Goal: Information Seeking & Learning: Learn about a topic

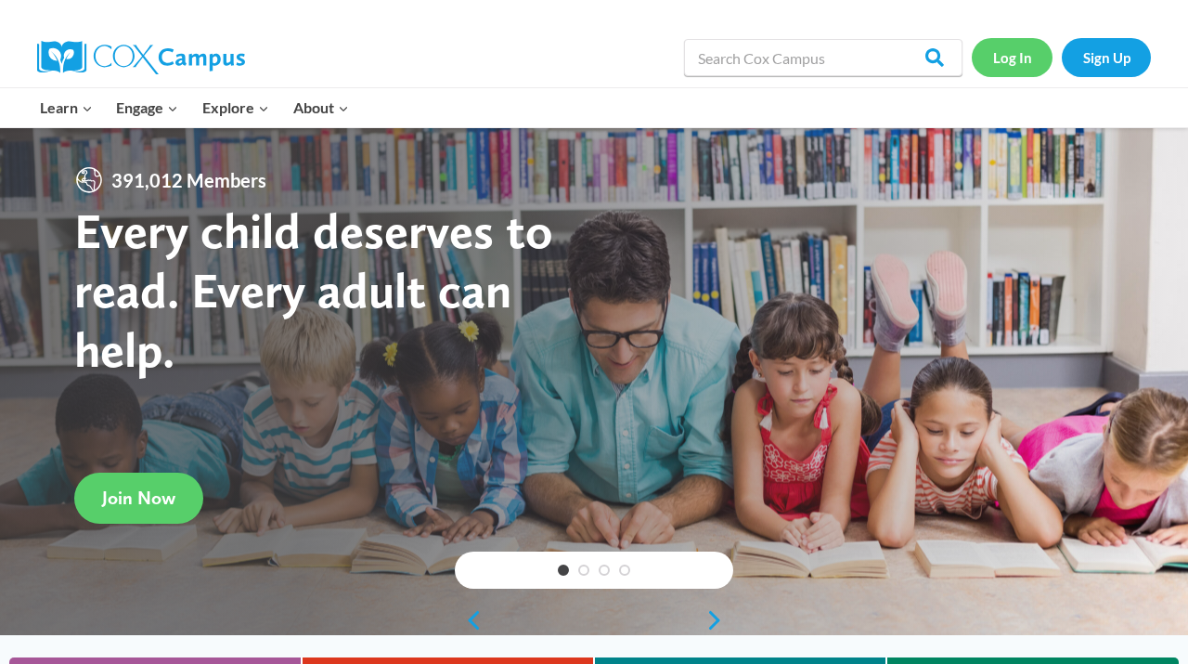
click at [1010, 67] on link "Log In" at bounding box center [1012, 57] width 81 height 38
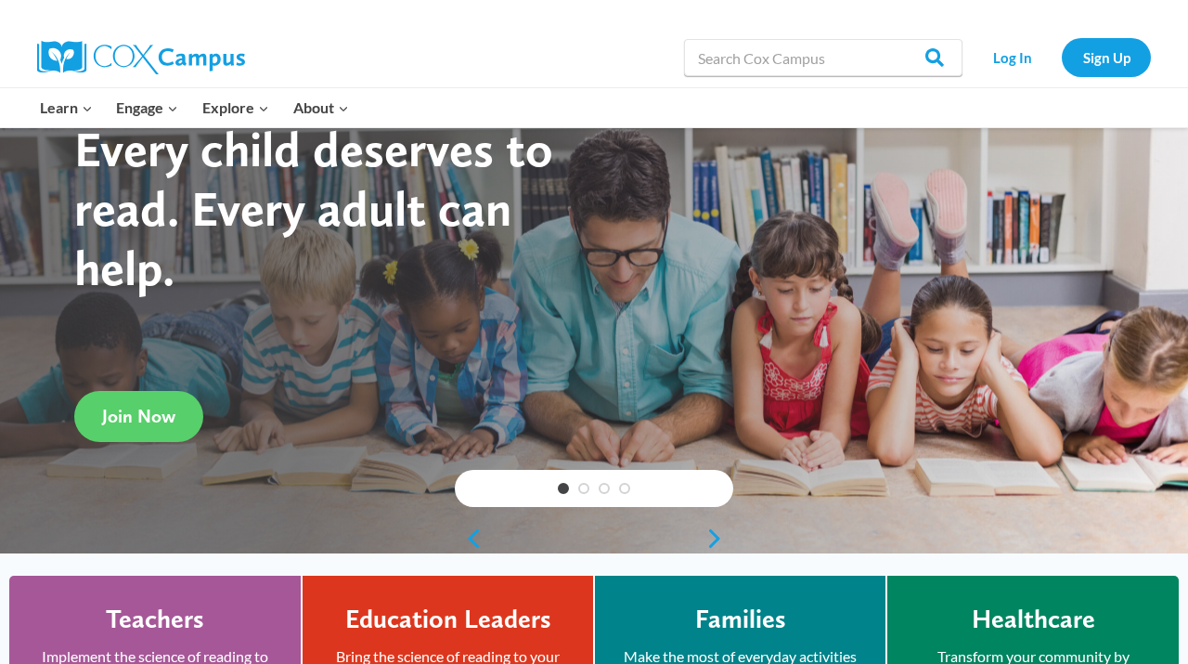
click at [137, 58] on img at bounding box center [141, 57] width 208 height 33
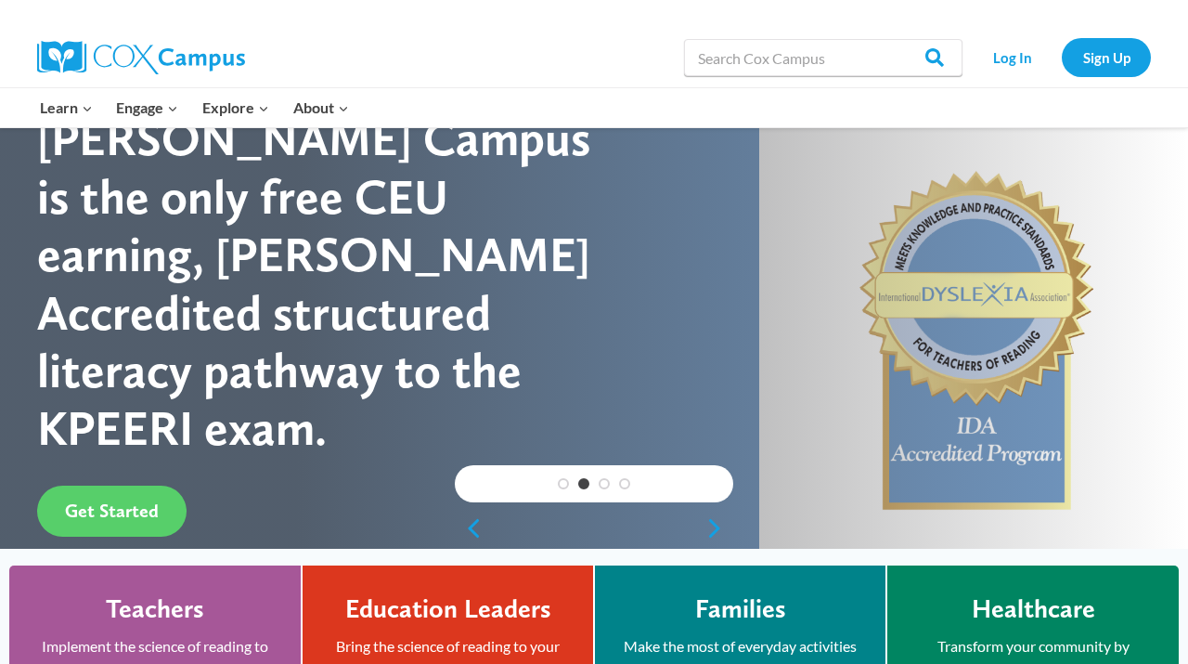
scroll to position [90, 0]
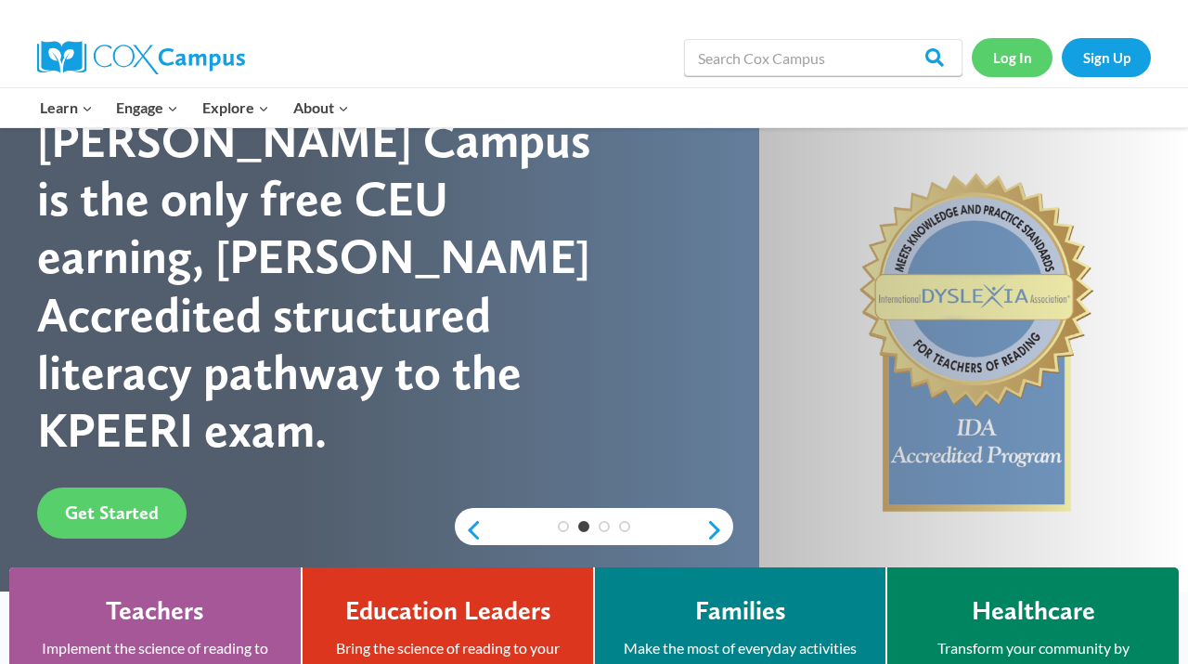
click at [1016, 62] on link "Log In" at bounding box center [1012, 57] width 81 height 38
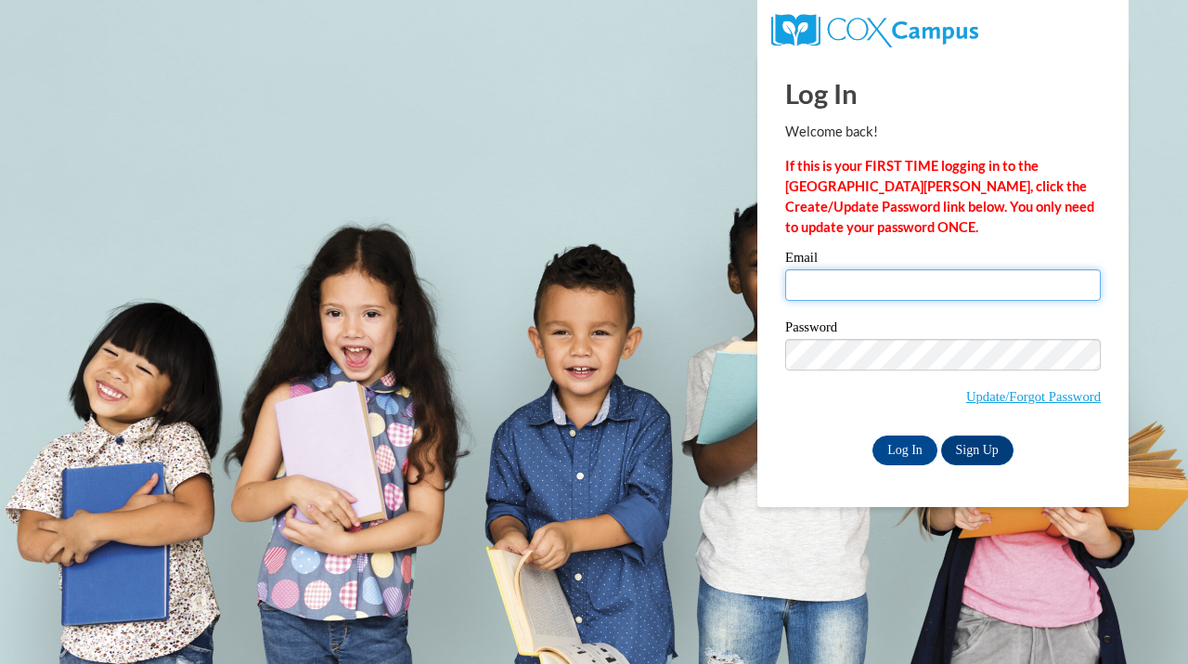
click at [897, 286] on input "Email" at bounding box center [943, 285] width 316 height 32
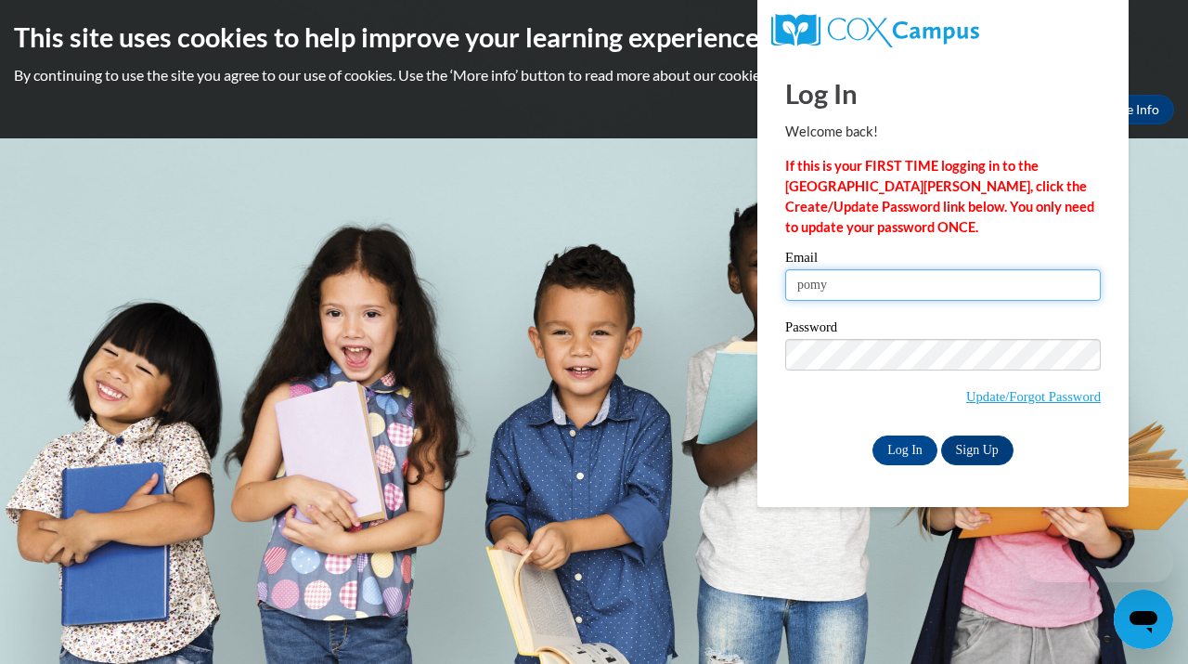
type input "[EMAIL_ADDRESS][DOMAIN_NAME]"
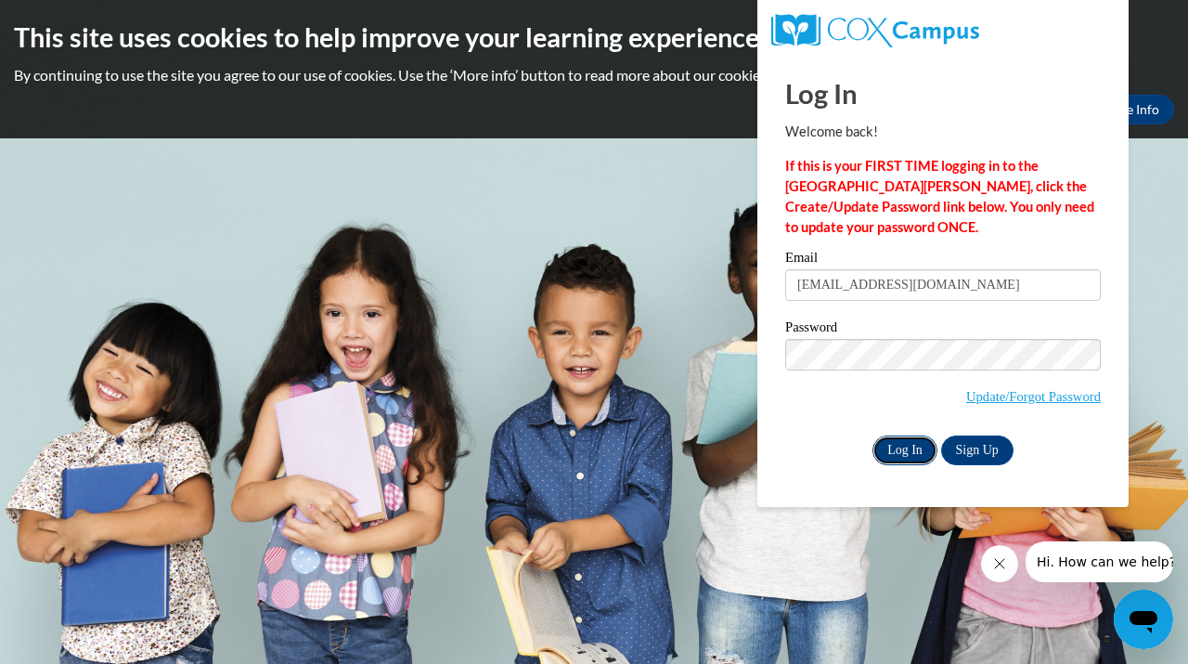
click at [902, 454] on input "Log In" at bounding box center [905, 450] width 65 height 30
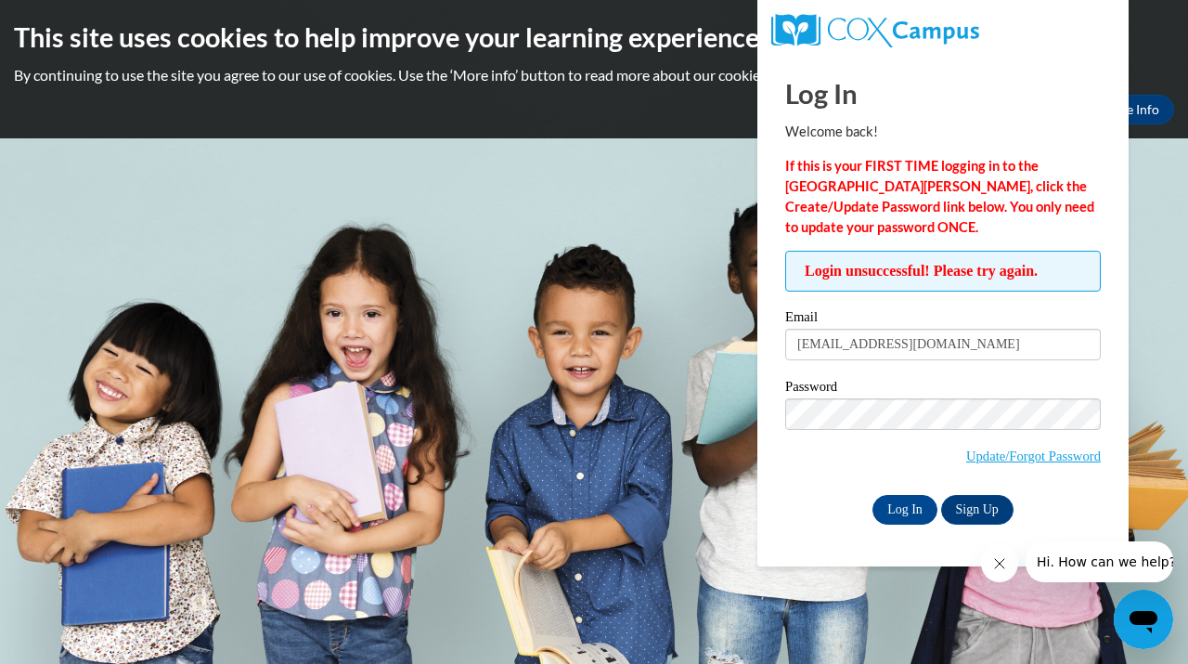
click at [873, 495] on input "Log In" at bounding box center [905, 510] width 65 height 30
click at [901, 512] on input "Log In" at bounding box center [905, 510] width 65 height 30
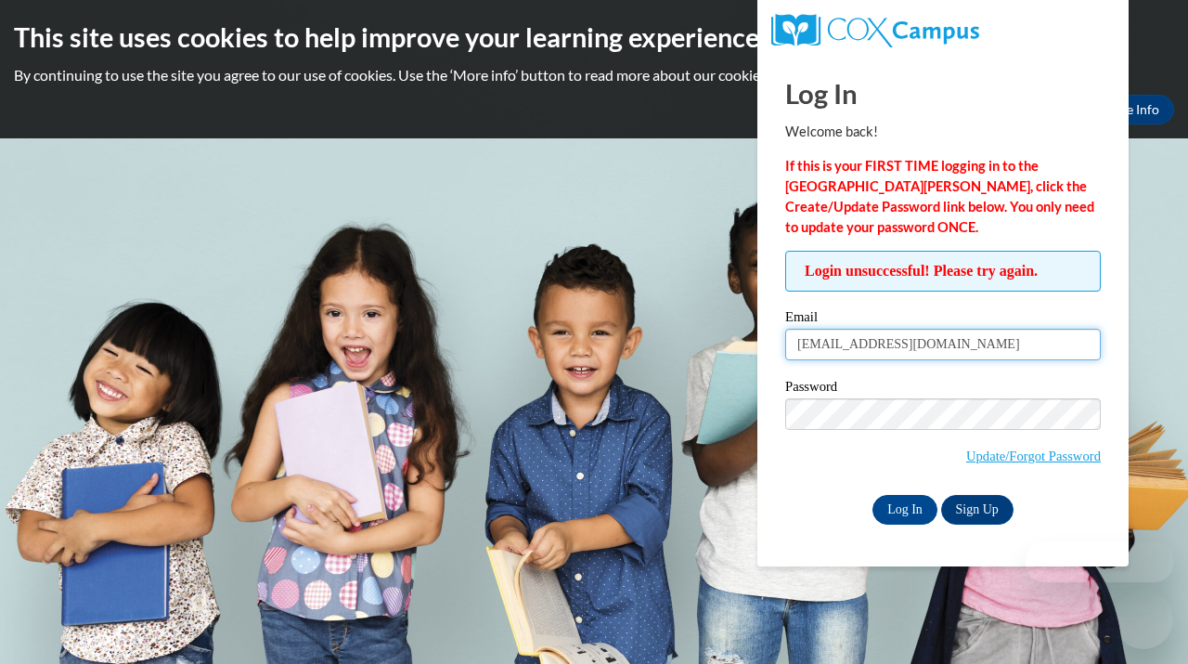
click at [984, 346] on input "[EMAIL_ADDRESS][DOMAIN_NAME]" at bounding box center [943, 345] width 316 height 32
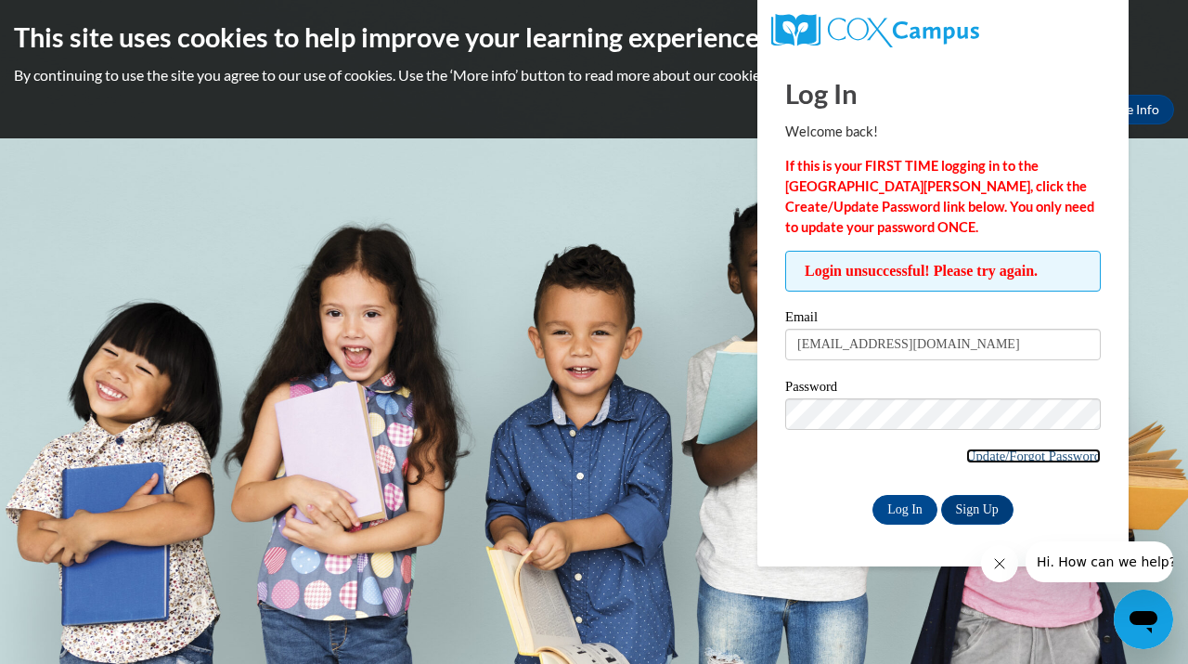
click at [999, 457] on link "Update/Forgot Password" at bounding box center [1033, 455] width 135 height 15
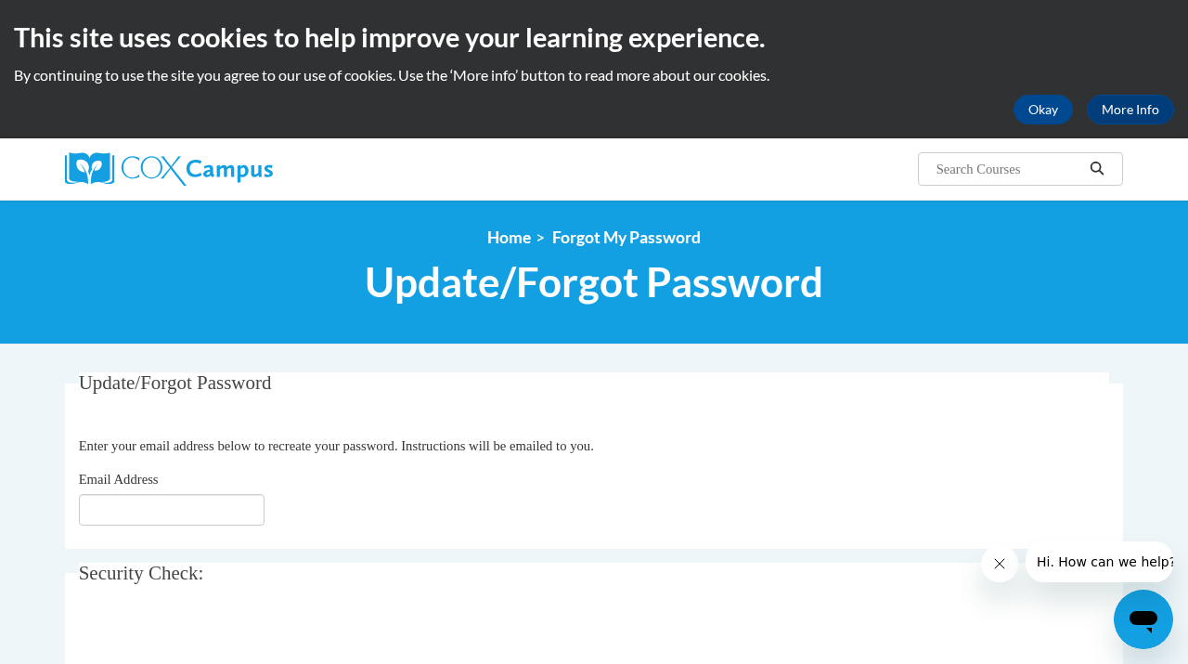
type input "[EMAIL_ADDRESS][DOMAIN_NAME]"
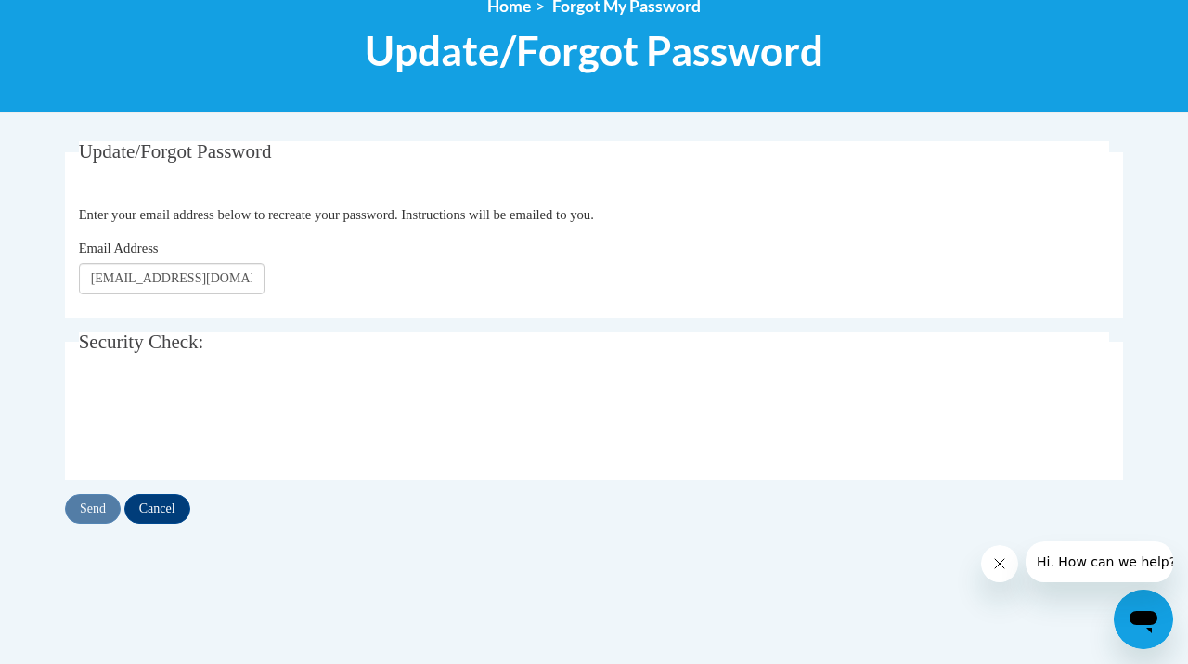
scroll to position [318, 0]
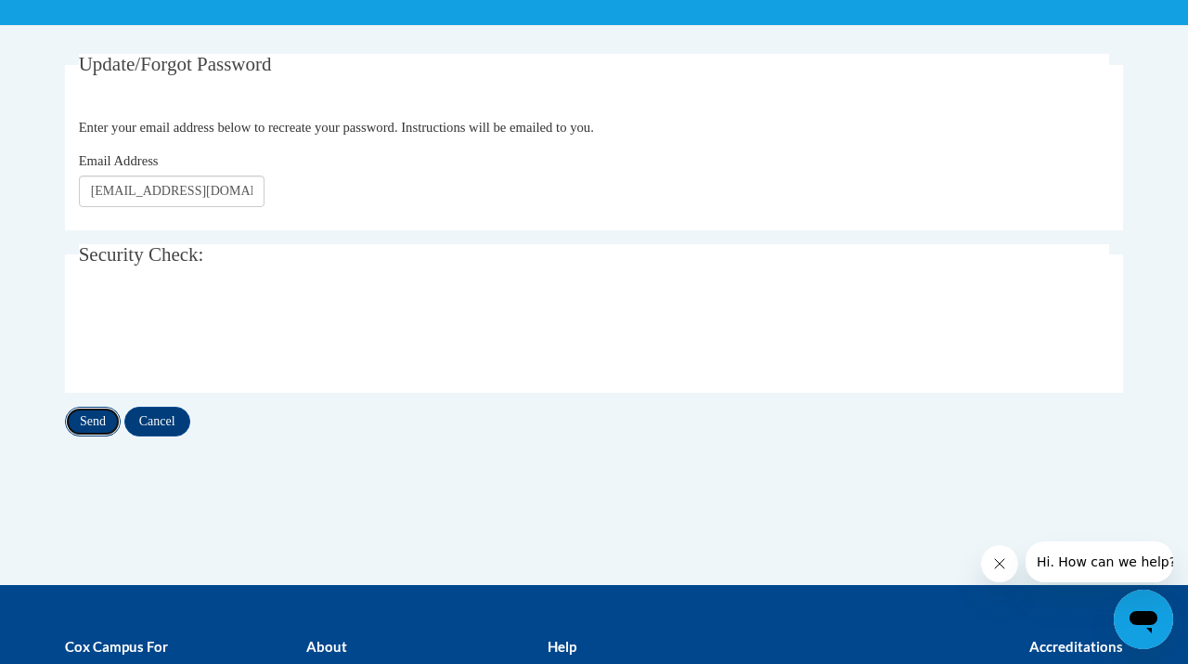
click at [97, 421] on input "Send" at bounding box center [93, 422] width 56 height 30
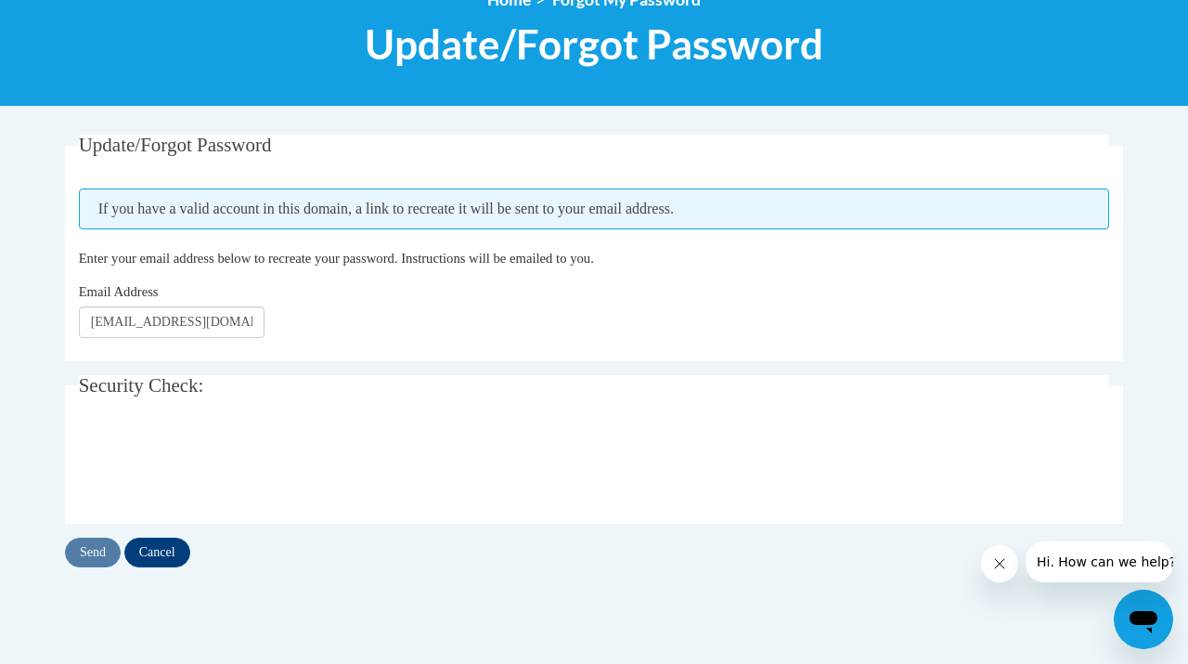
scroll to position [248, 0]
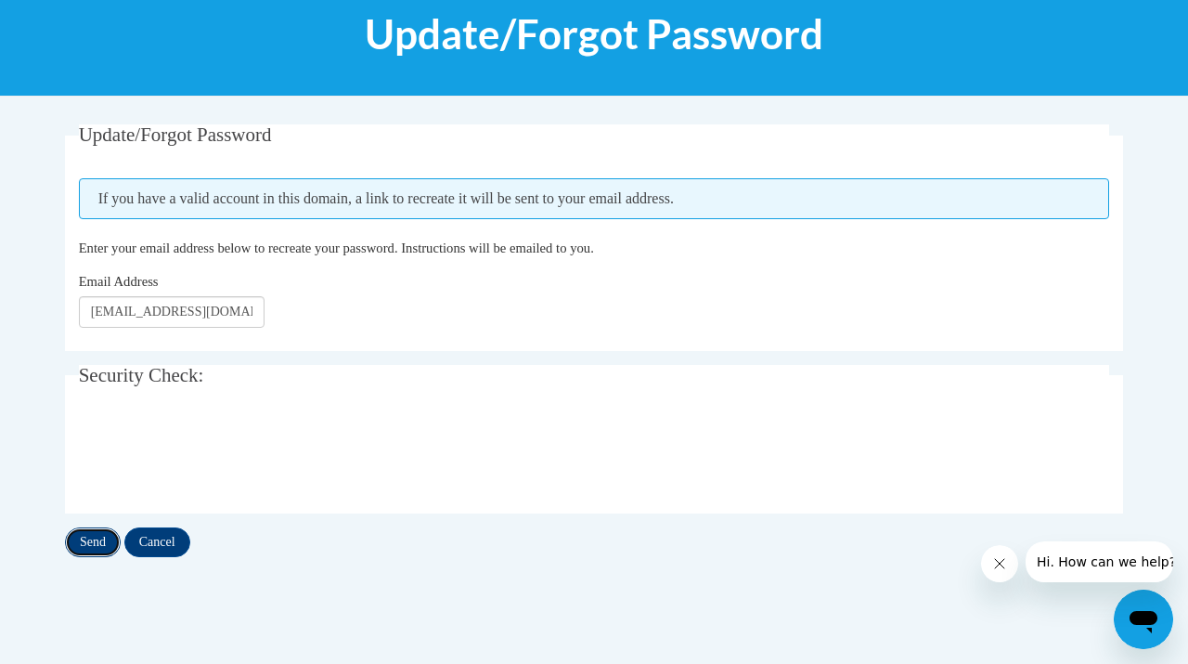
click at [97, 548] on input "Send" at bounding box center [93, 542] width 56 height 30
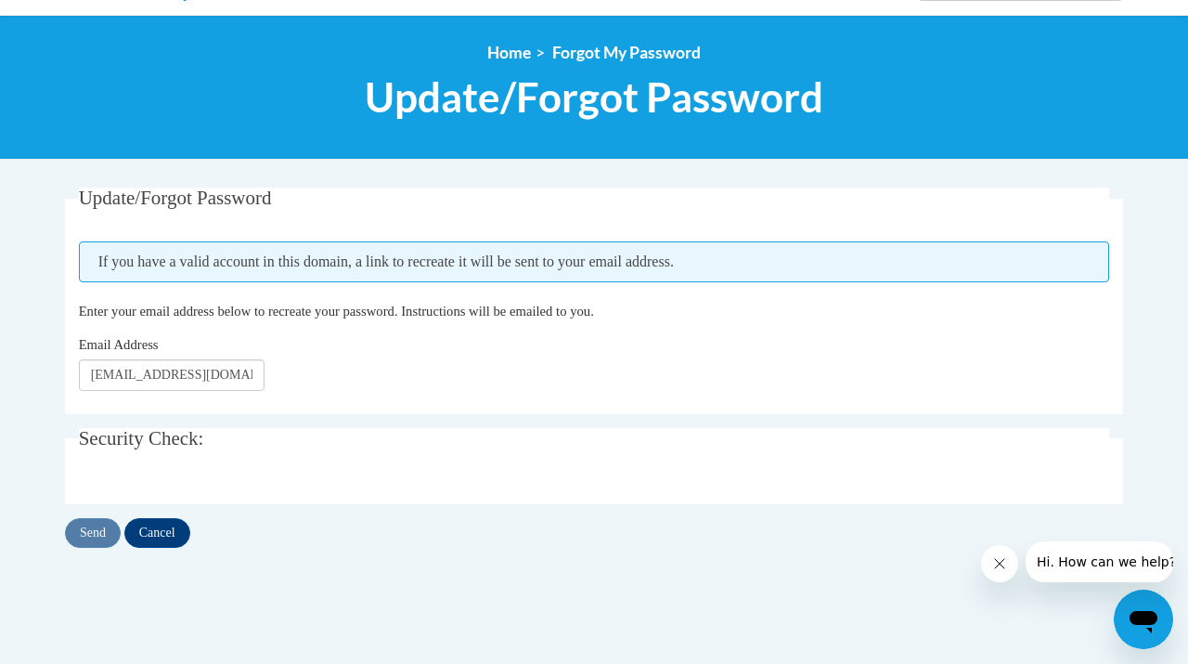
scroll to position [227, 0]
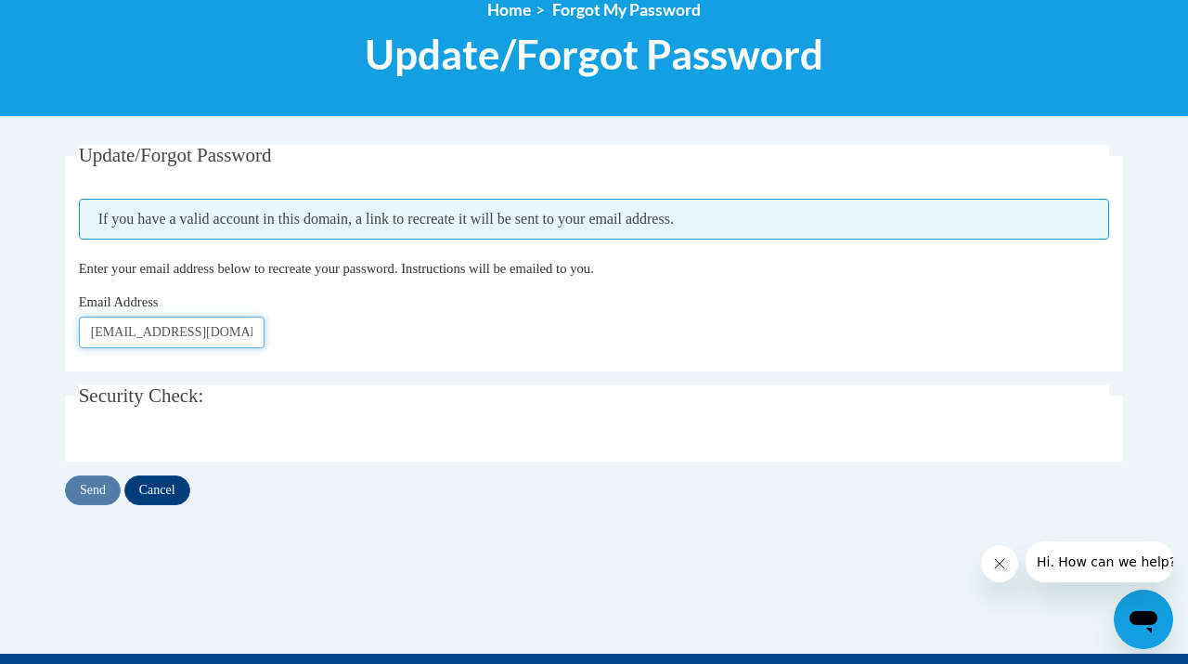
click at [243, 330] on input "[EMAIL_ADDRESS][DOMAIN_NAME]" at bounding box center [172, 333] width 186 height 32
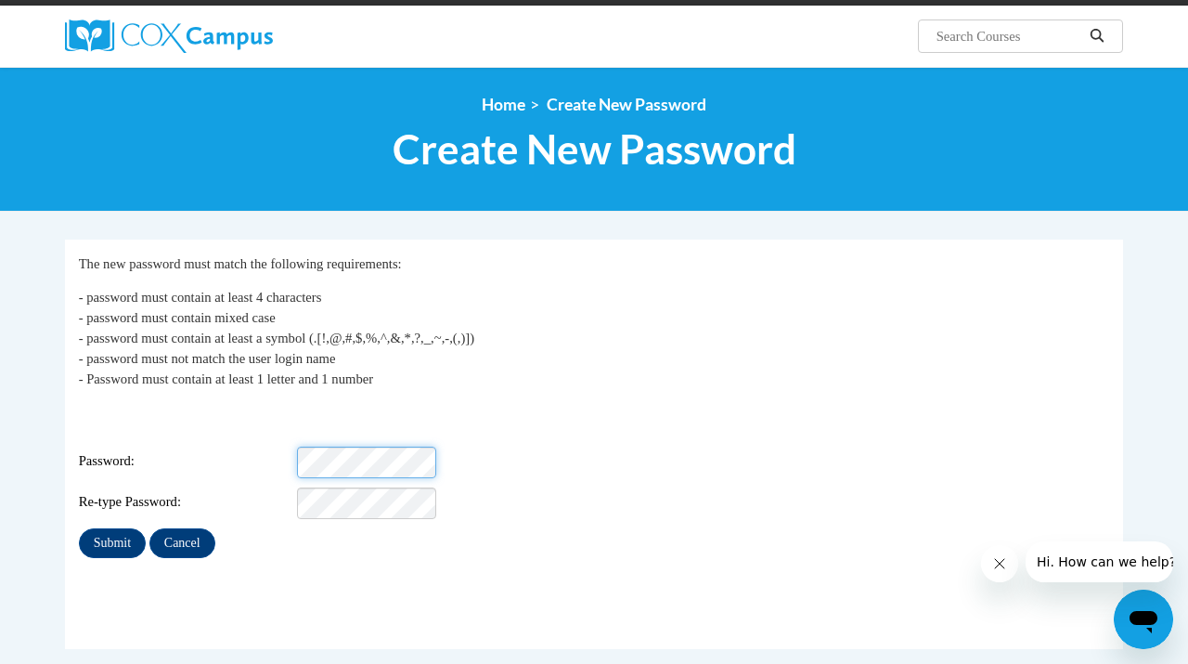
scroll to position [0, 3]
click at [678, 480] on div "Login: pomykalskid@fortschools.org Password: Re-type Password:" at bounding box center [594, 461] width 1031 height 116
click at [103, 528] on input "Submit" at bounding box center [112, 543] width 67 height 30
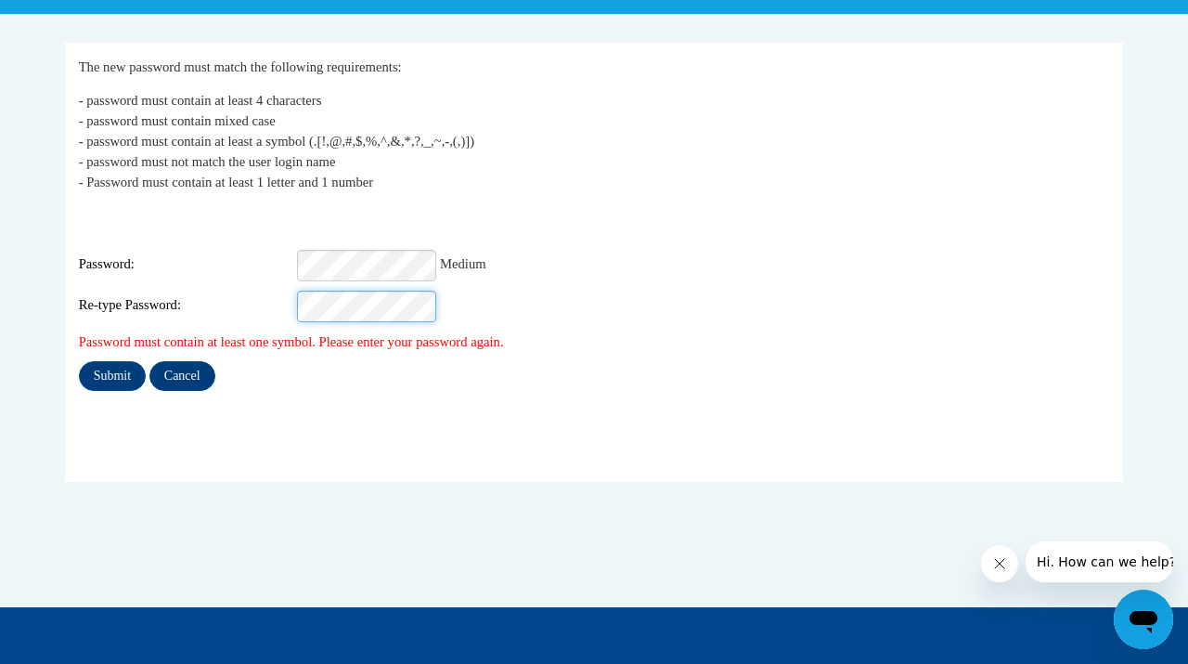
scroll to position [352, 0]
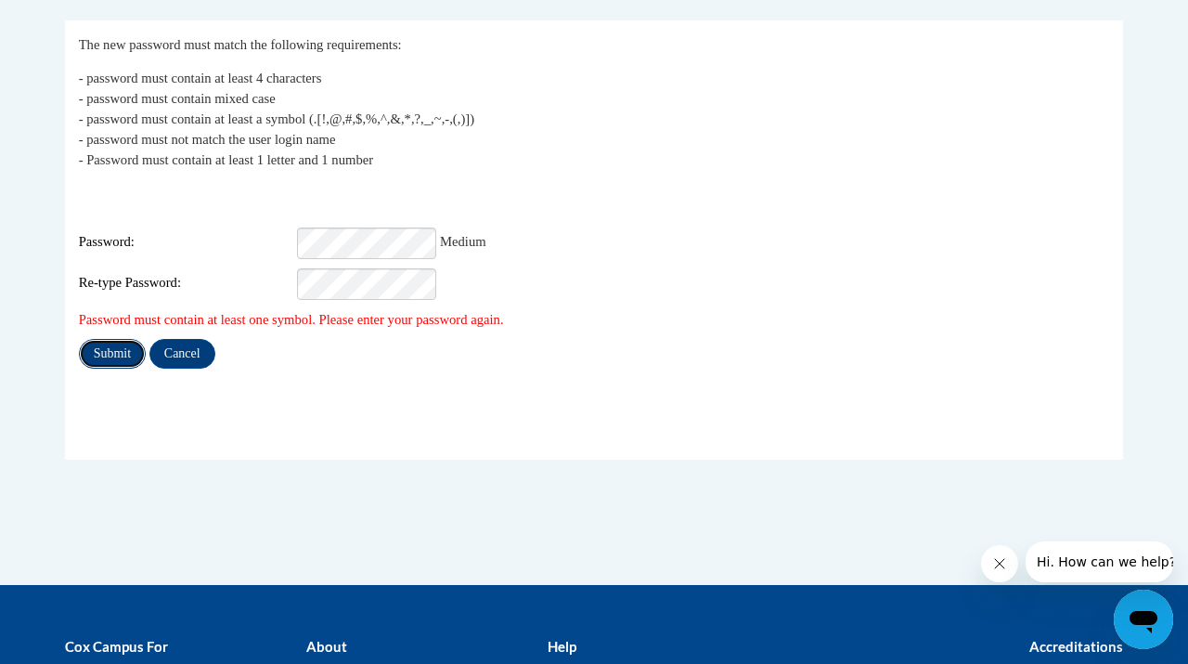
click at [98, 339] on input "Submit" at bounding box center [112, 354] width 67 height 30
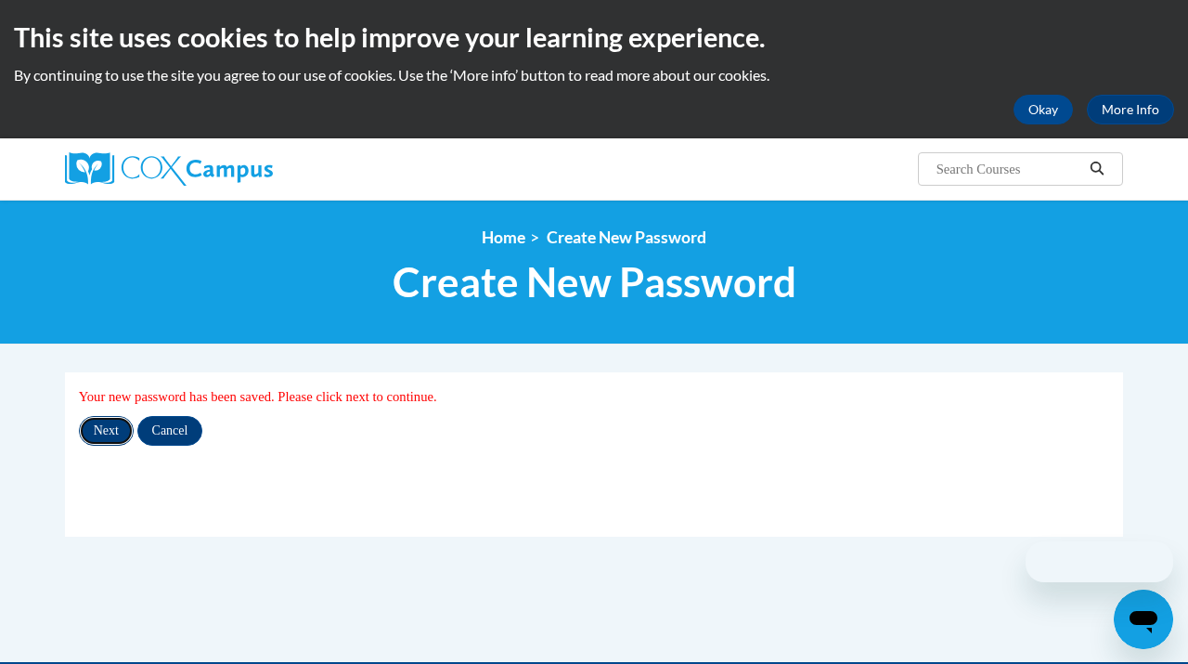
click at [101, 428] on input "Next" at bounding box center [106, 431] width 55 height 30
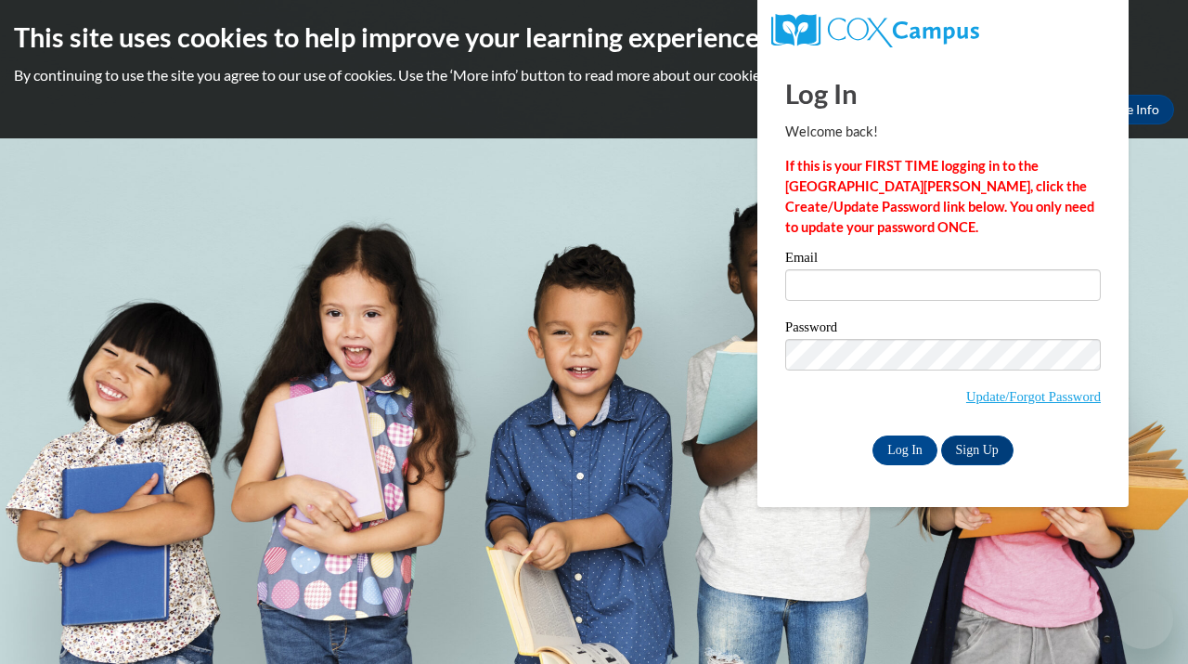
click at [868, 276] on input "Email" at bounding box center [943, 285] width 316 height 32
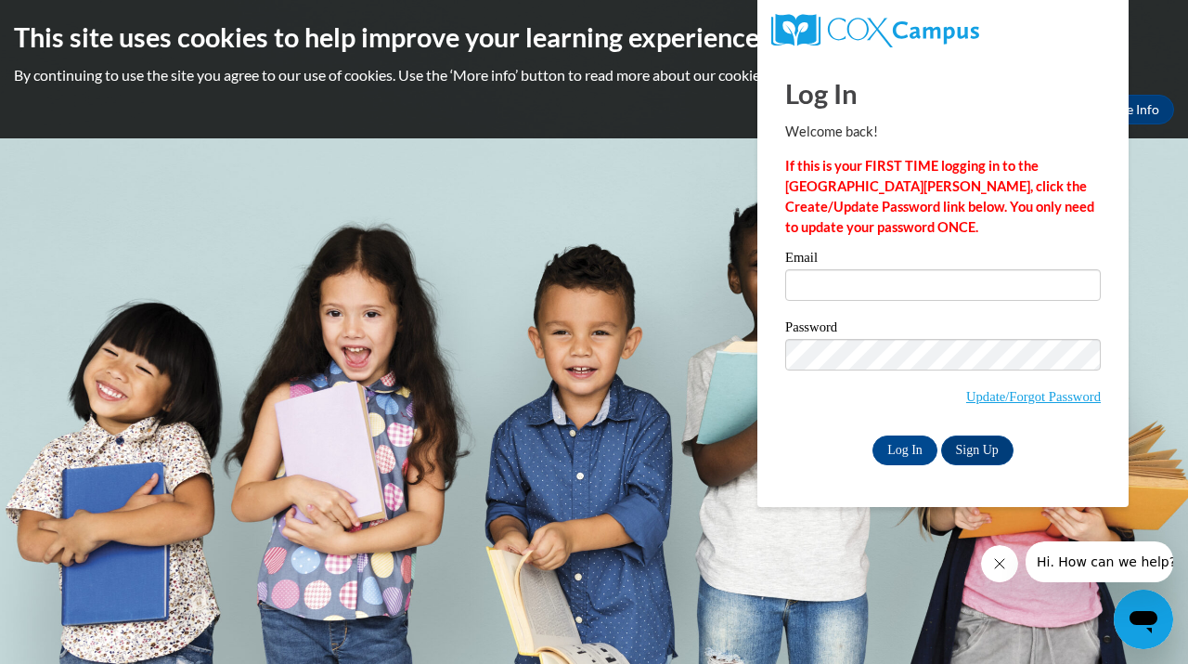
type input "[EMAIL_ADDRESS][DOMAIN_NAME]"
click at [893, 457] on input "Log In" at bounding box center [905, 450] width 65 height 30
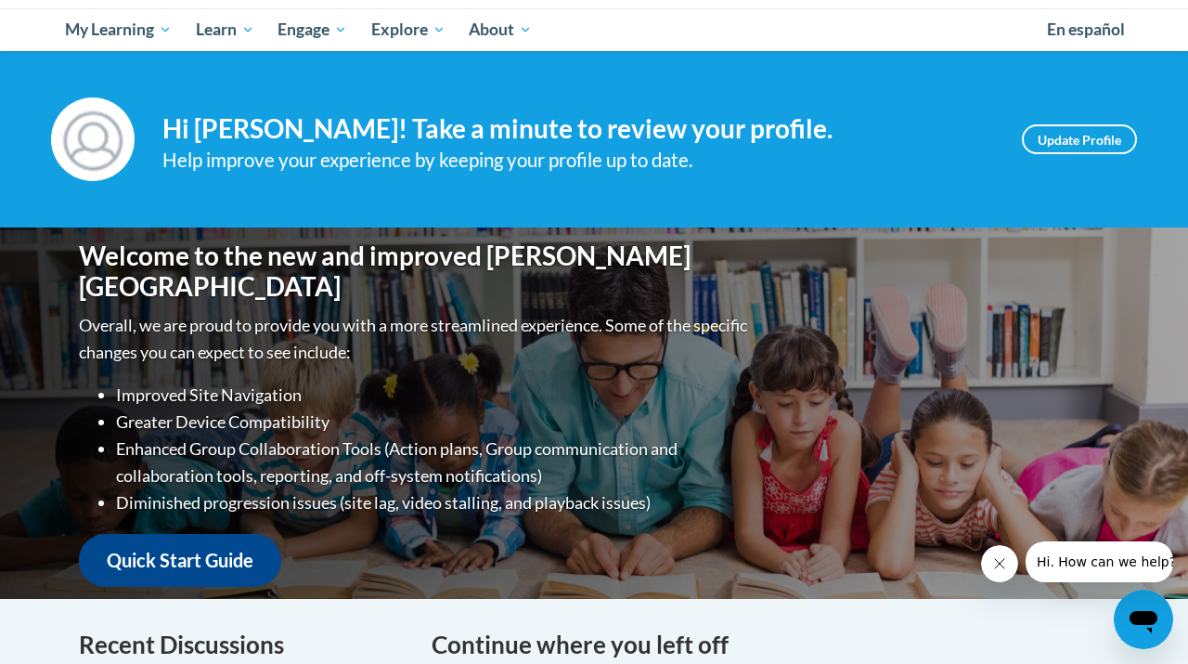
scroll to position [201, 0]
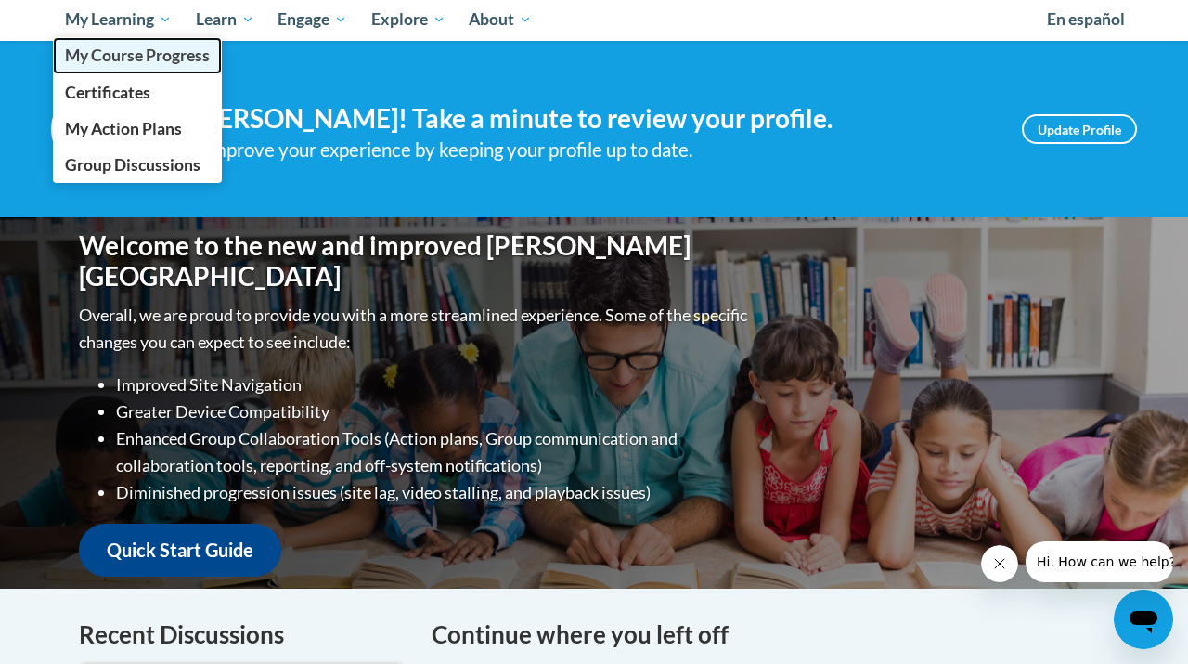
click at [145, 63] on span "My Course Progress" at bounding box center [137, 54] width 145 height 19
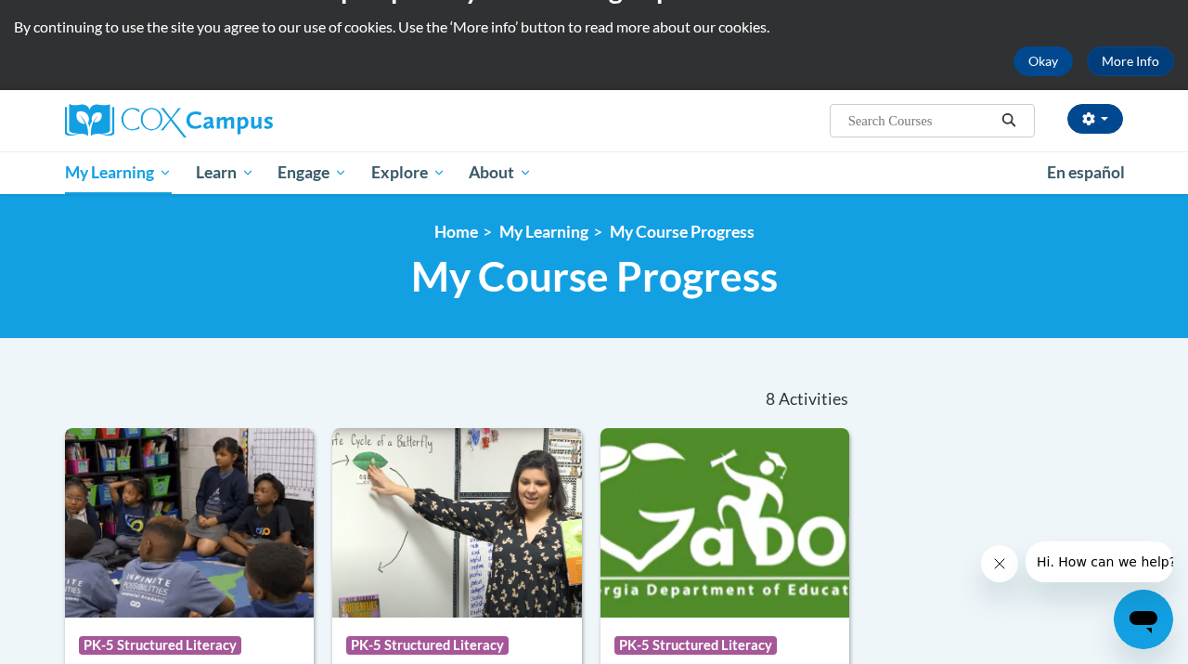
scroll to position [46, 0]
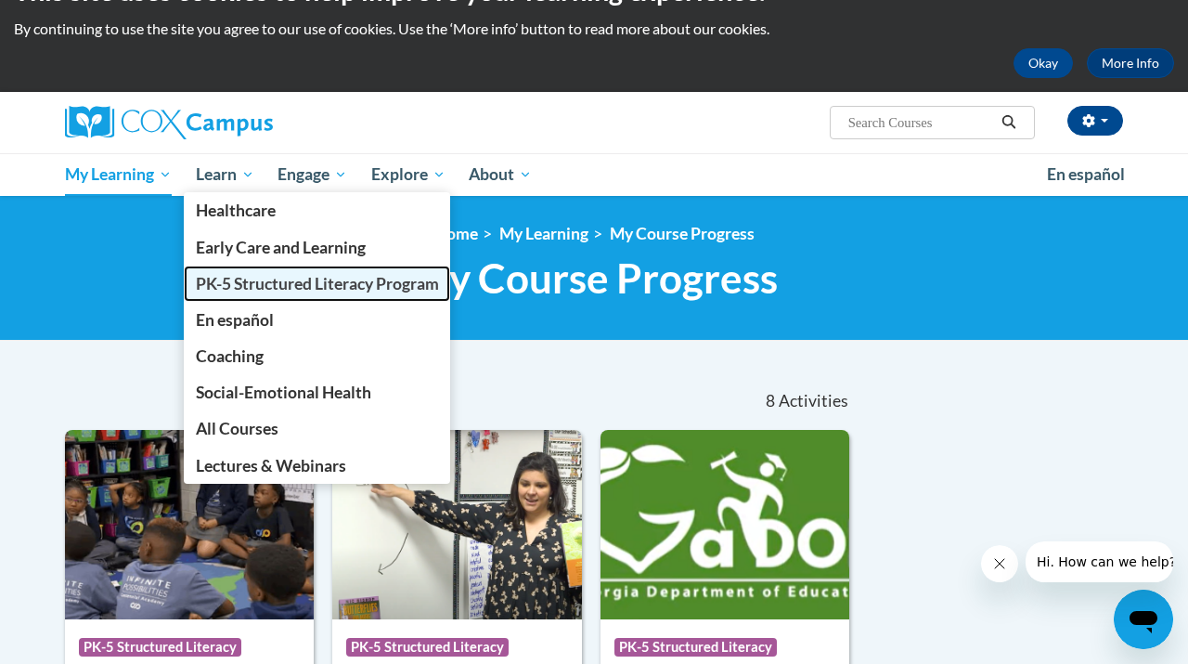
click at [241, 293] on link "PK-5 Structured Literacy Program" at bounding box center [317, 284] width 267 height 36
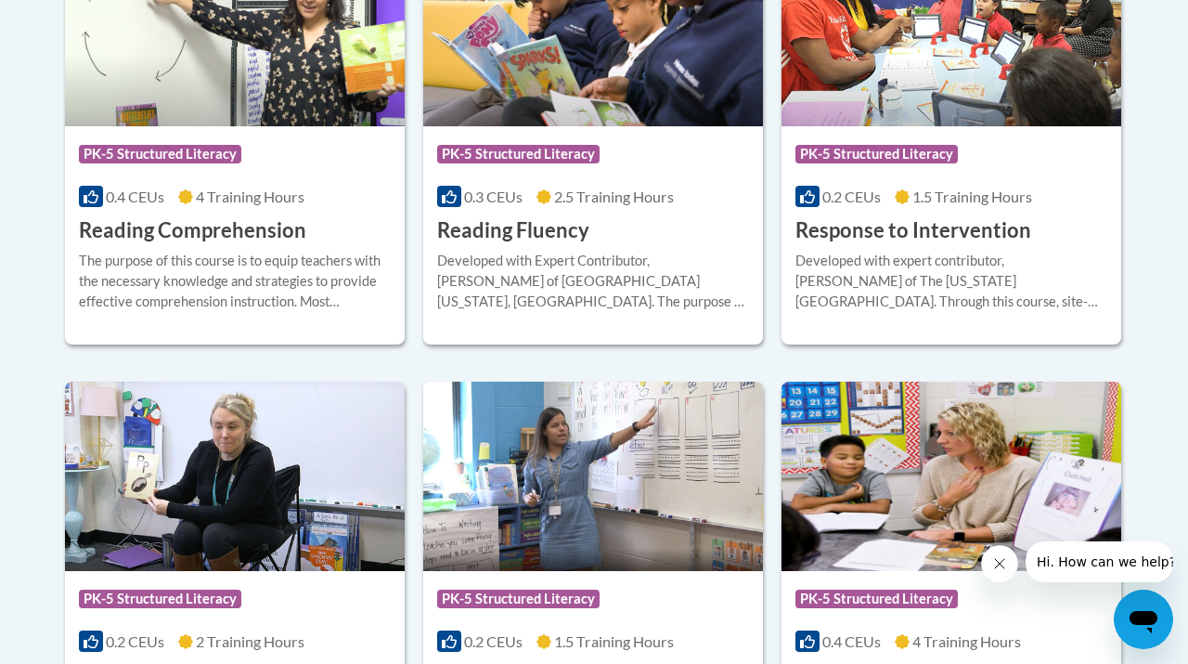
scroll to position [1887, 0]
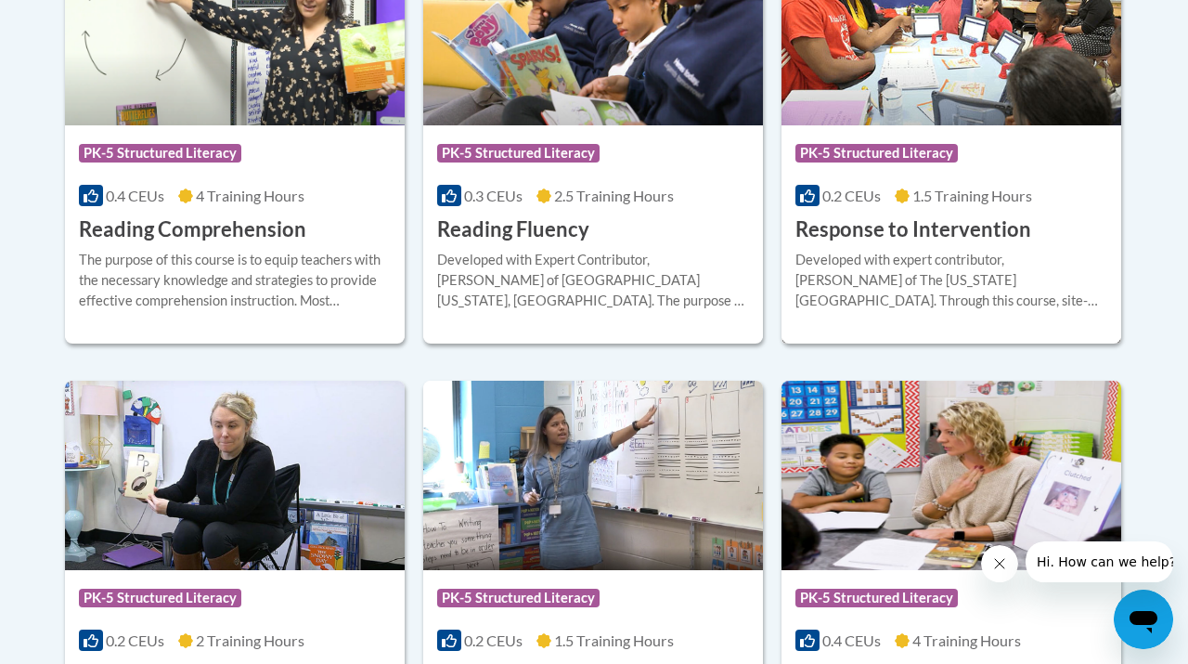
click at [969, 96] on img at bounding box center [952, 30] width 340 height 189
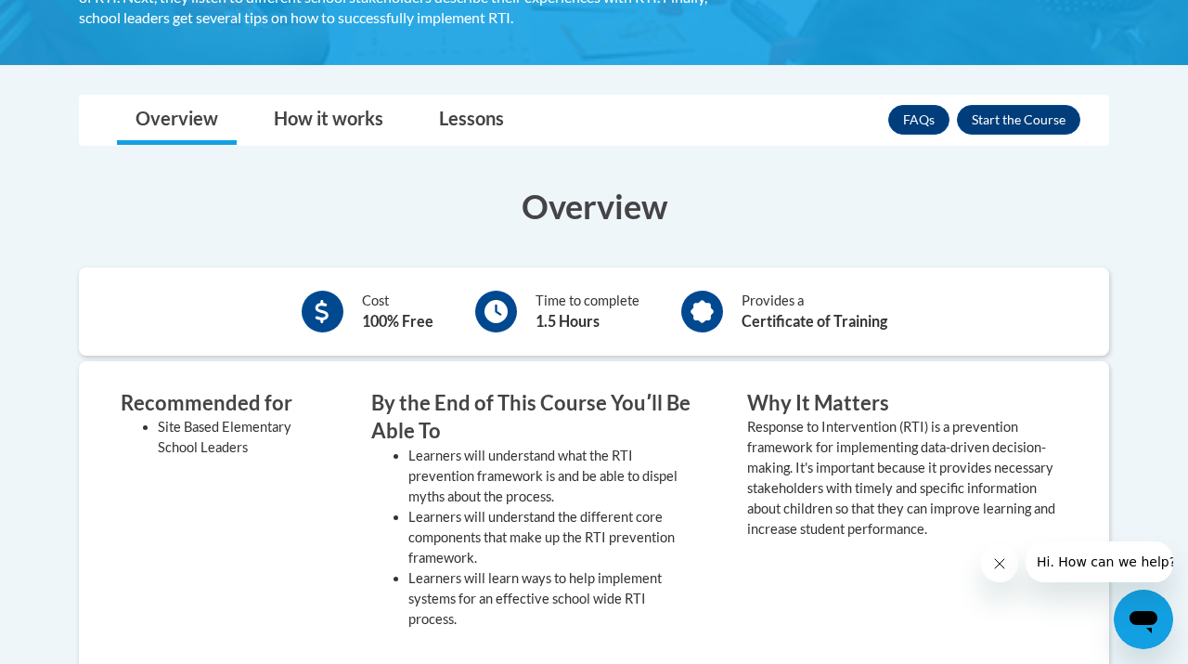
scroll to position [476, 0]
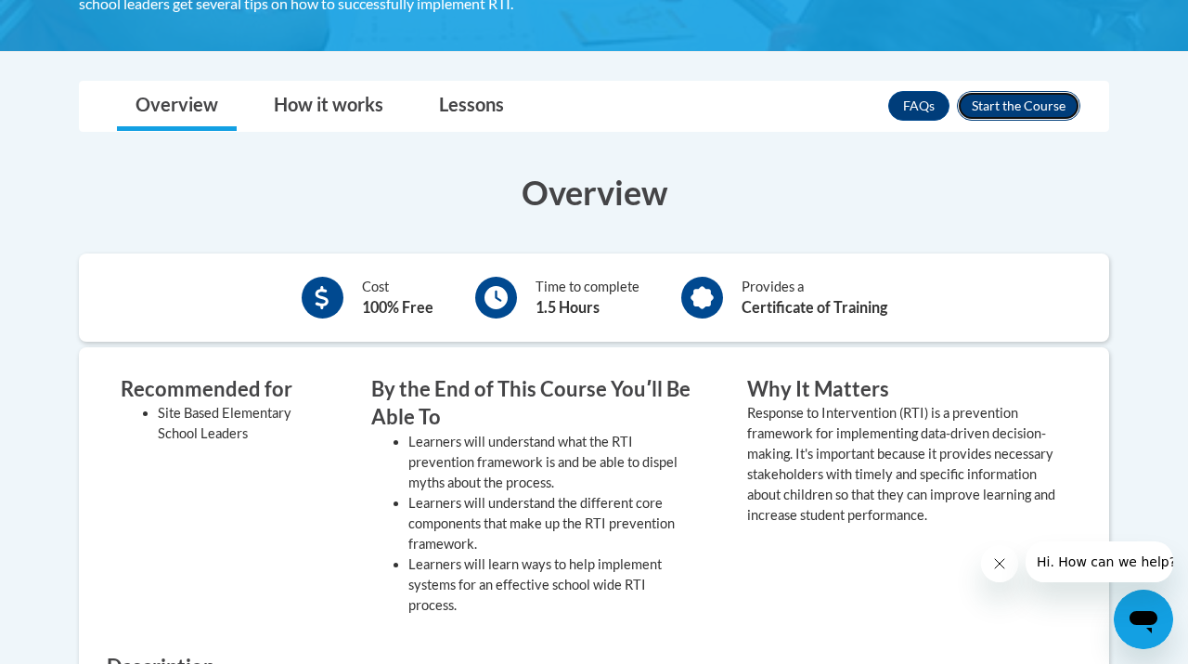
click at [1018, 119] on button "Enroll" at bounding box center [1018, 106] width 123 height 30
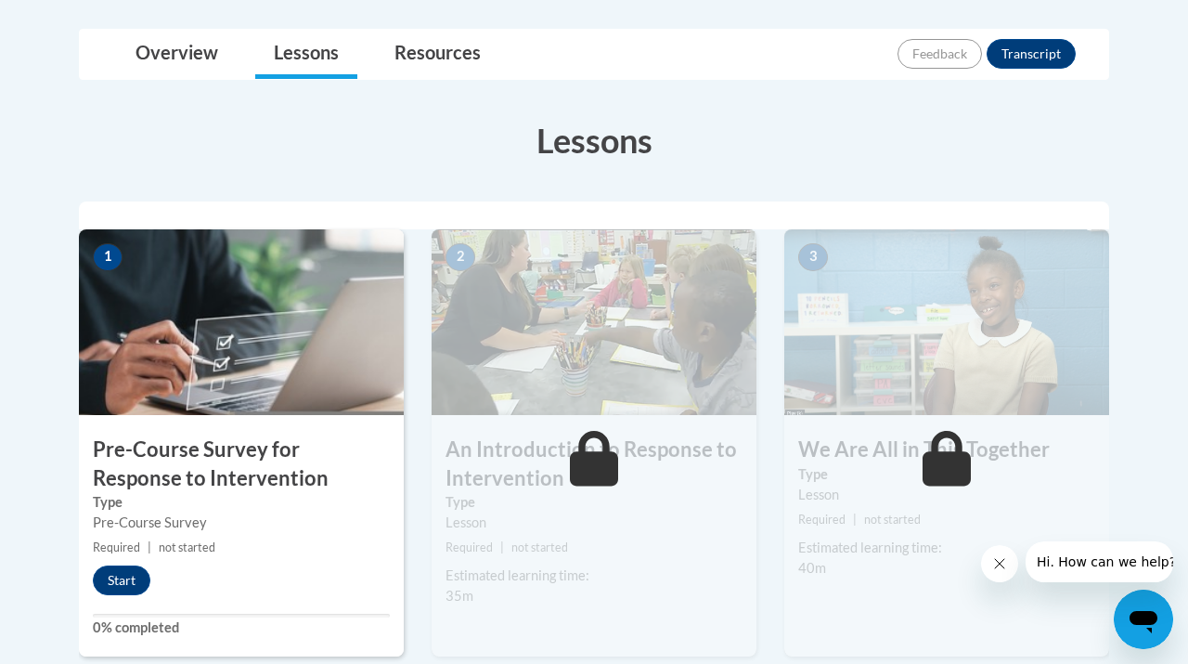
scroll to position [524, 0]
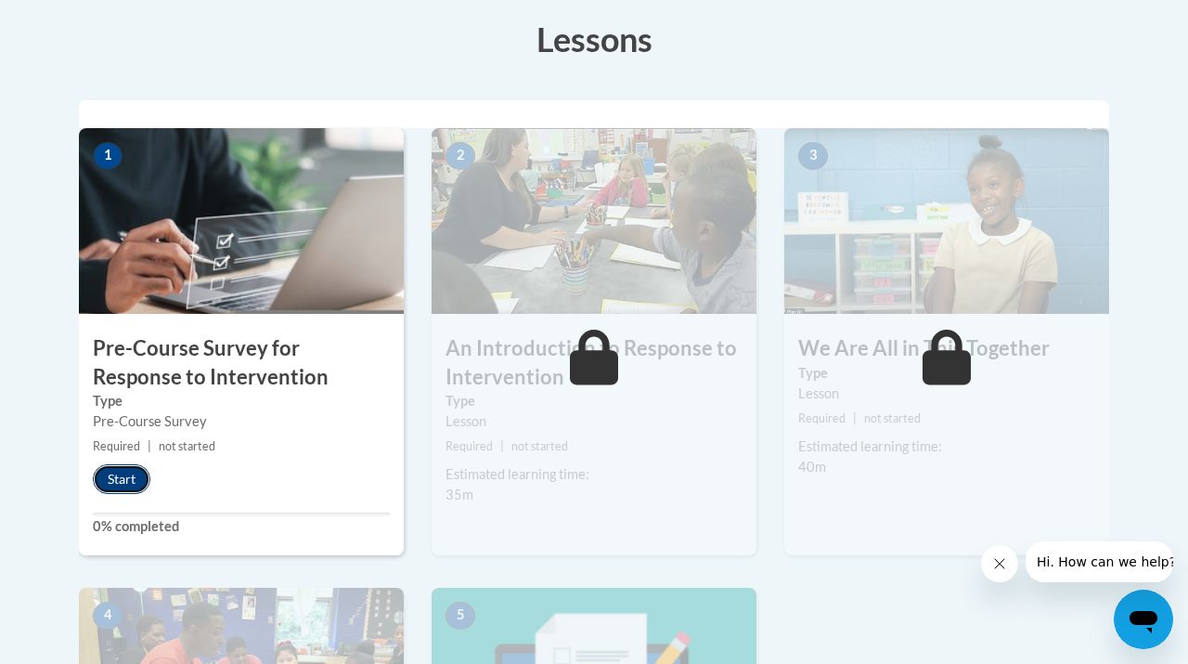
click at [117, 473] on button "Start" at bounding box center [122, 479] width 58 height 30
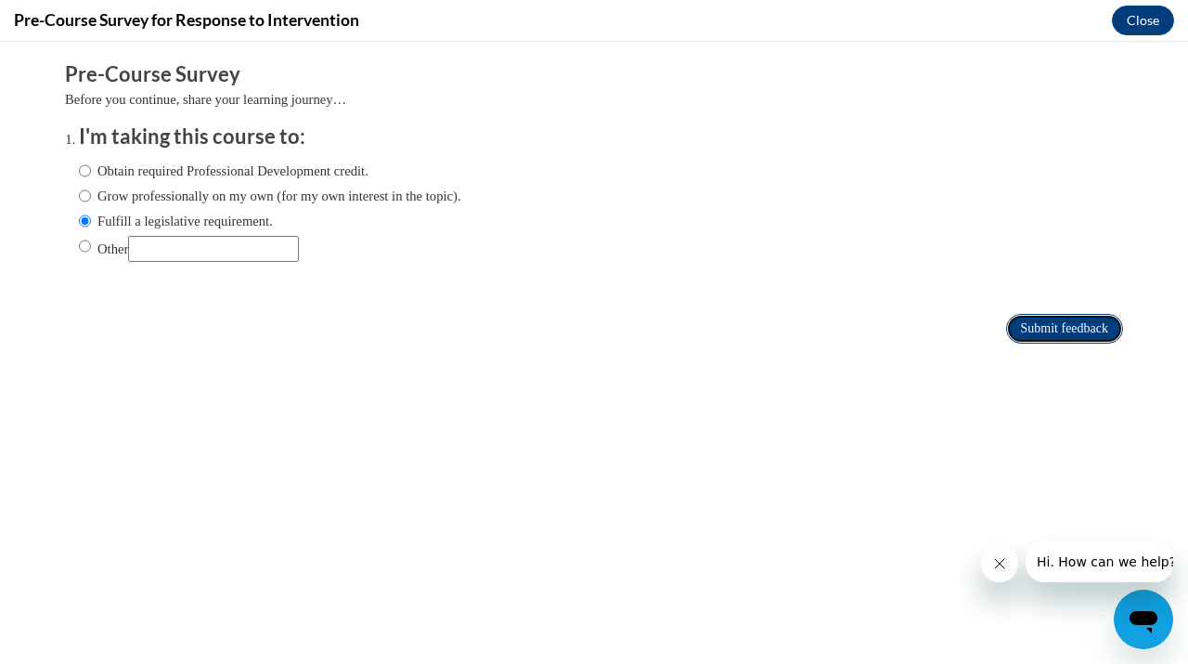
scroll to position [0, 0]
click at [1048, 331] on input "Submit feedback" at bounding box center [1064, 329] width 117 height 30
click at [998, 564] on icon "Close message from company" at bounding box center [999, 563] width 15 height 15
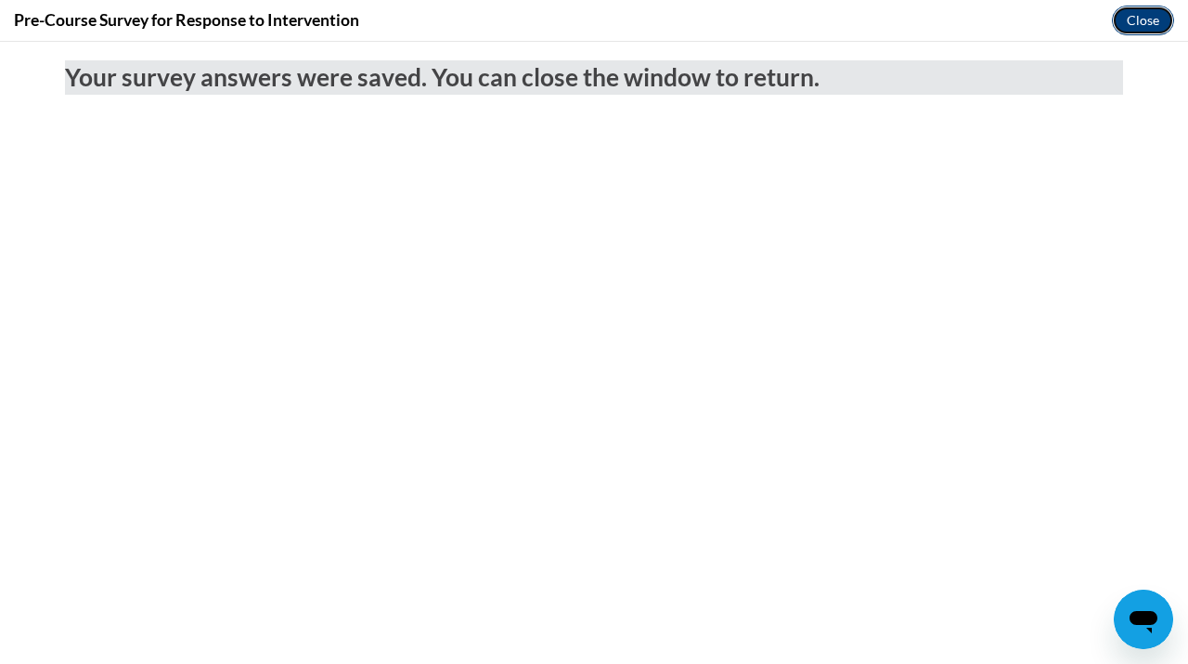
click at [1139, 31] on button "Close" at bounding box center [1143, 21] width 62 height 30
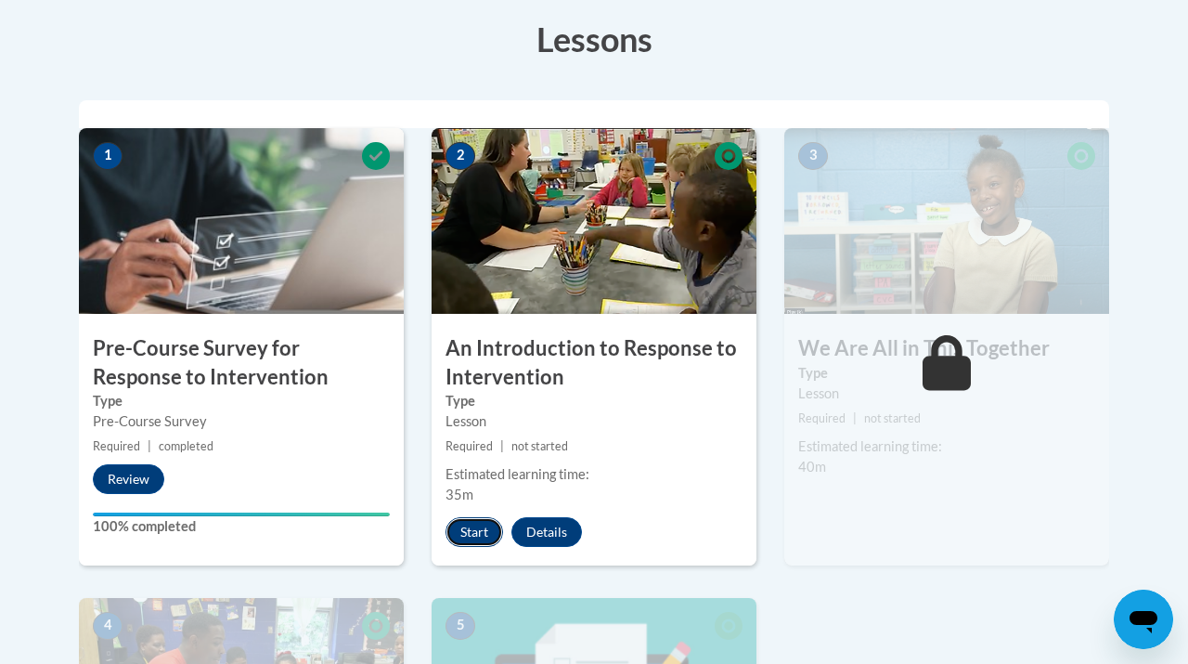
click at [477, 528] on button "Start" at bounding box center [475, 532] width 58 height 30
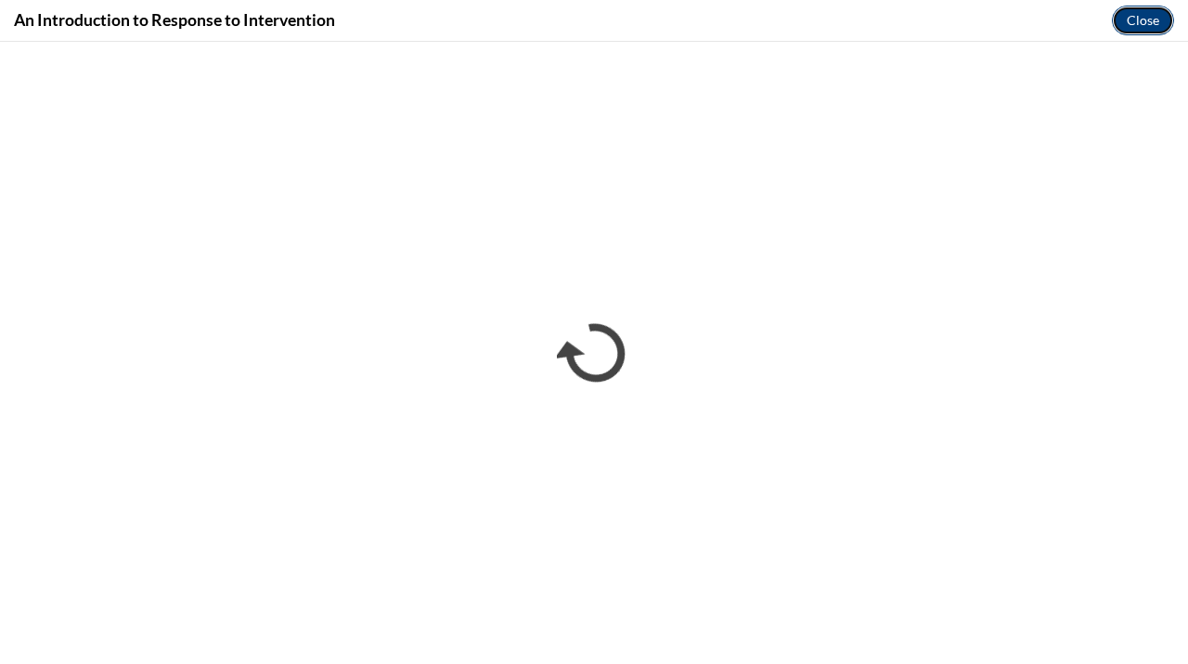
click at [1136, 21] on button "Close" at bounding box center [1143, 21] width 62 height 30
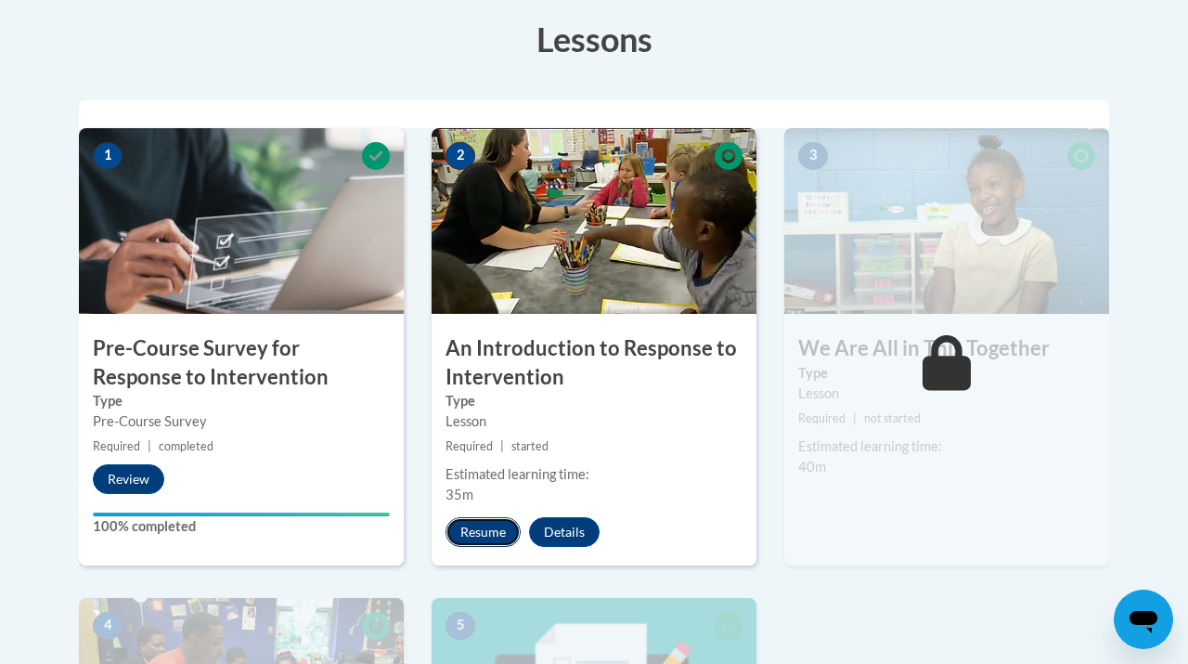
click at [481, 530] on button "Resume" at bounding box center [483, 532] width 75 height 30
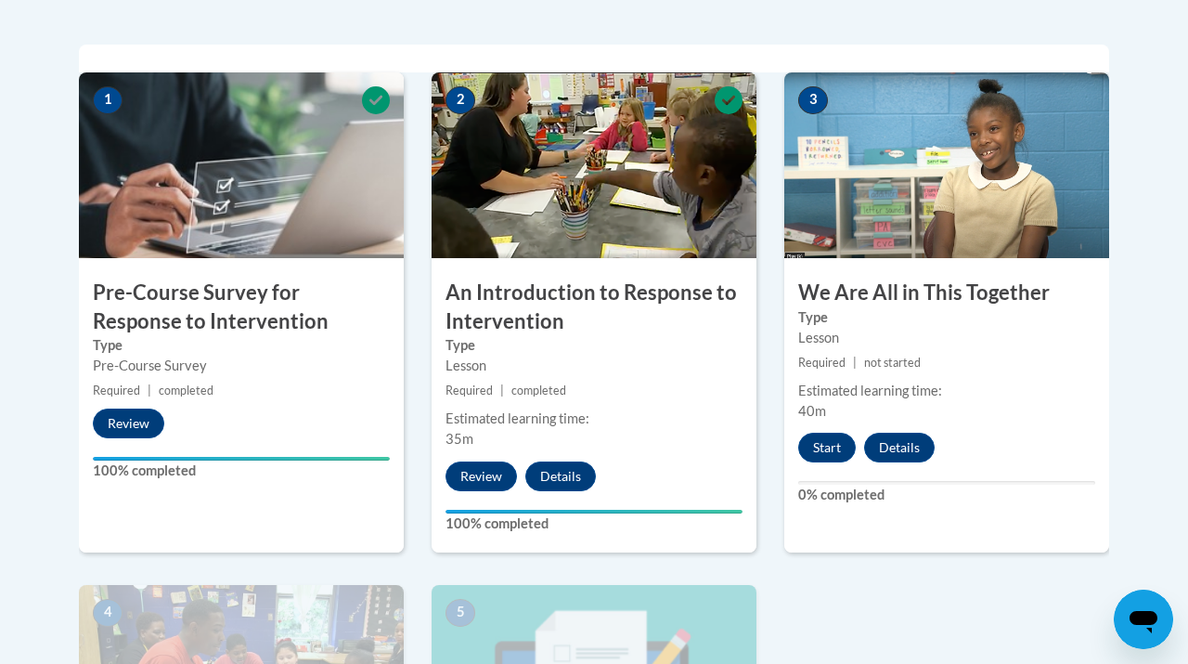
scroll to position [586, 0]
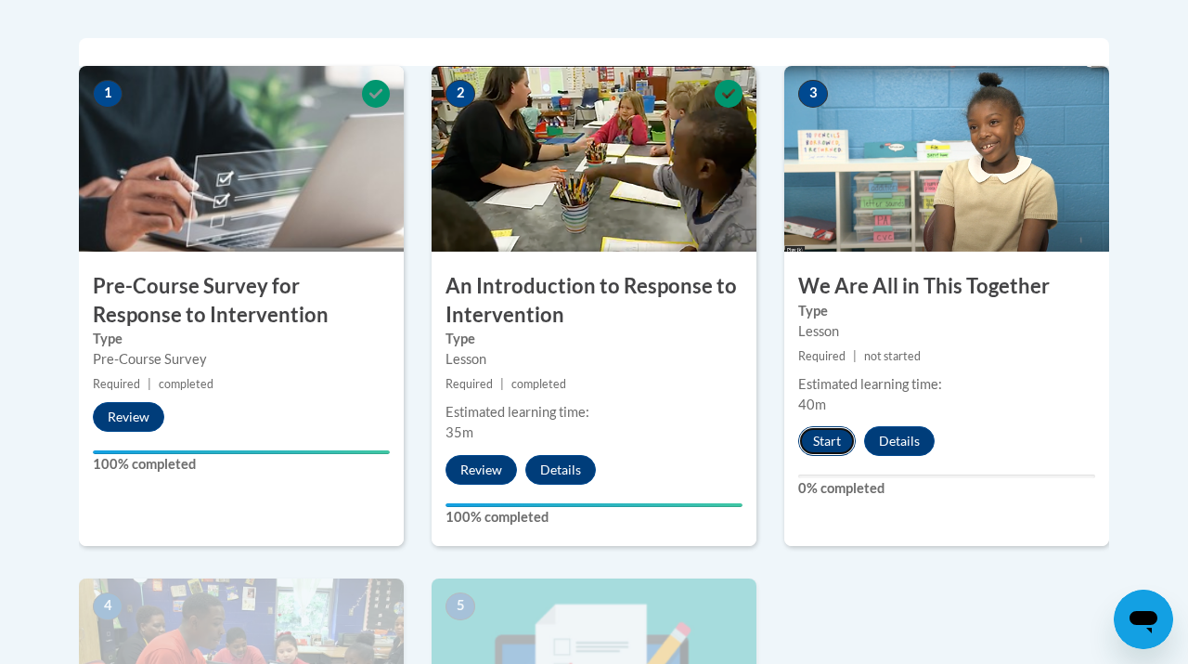
click at [832, 440] on button "Start" at bounding box center [827, 441] width 58 height 30
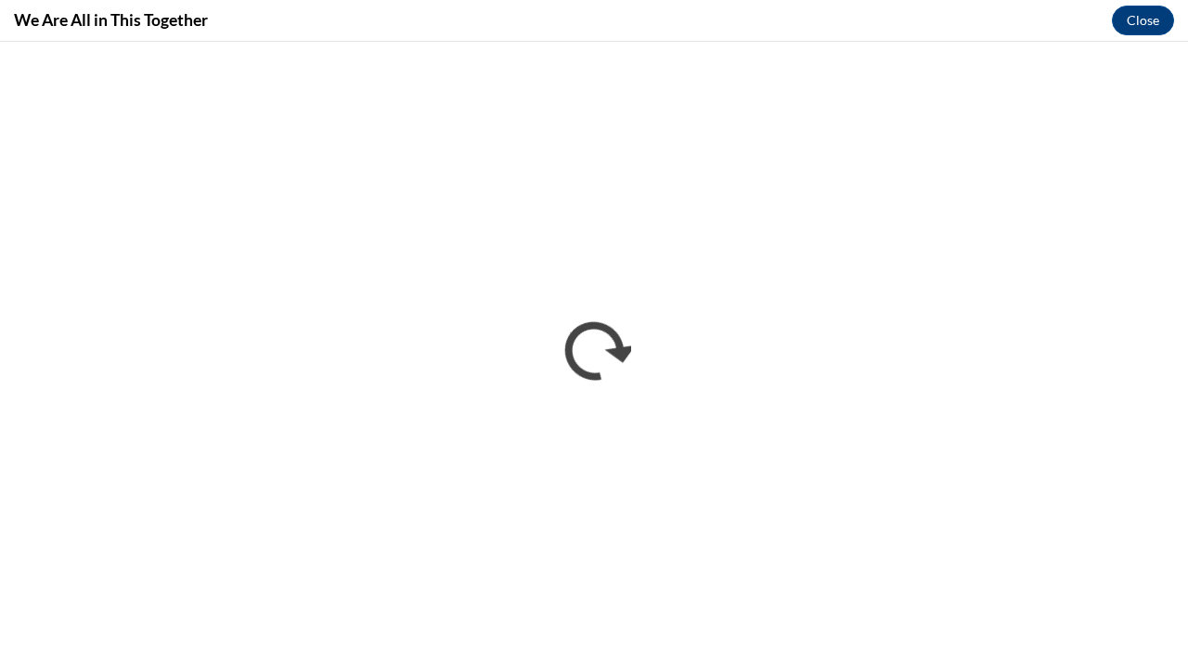
scroll to position [0, 0]
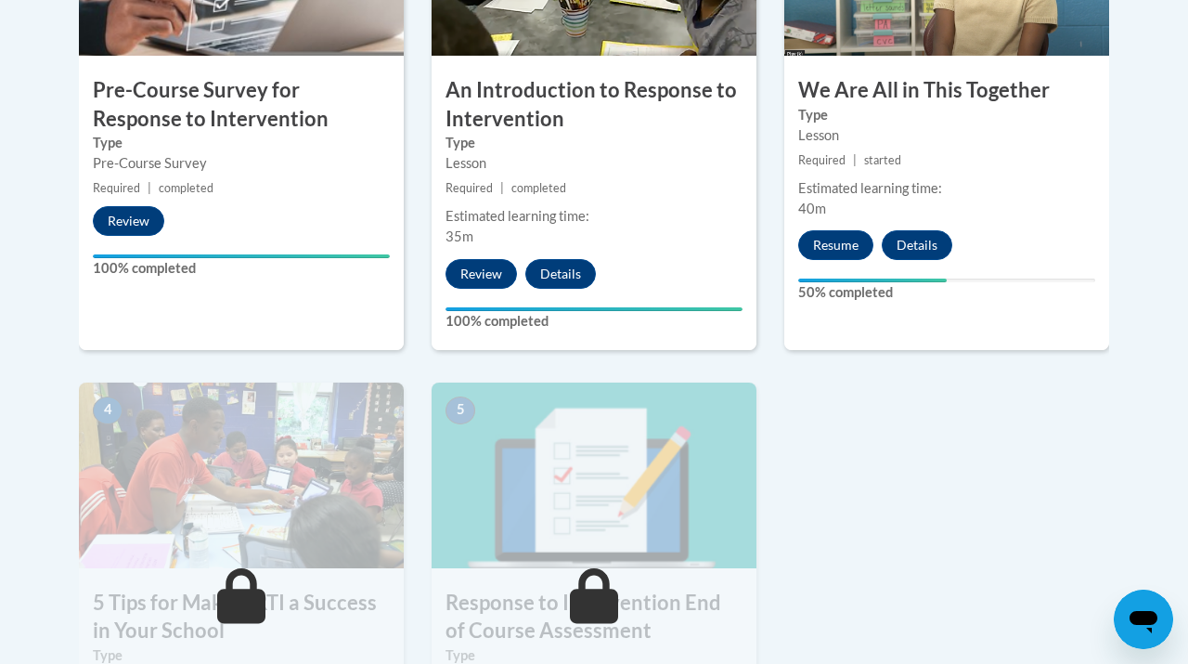
scroll to position [785, 0]
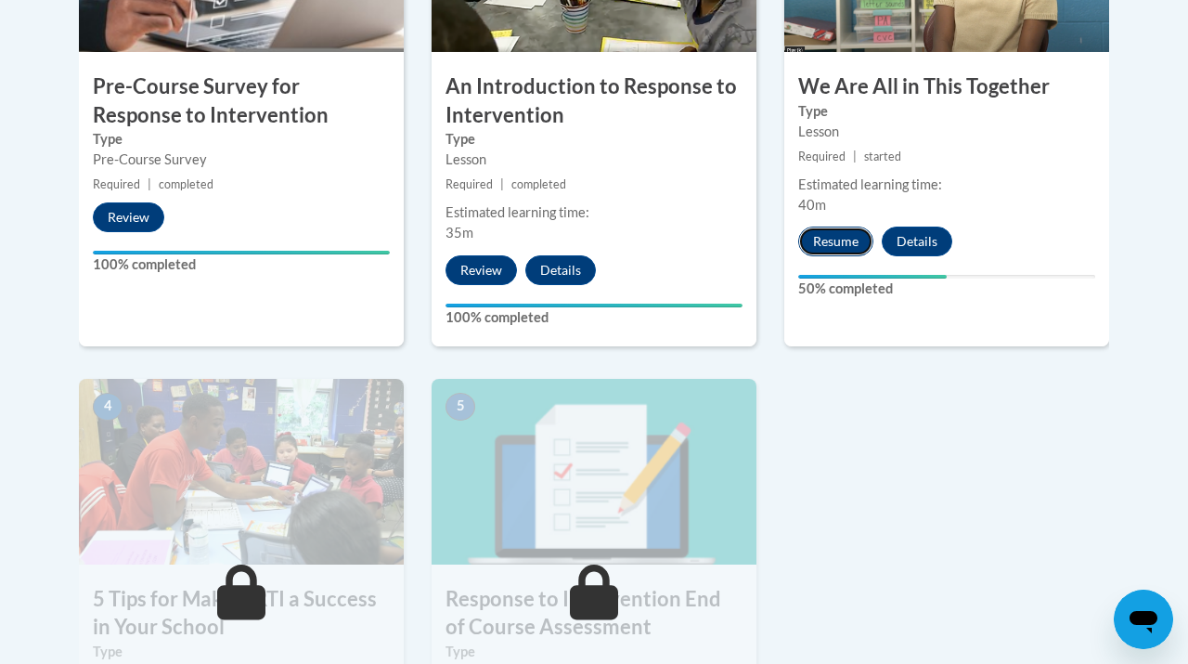
click at [831, 243] on button "Resume" at bounding box center [835, 242] width 75 height 30
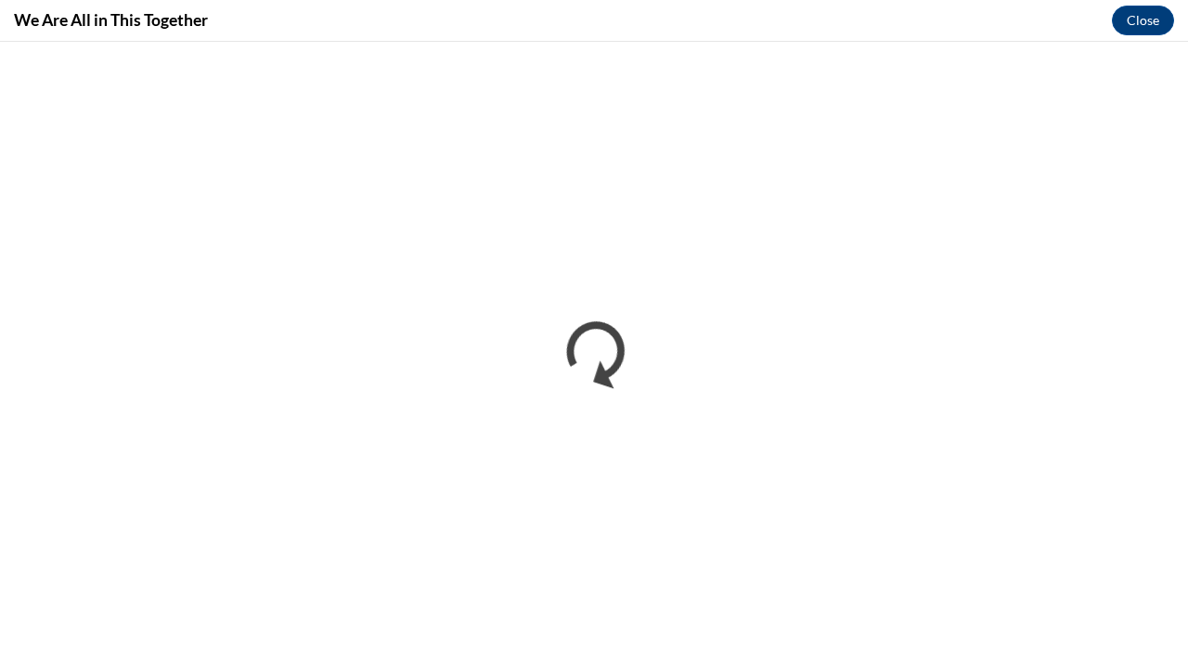
scroll to position [0, 0]
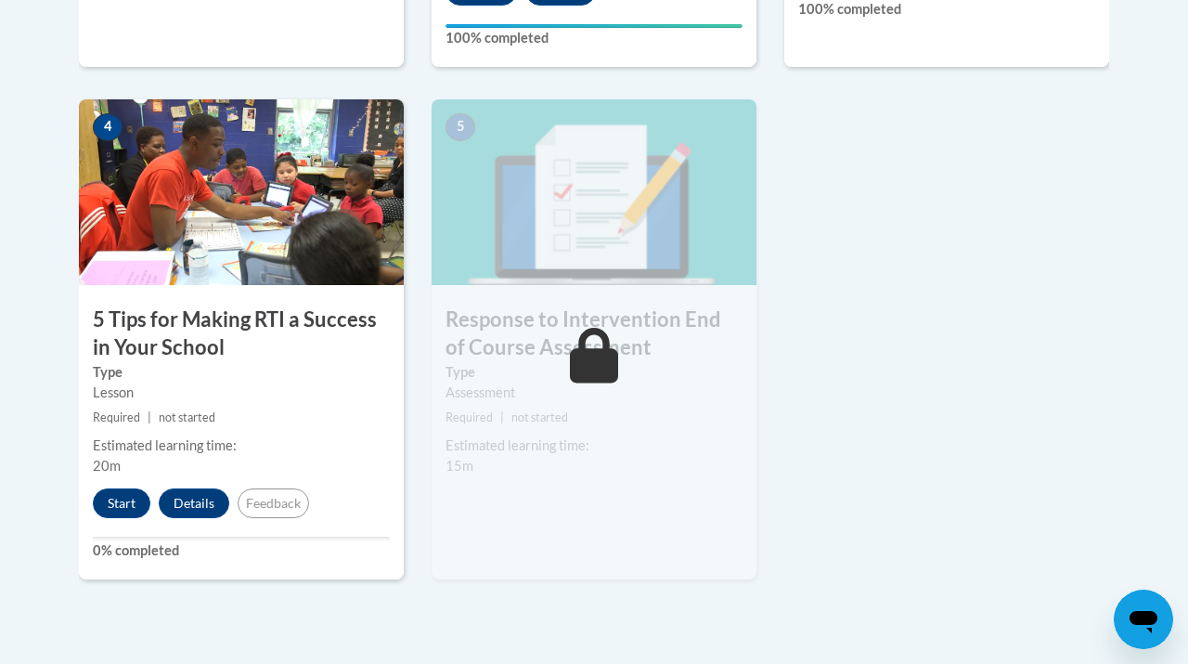
scroll to position [1111, 0]
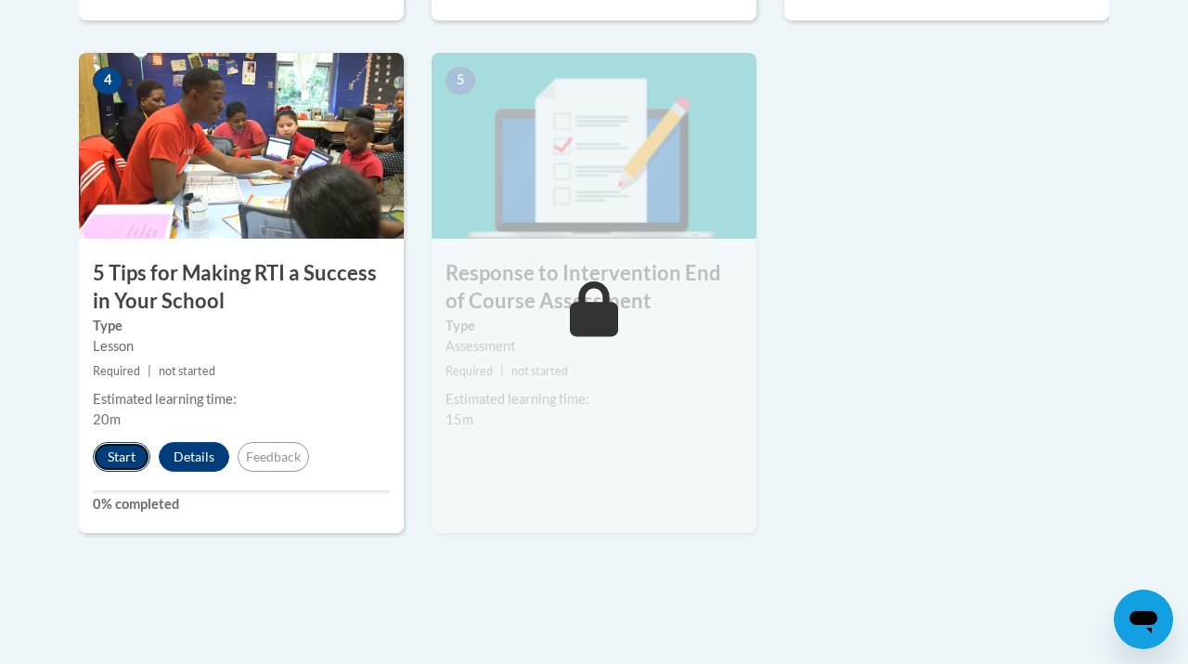
click at [126, 452] on button "Start" at bounding box center [122, 457] width 58 height 30
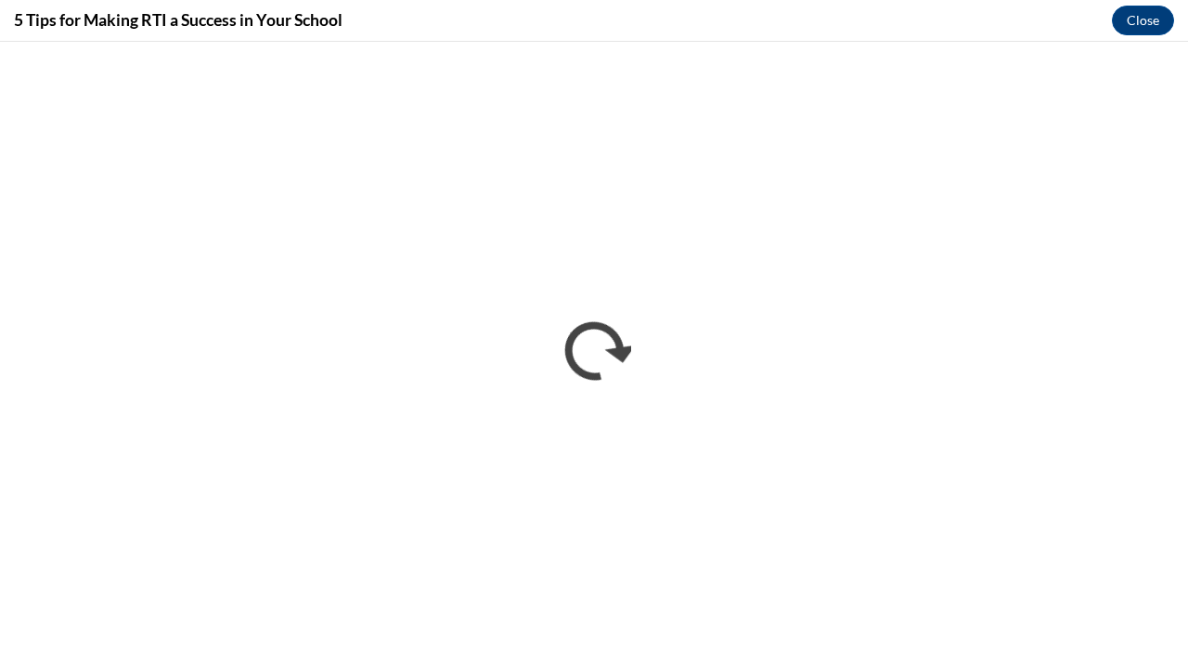
scroll to position [0, 0]
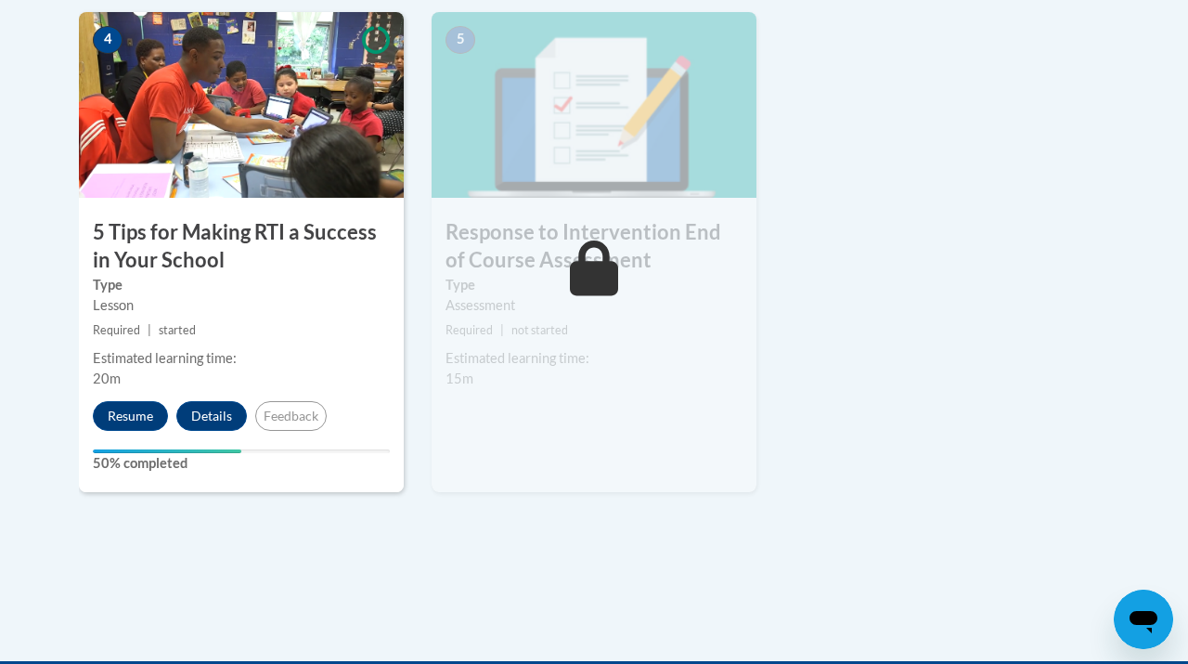
scroll to position [1175, 0]
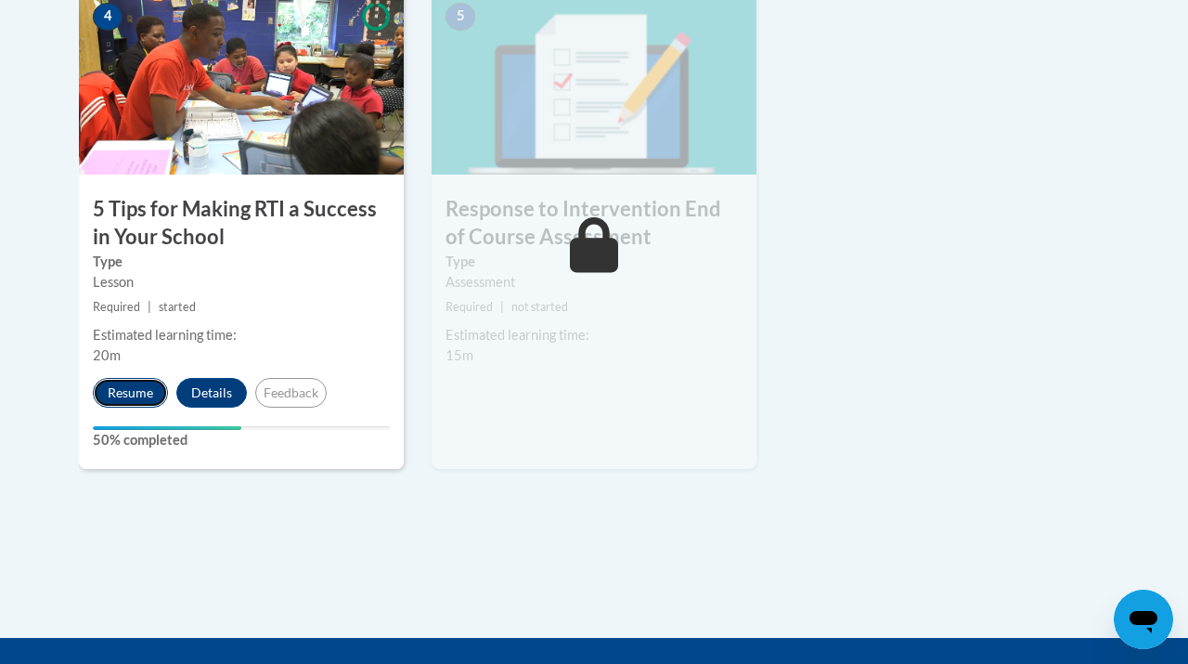
click at [123, 398] on button "Resume" at bounding box center [130, 393] width 75 height 30
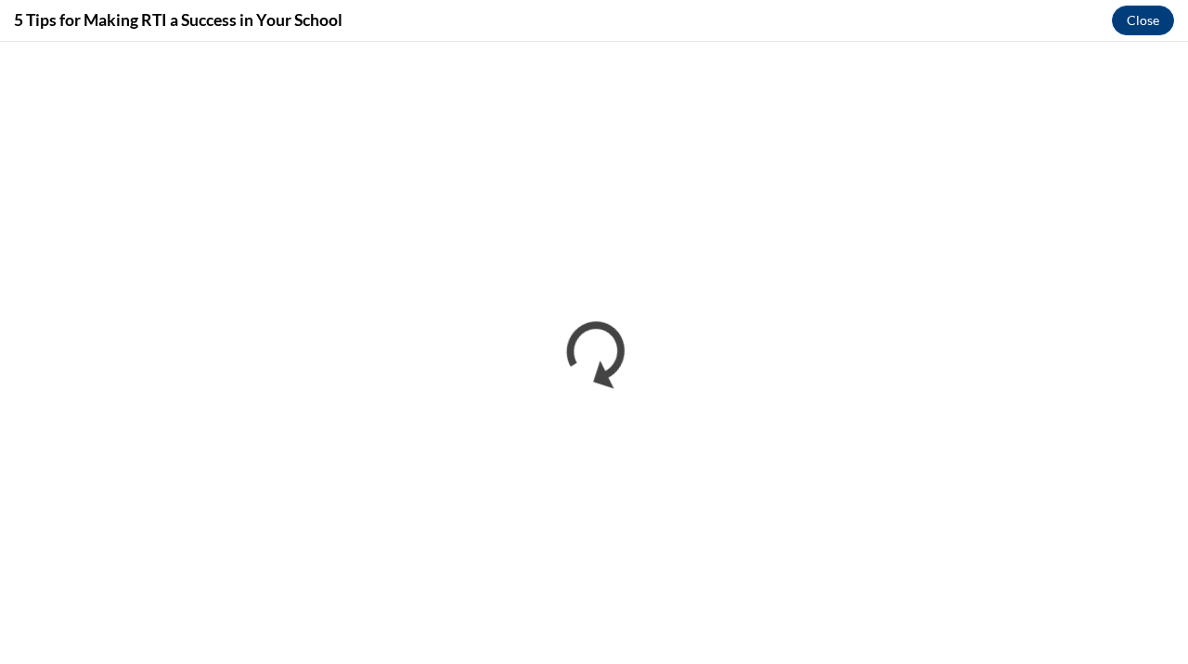
scroll to position [0, 0]
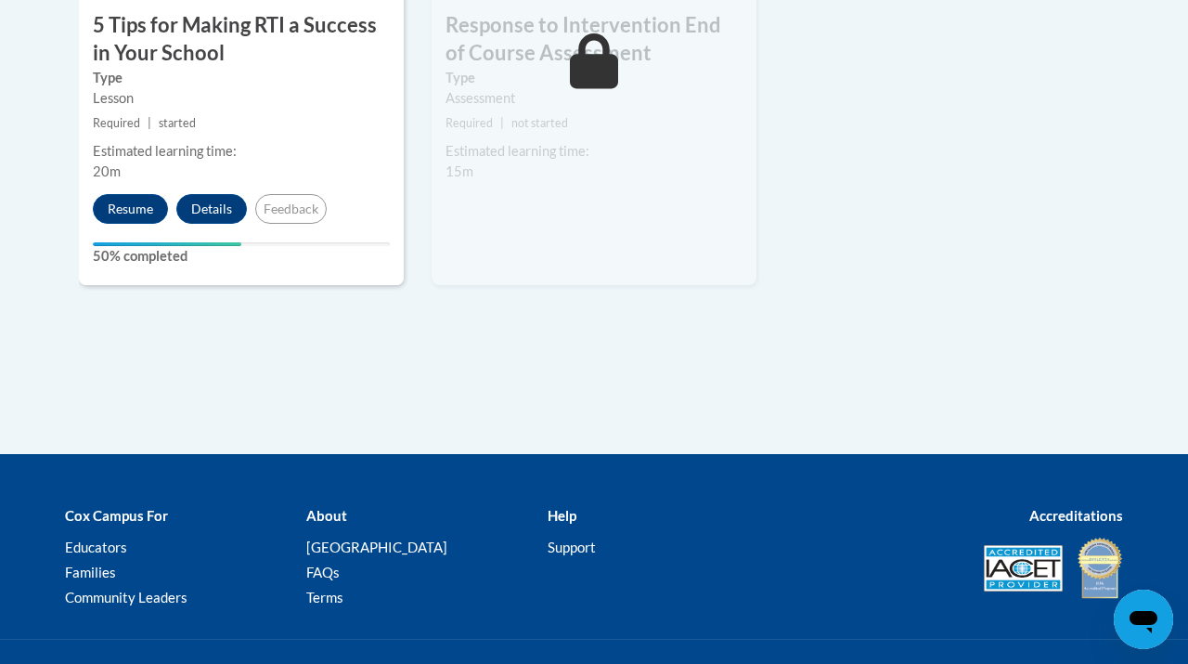
scroll to position [1409, 0]
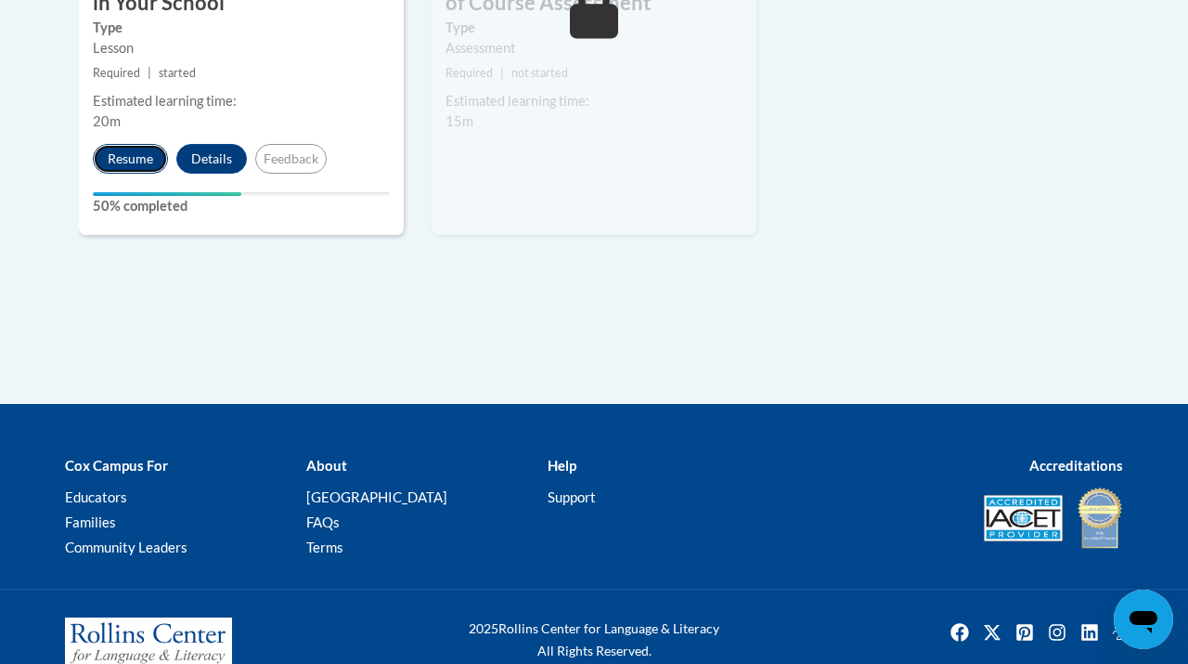
click at [128, 172] on button "Resume" at bounding box center [130, 159] width 75 height 30
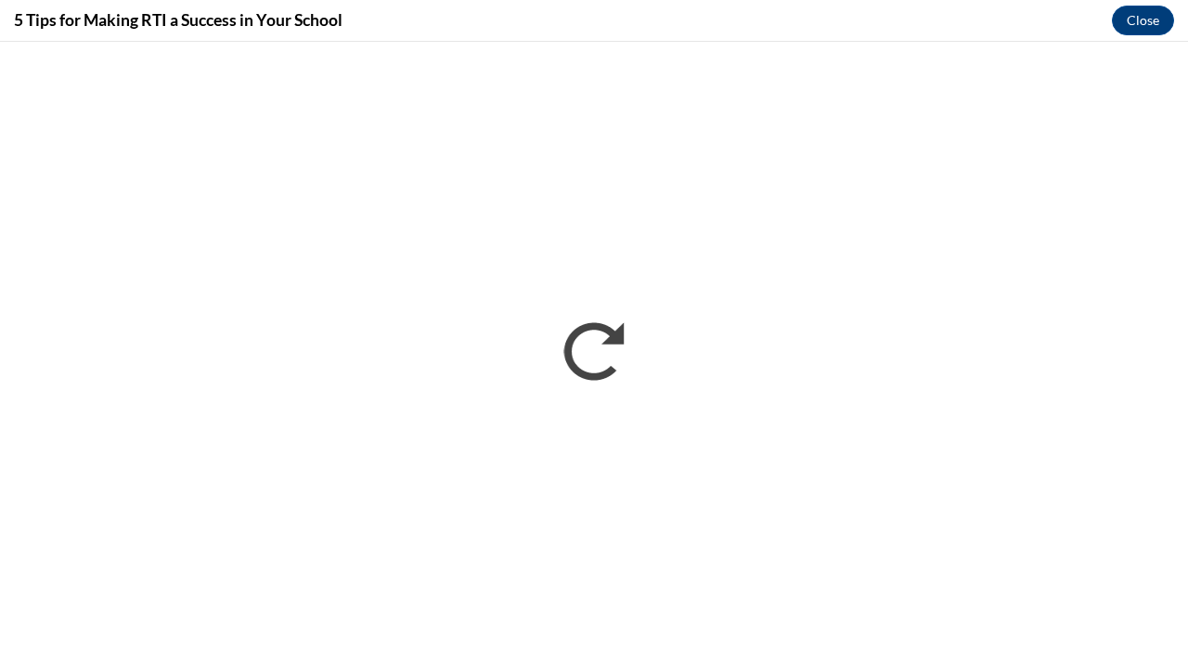
scroll to position [0, 0]
click at [1140, 24] on button "Close" at bounding box center [1143, 21] width 62 height 30
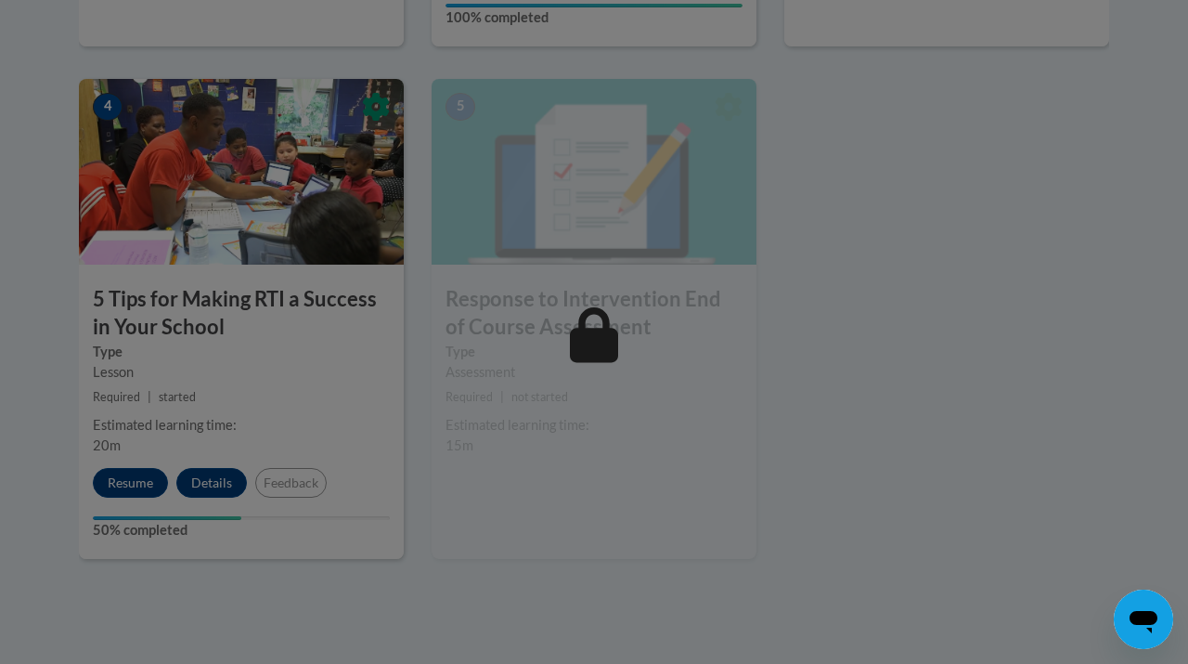
scroll to position [1080, 0]
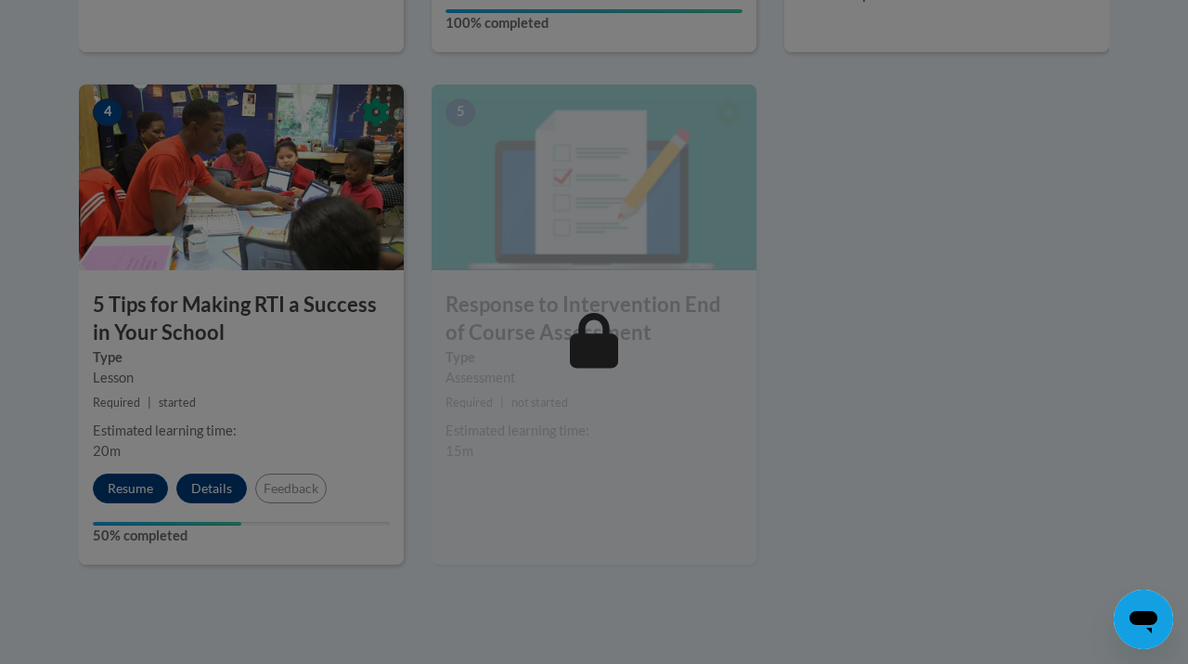
click at [128, 484] on div at bounding box center [594, 332] width 1188 height 664
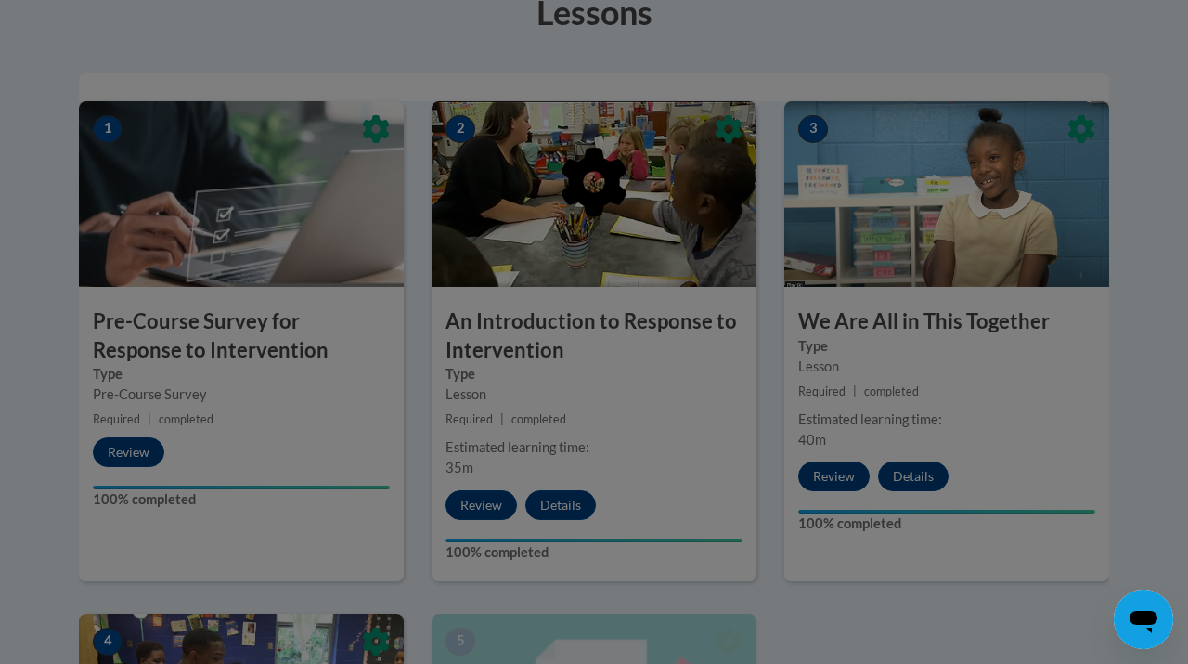
scroll to position [553, 0]
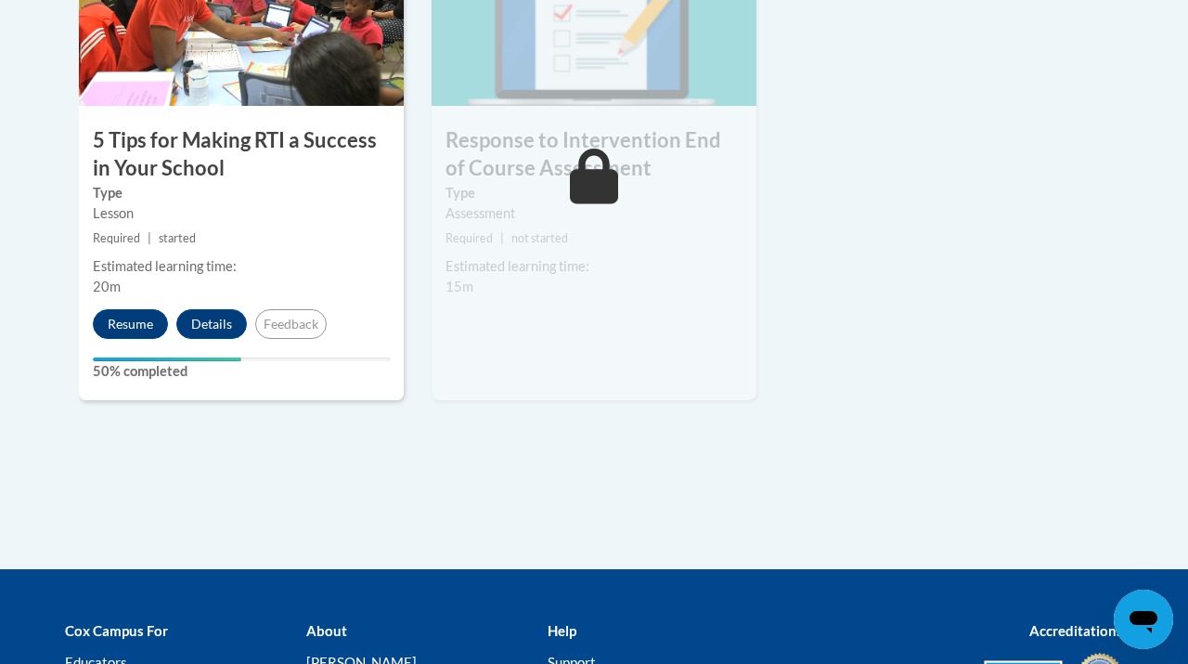
scroll to position [1263, 0]
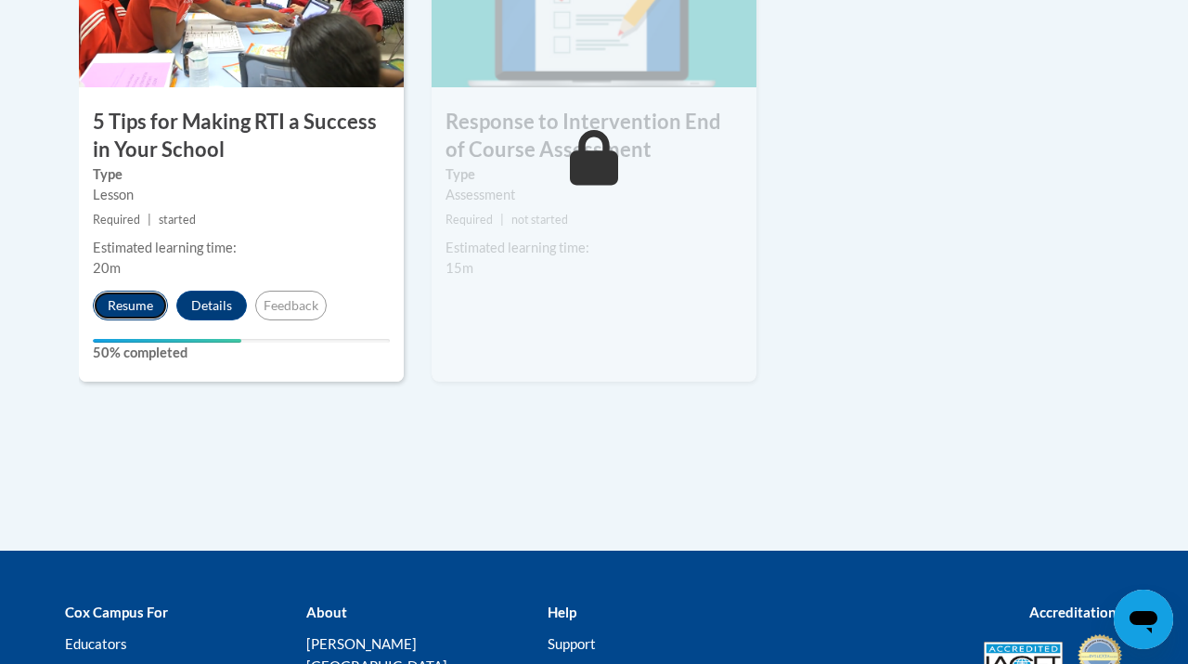
click at [110, 315] on button "Resume" at bounding box center [130, 306] width 75 height 30
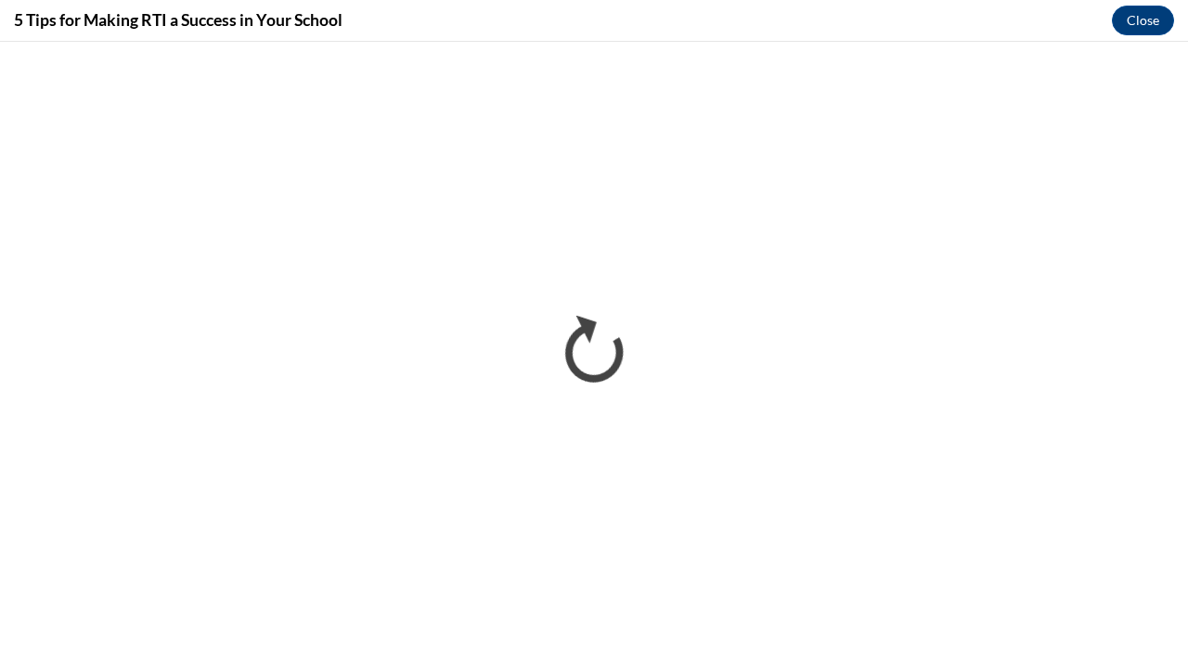
scroll to position [0, 0]
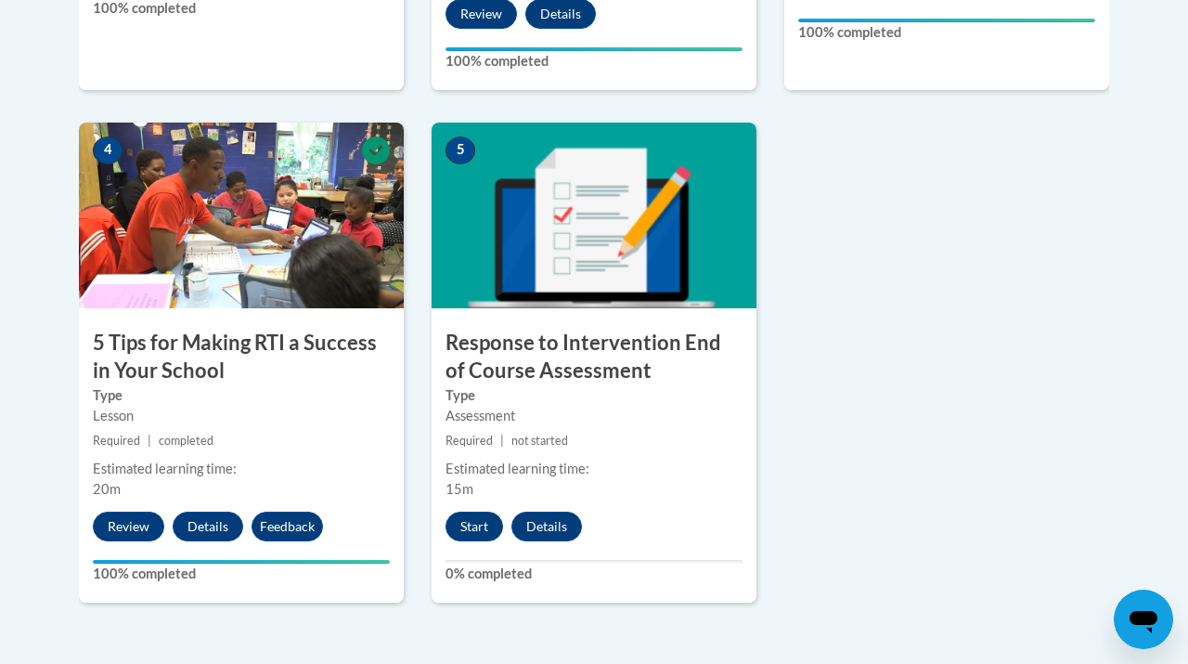
scroll to position [1061, 0]
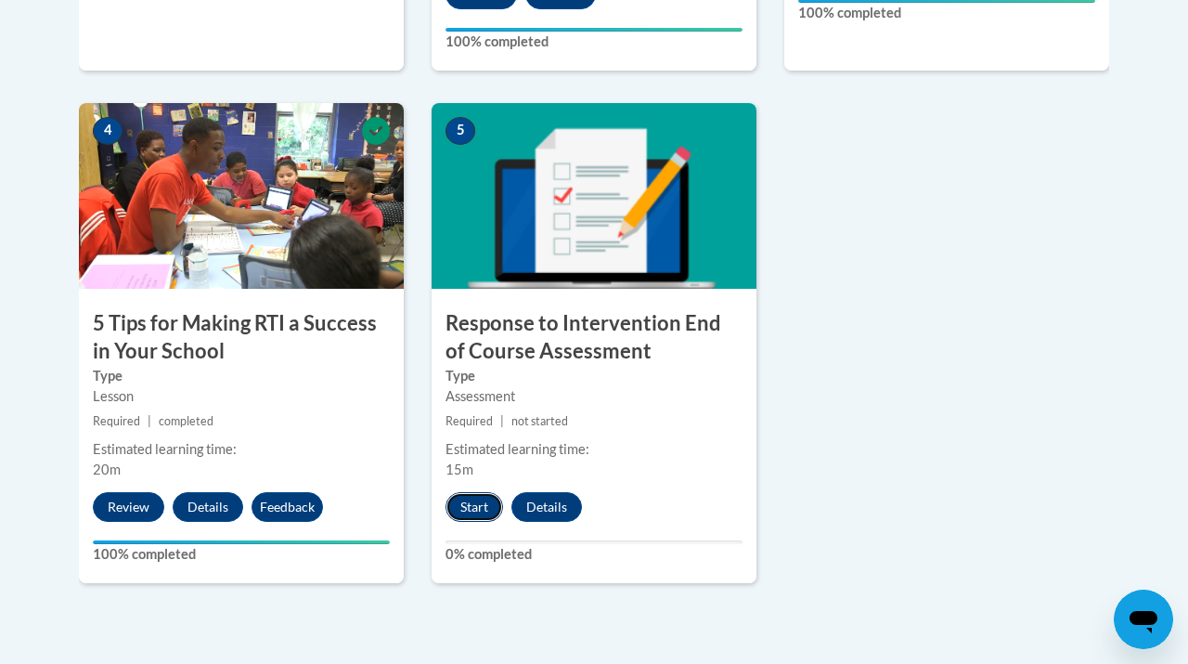
click at [479, 512] on button "Start" at bounding box center [475, 507] width 58 height 30
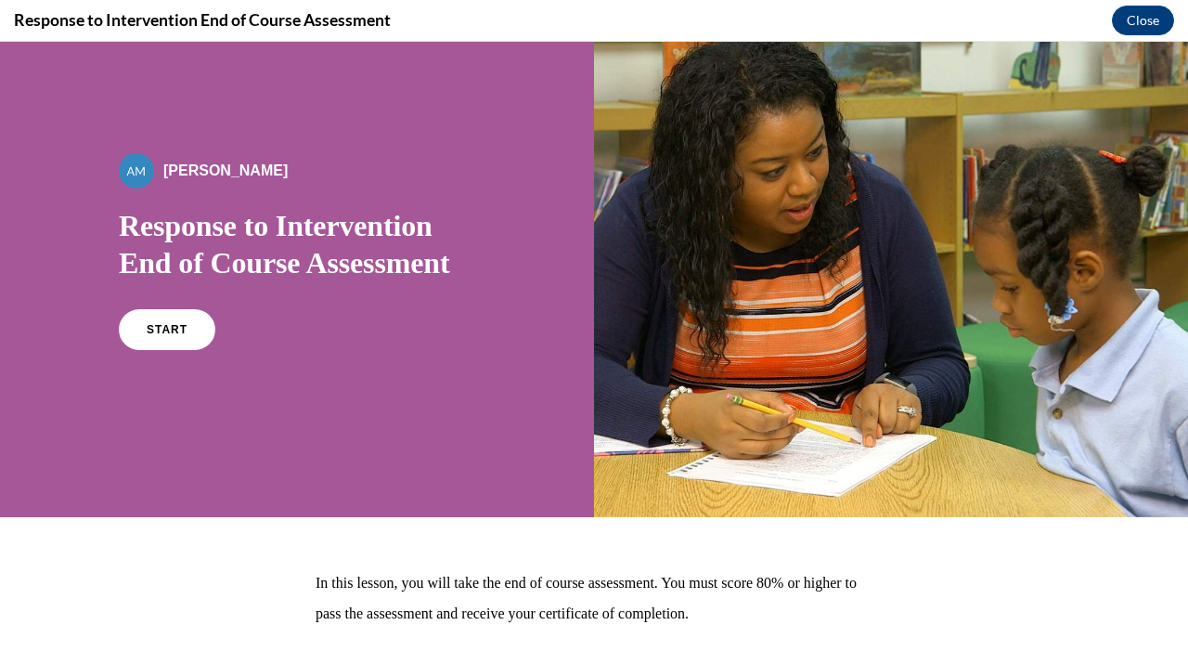
scroll to position [40, 0]
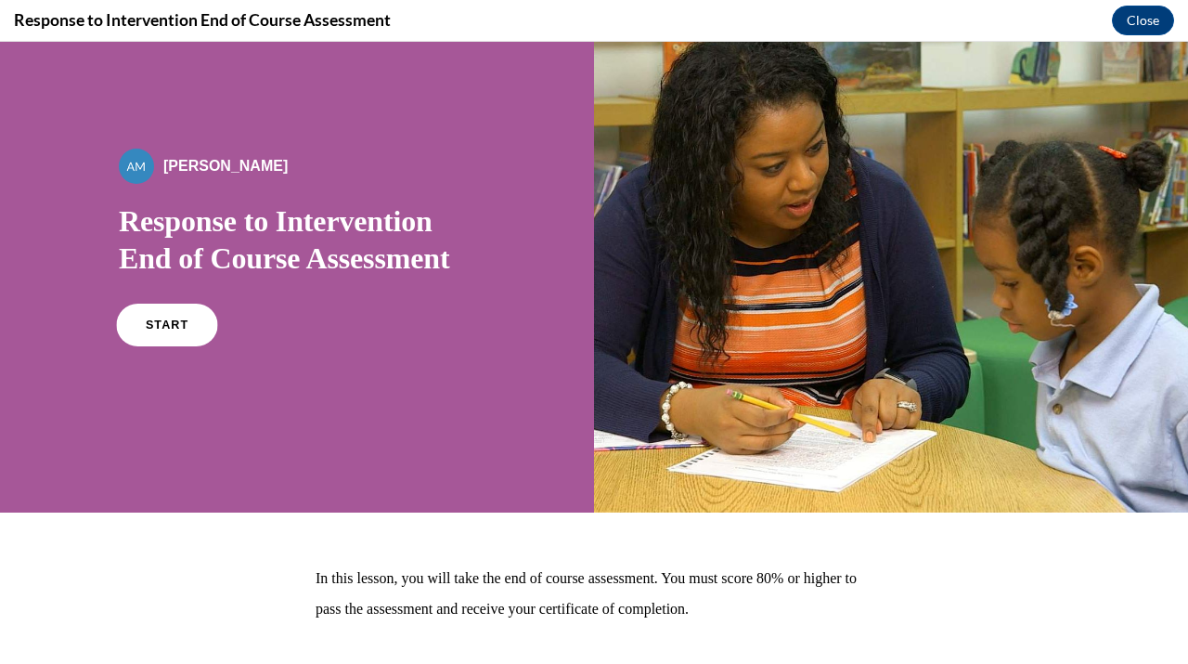
click at [161, 333] on link "START" at bounding box center [166, 325] width 101 height 43
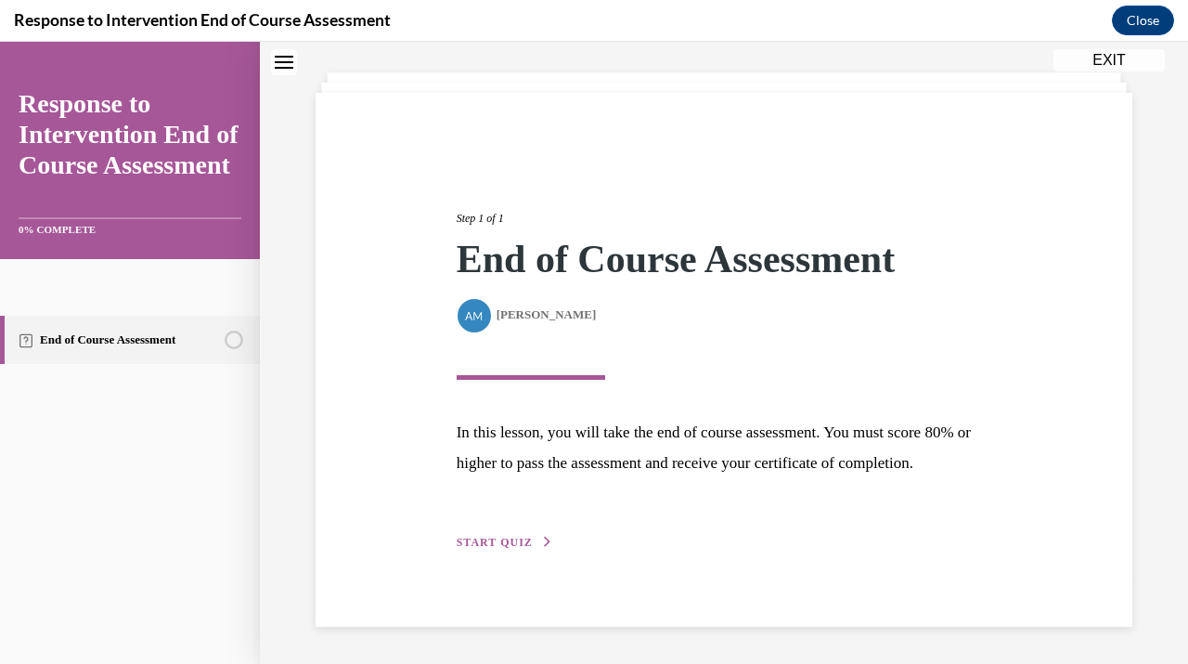
scroll to position [122, 0]
click at [501, 539] on span "START QUIZ" at bounding box center [495, 542] width 76 height 13
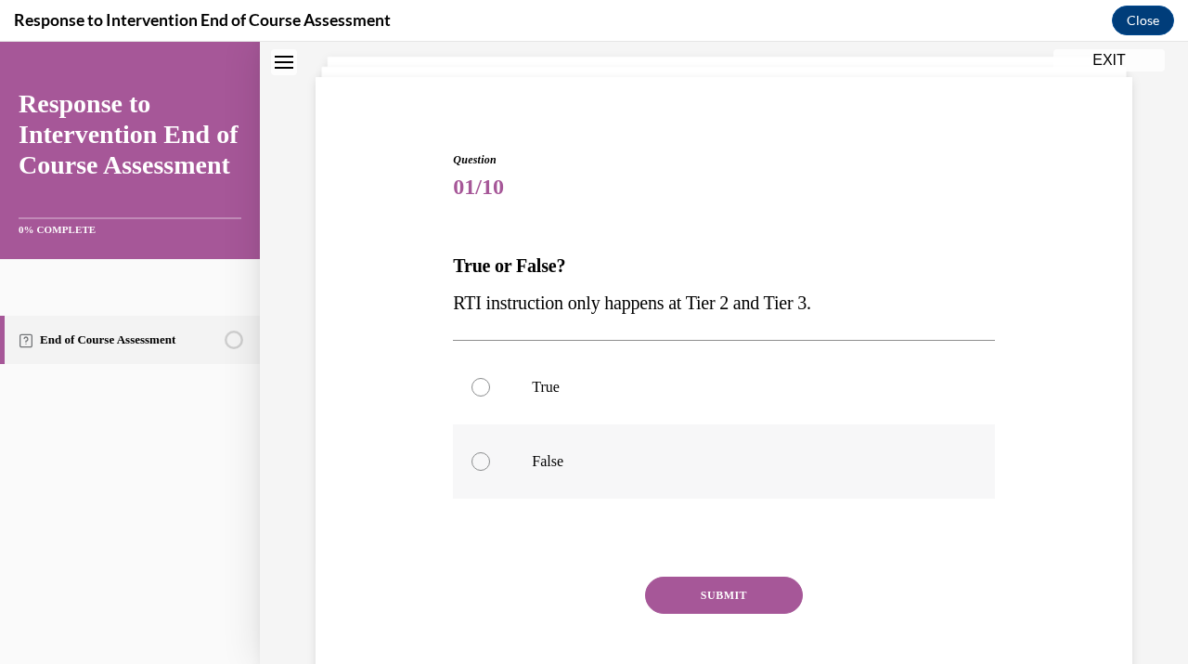
scroll to position [119, 0]
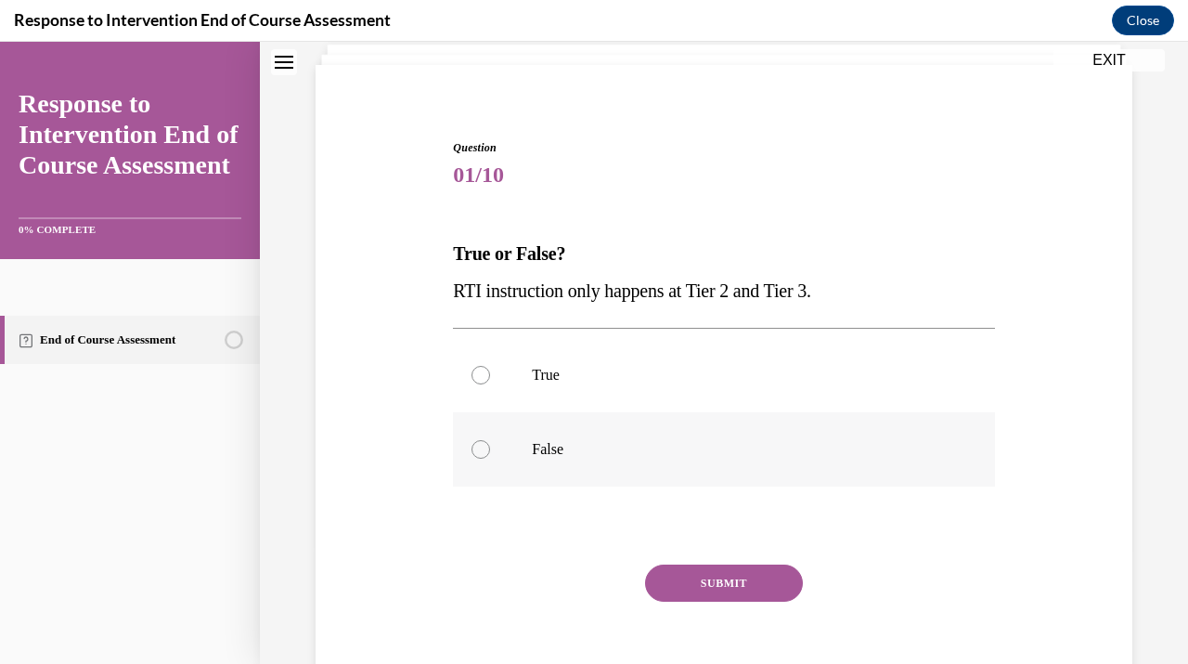
click at [519, 443] on label "False" at bounding box center [723, 449] width 541 height 74
click at [490, 443] on input "False" at bounding box center [481, 449] width 19 height 19
radio input "true"
click at [725, 576] on button "SUBMIT" at bounding box center [724, 582] width 158 height 37
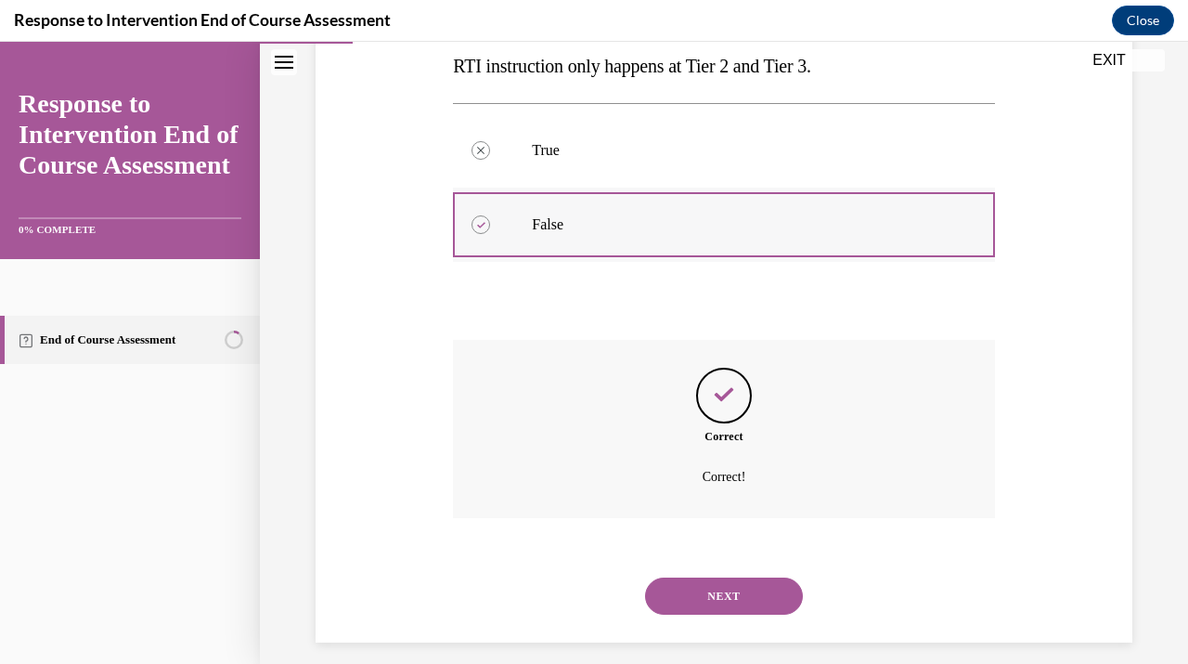
scroll to position [359, 0]
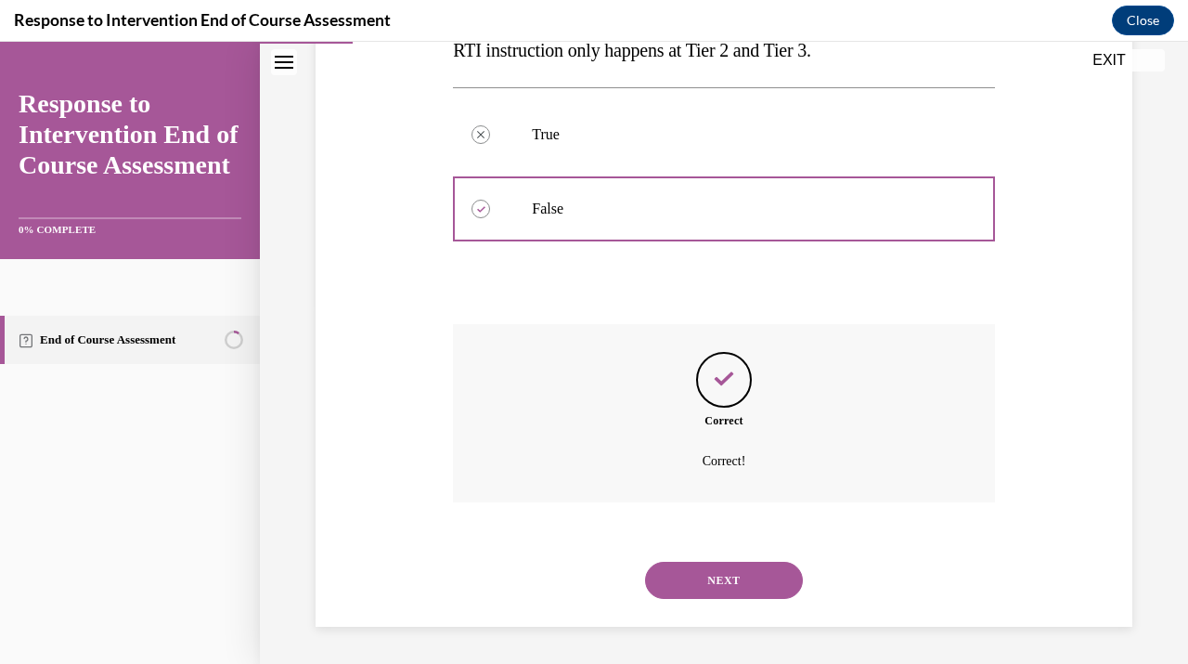
click at [710, 590] on button "NEXT" at bounding box center [724, 580] width 158 height 37
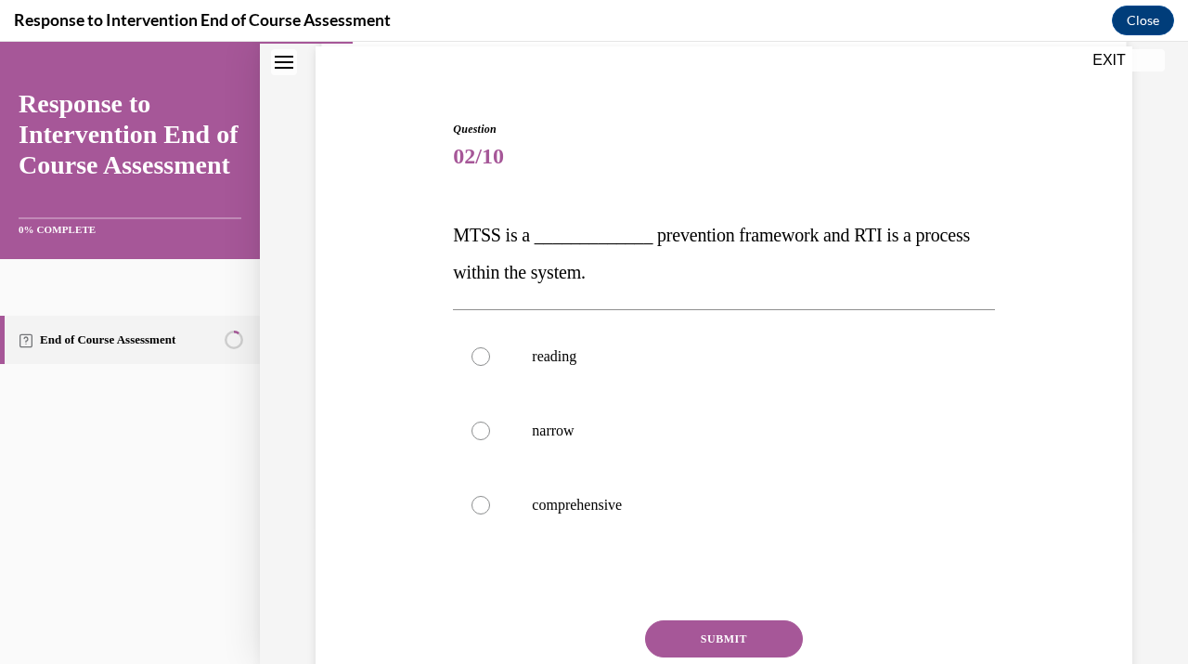
scroll to position [138, 0]
click at [587, 503] on p "comprehensive" at bounding box center [740, 504] width 416 height 19
click at [490, 503] on input "comprehensive" at bounding box center [481, 504] width 19 height 19
radio input "true"
click at [745, 631] on button "SUBMIT" at bounding box center [724, 637] width 158 height 37
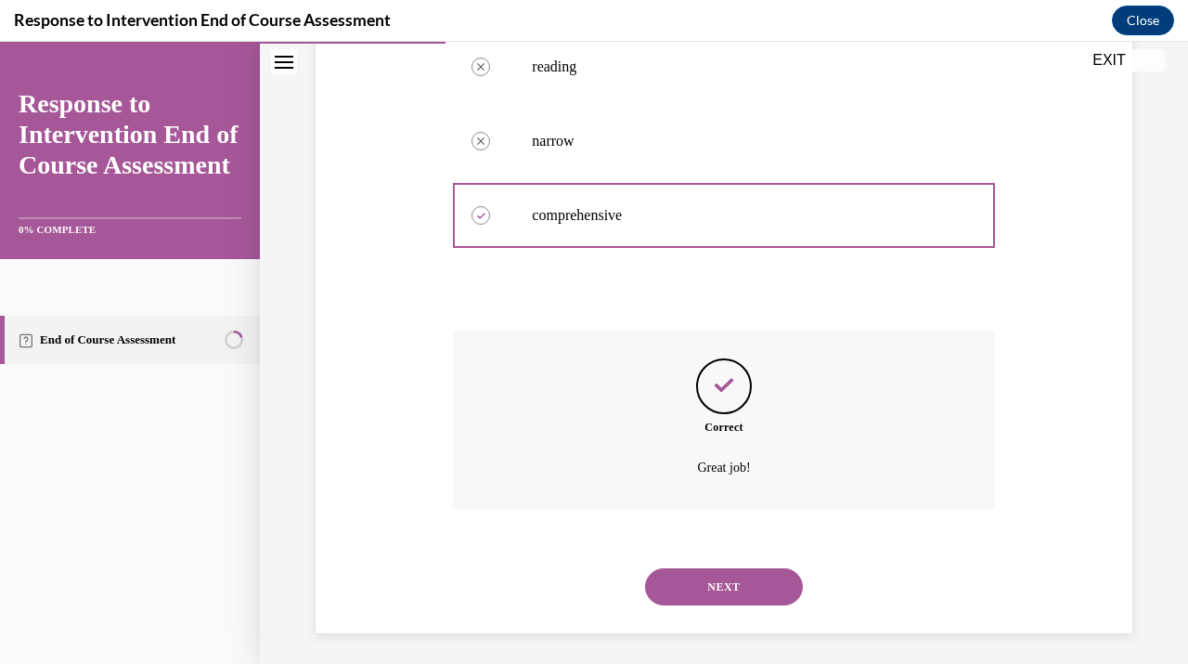
scroll to position [434, 0]
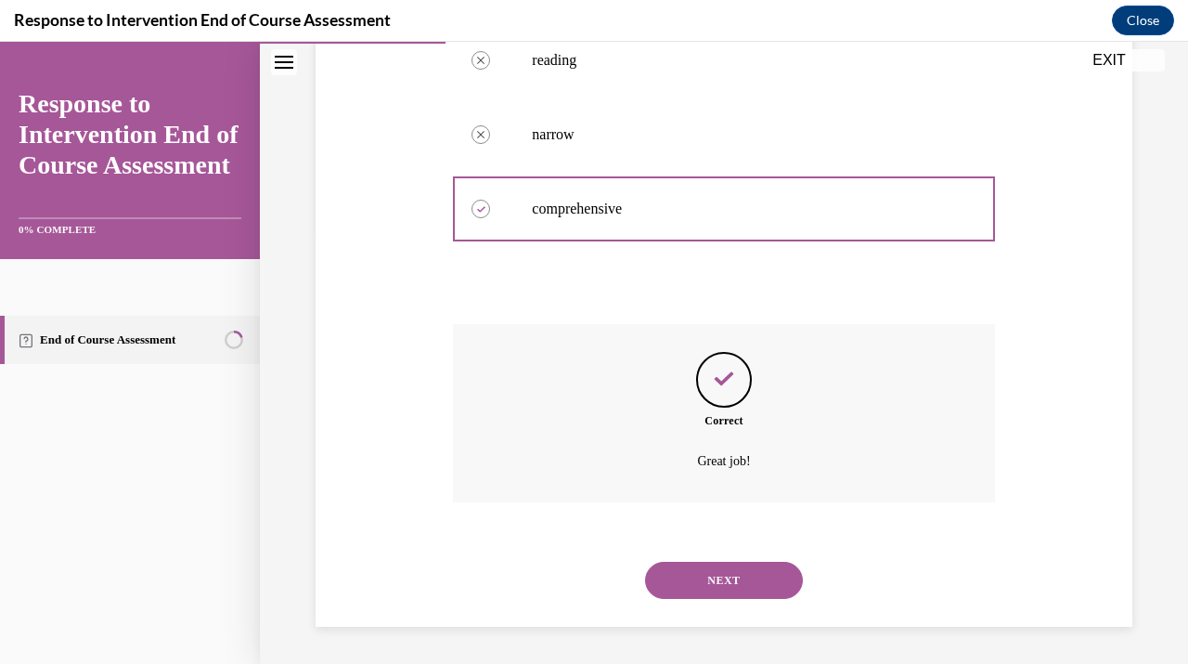
click at [741, 568] on button "NEXT" at bounding box center [724, 580] width 158 height 37
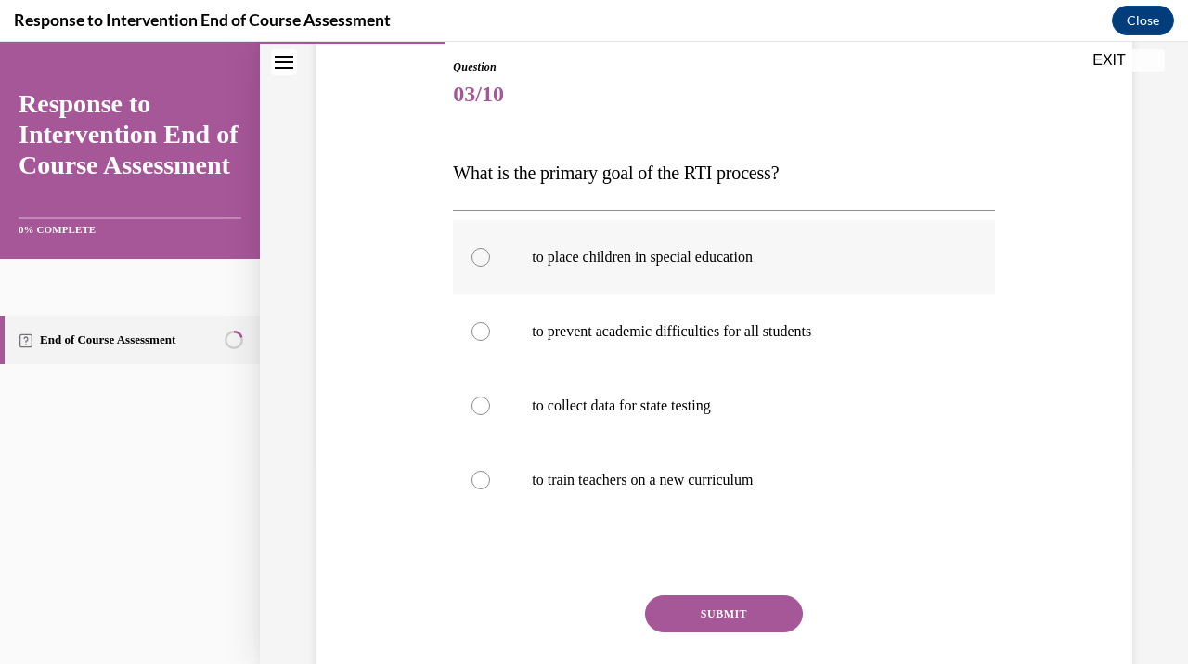
scroll to position [210, 0]
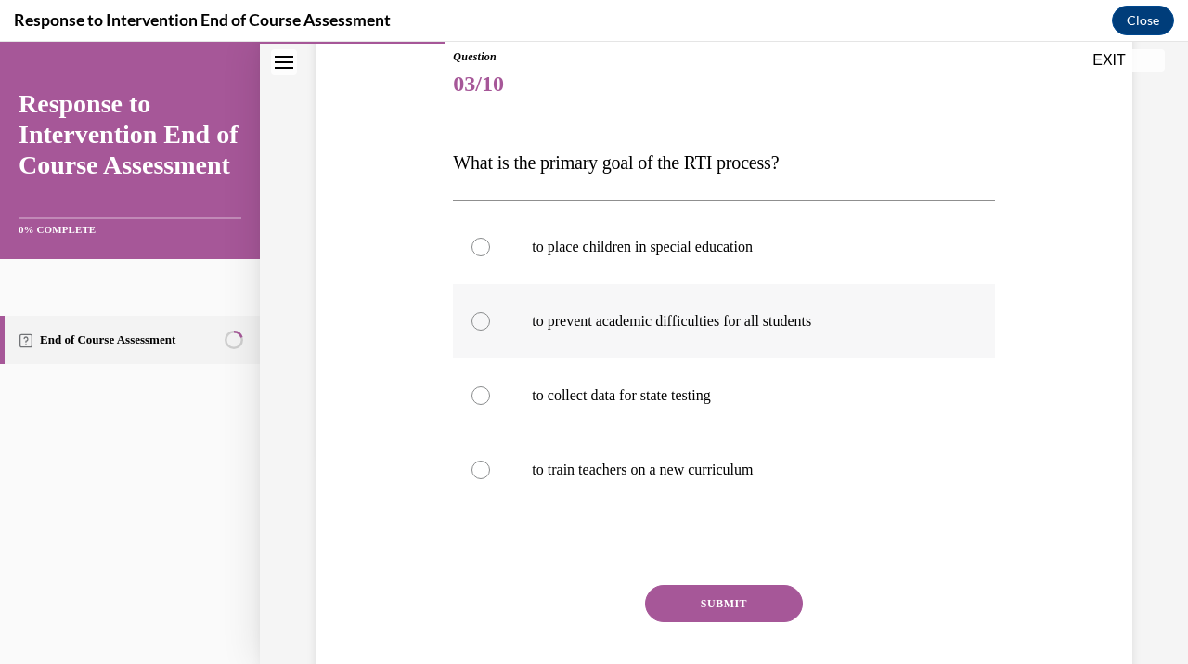
click at [823, 327] on p "to prevent academic difficulties for all students" at bounding box center [740, 321] width 416 height 19
click at [490, 327] on input "to prevent academic difficulties for all students" at bounding box center [481, 321] width 19 height 19
radio input "true"
click at [758, 608] on button "SUBMIT" at bounding box center [724, 603] width 158 height 37
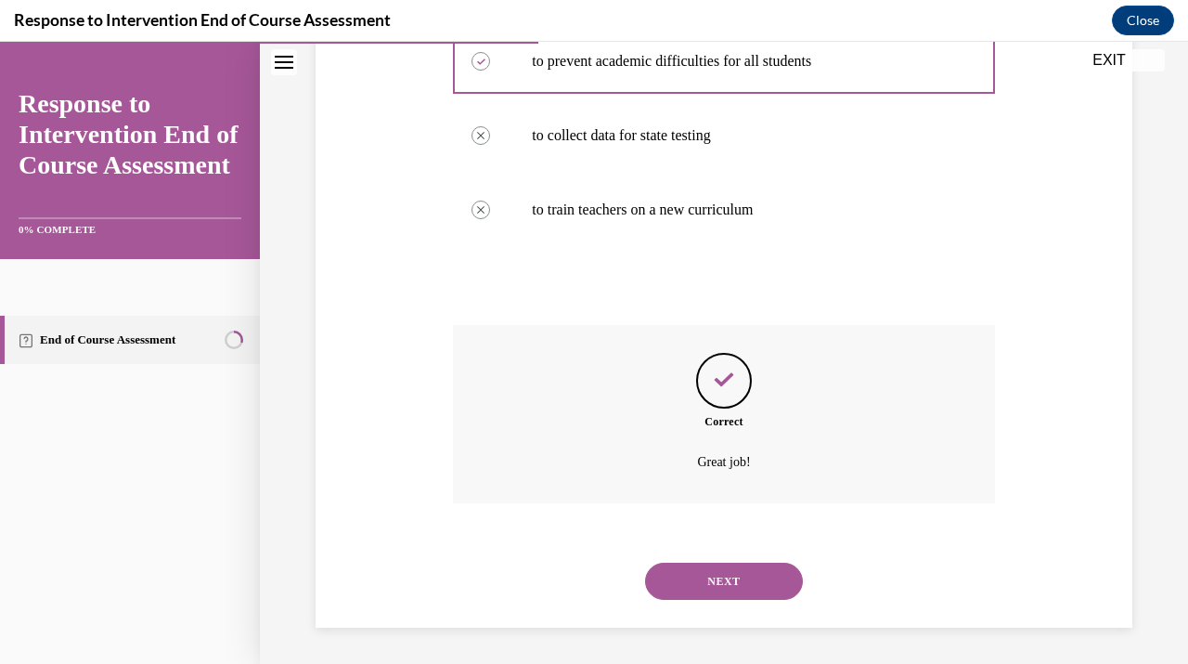
scroll to position [471, 0]
click at [744, 578] on button "NEXT" at bounding box center [724, 580] width 158 height 37
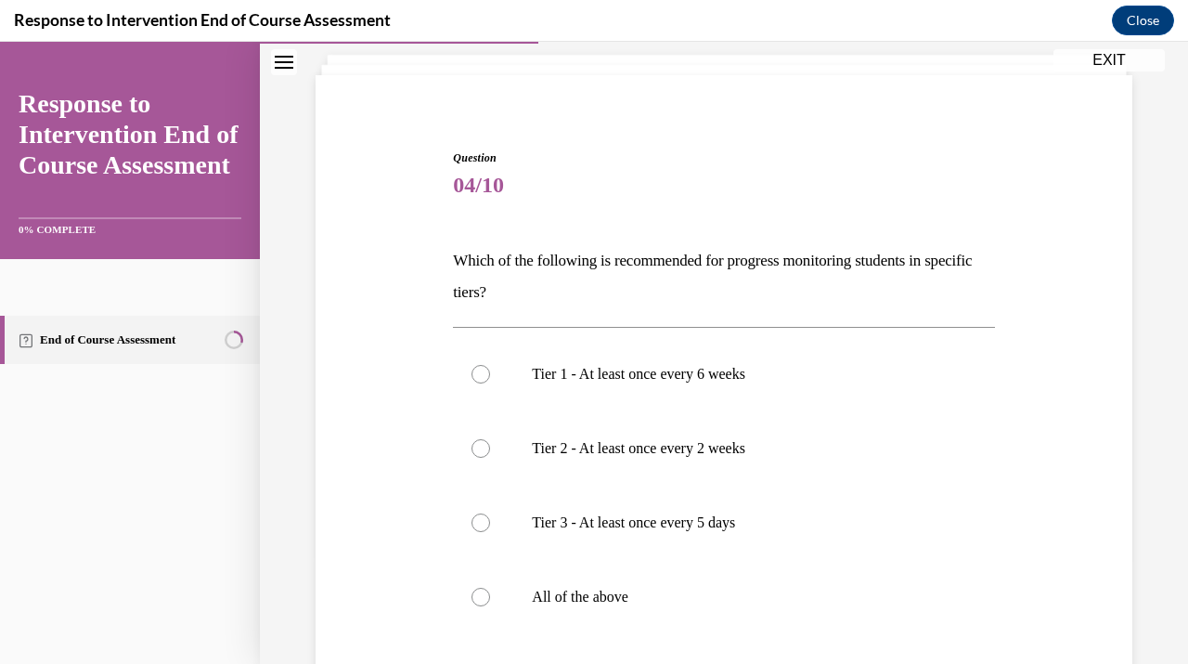
scroll to position [121, 0]
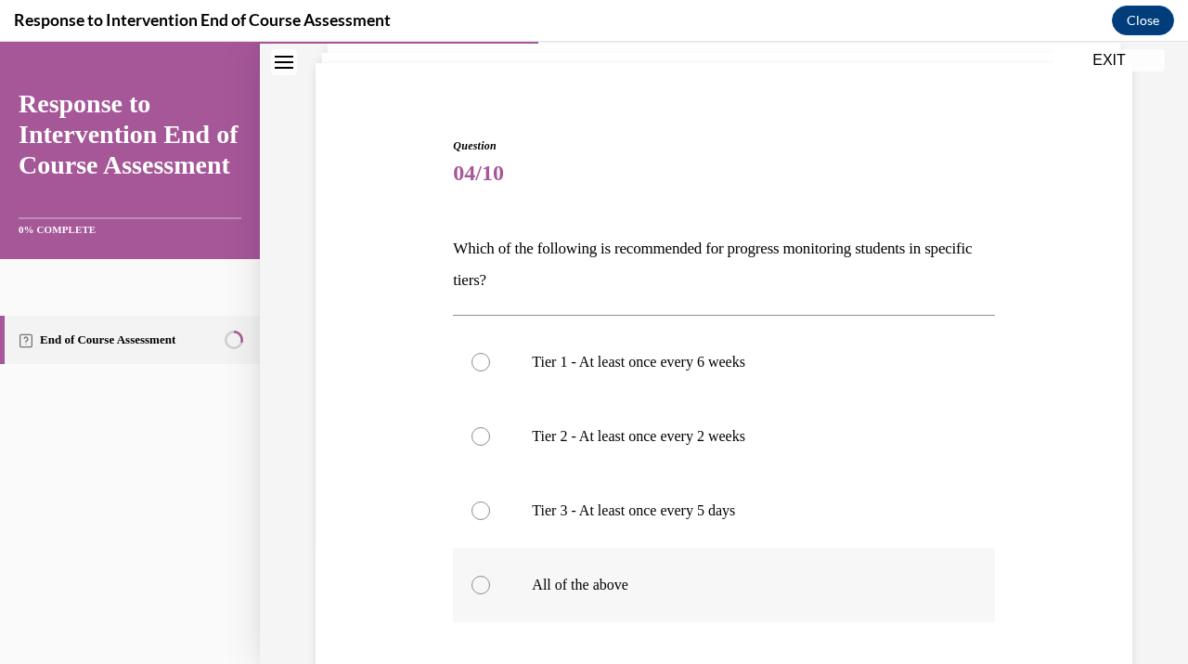
click at [617, 589] on p "All of the above" at bounding box center [740, 585] width 416 height 19
click at [490, 589] on input "All of the above" at bounding box center [481, 585] width 19 height 19
radio input "true"
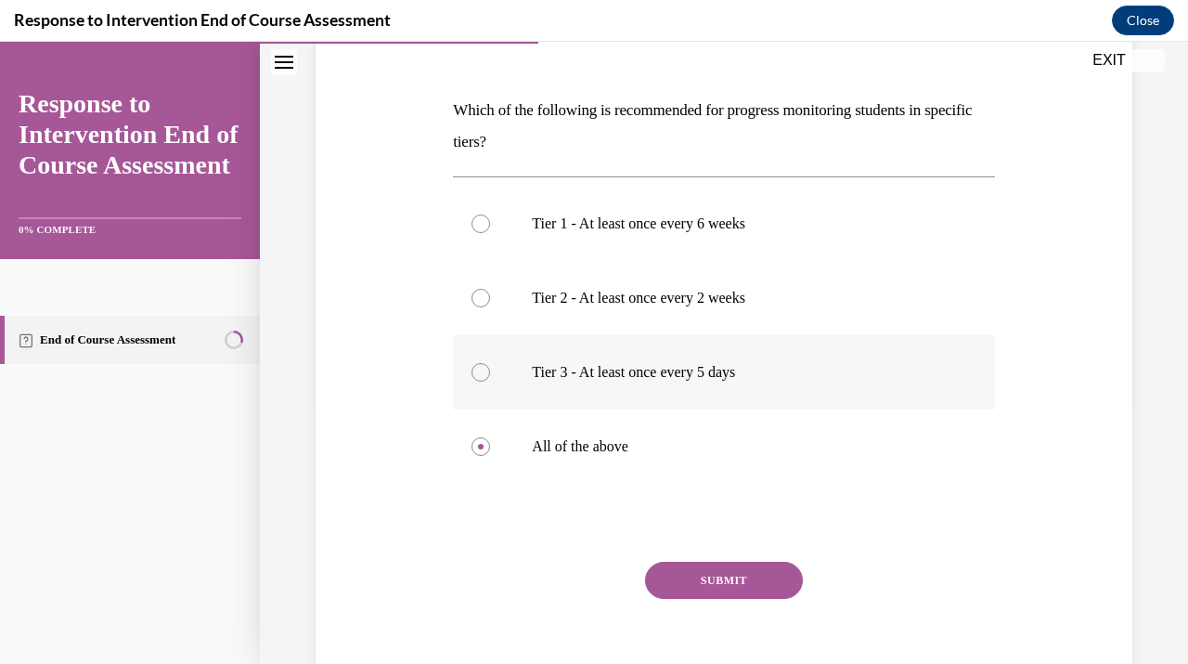
scroll to position [284, 0]
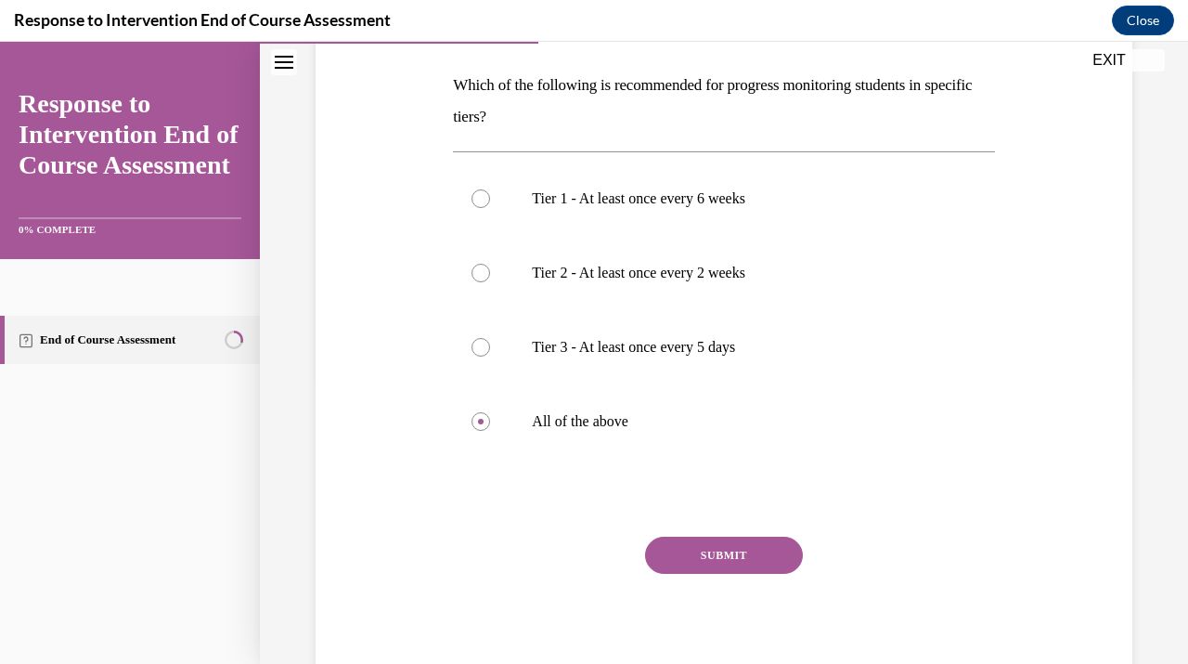
click at [746, 552] on button "SUBMIT" at bounding box center [724, 555] width 158 height 37
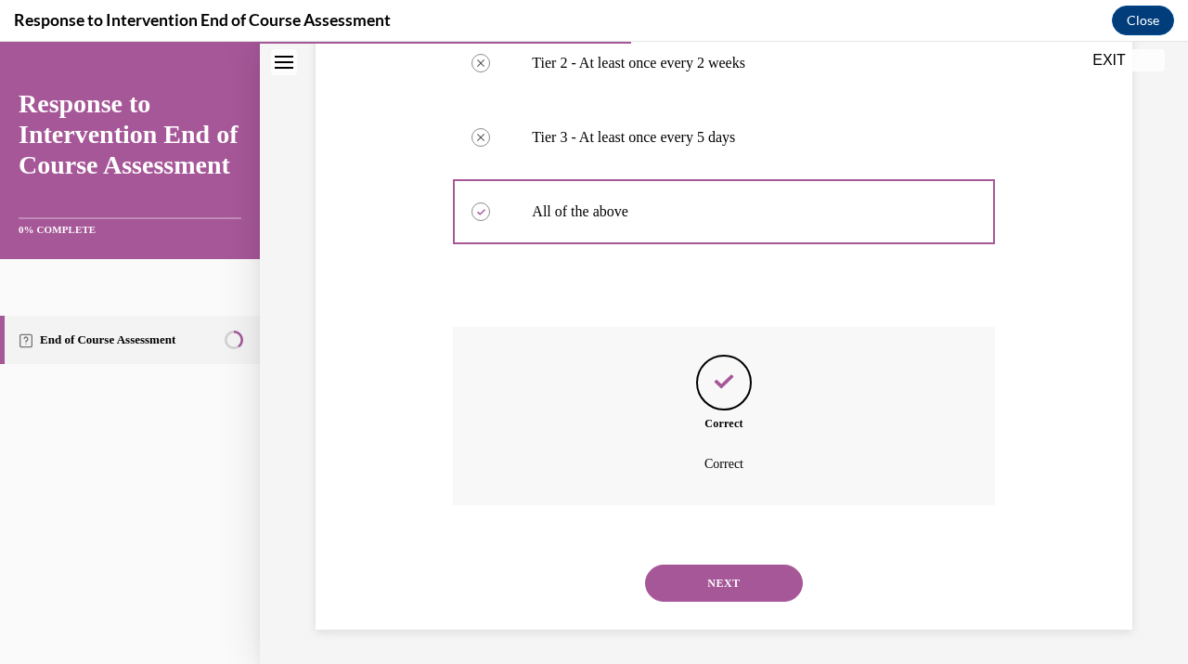
scroll to position [497, 0]
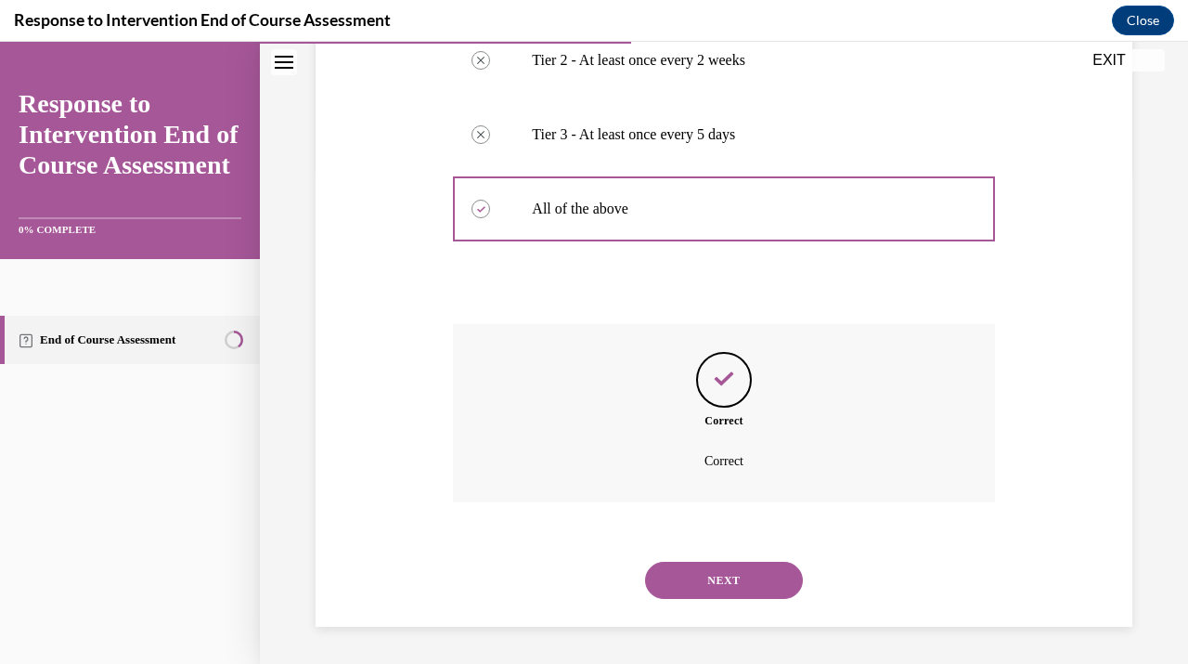
click at [739, 575] on button "NEXT" at bounding box center [724, 580] width 158 height 37
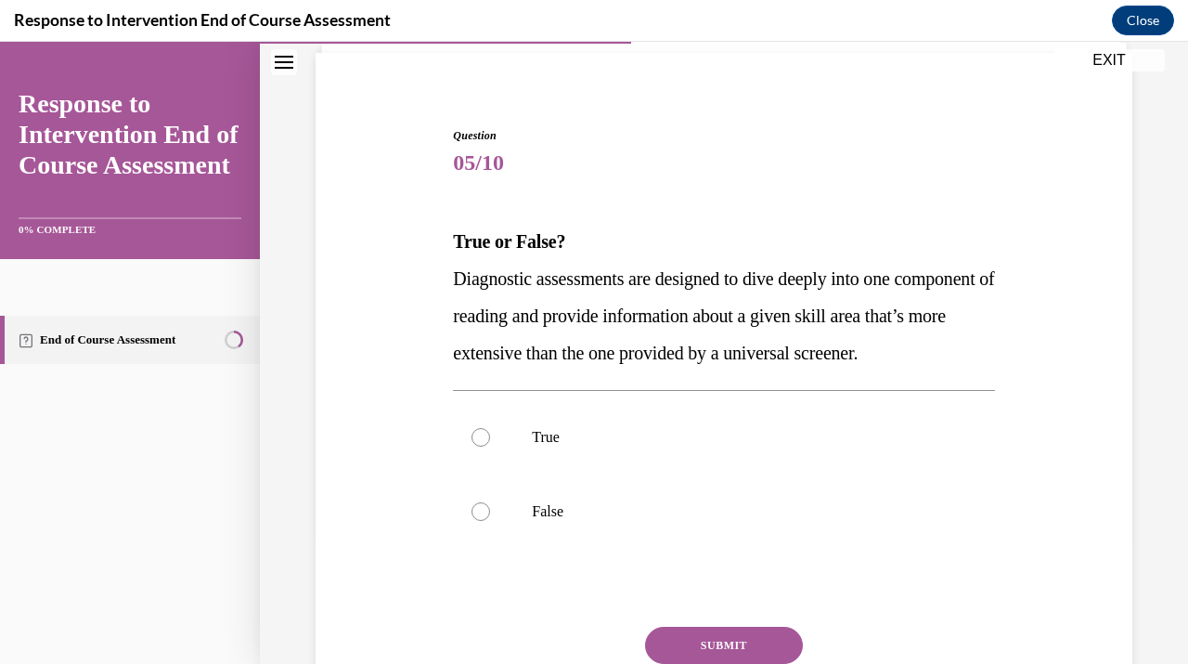
scroll to position [185, 0]
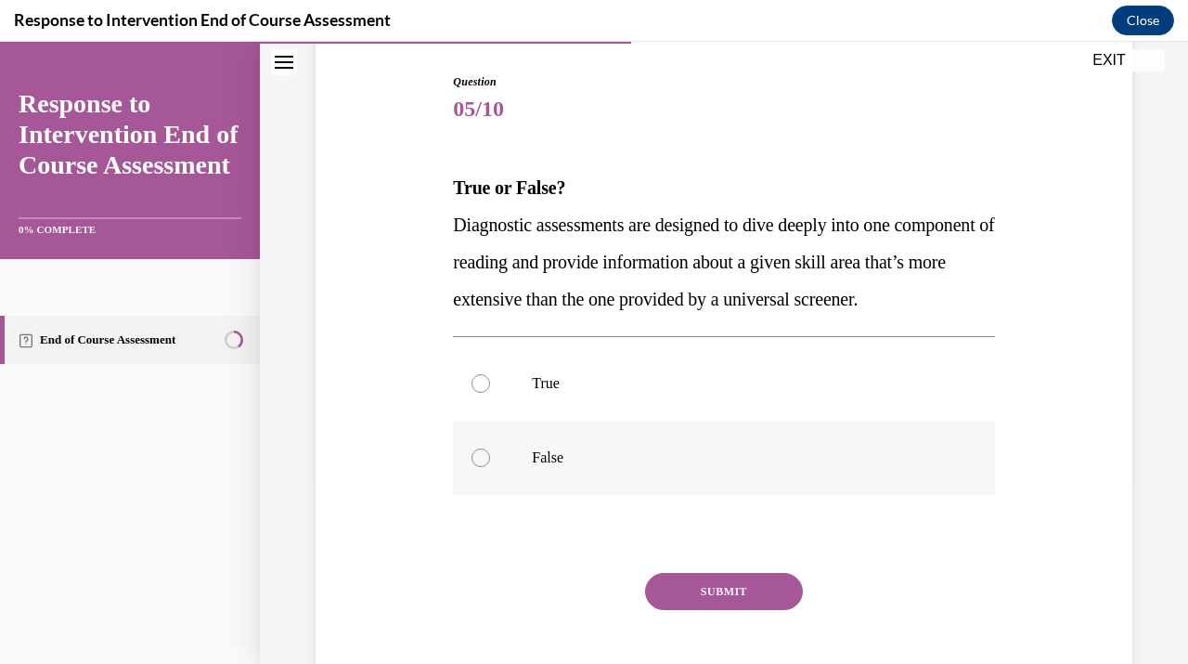
click at [583, 467] on p "False" at bounding box center [740, 457] width 416 height 19
click at [490, 467] on input "False" at bounding box center [481, 457] width 19 height 19
radio input "true"
click at [735, 610] on button "SUBMIT" at bounding box center [724, 591] width 158 height 37
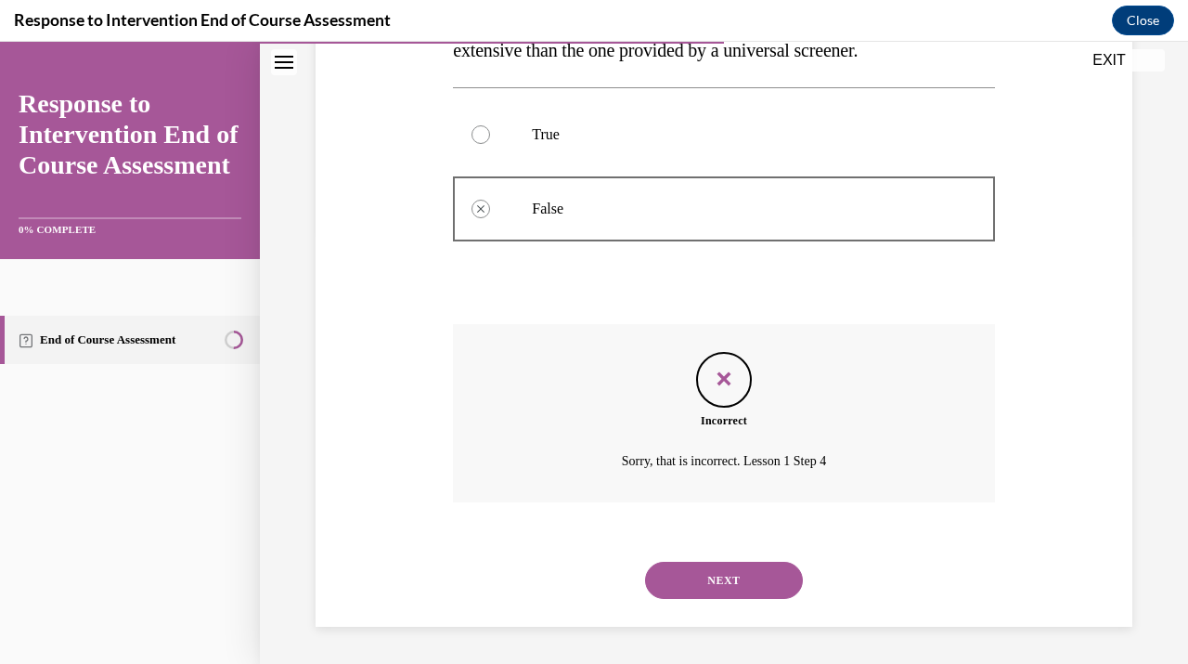
scroll to position [471, 0]
click at [486, 134] on div at bounding box center [481, 134] width 19 height 19
click at [743, 588] on button "NEXT" at bounding box center [724, 580] width 158 height 37
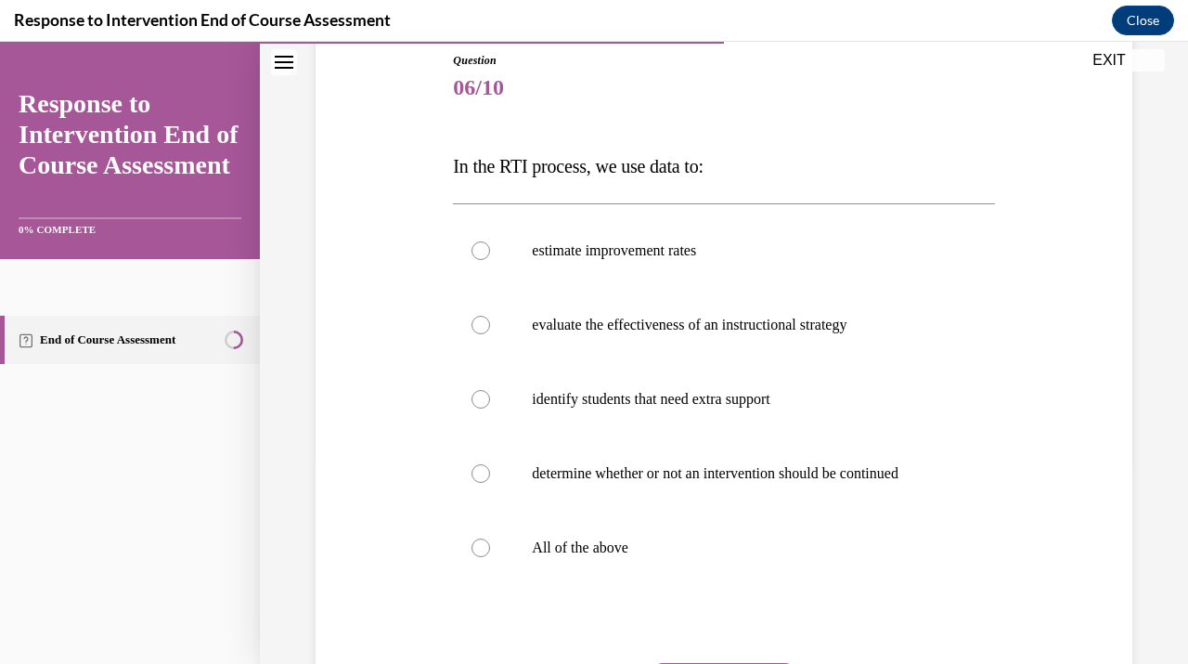
scroll to position [231, 0]
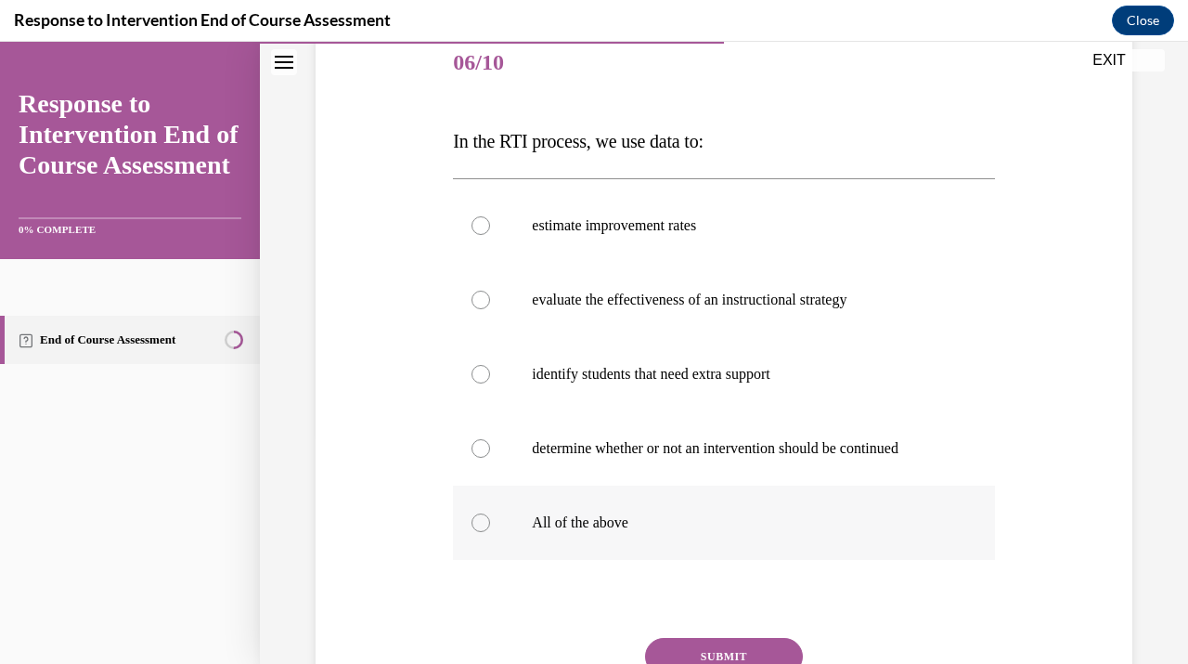
click at [517, 531] on label "All of the above" at bounding box center [723, 523] width 541 height 74
click at [490, 531] on input "All of the above" at bounding box center [481, 522] width 19 height 19
radio input "true"
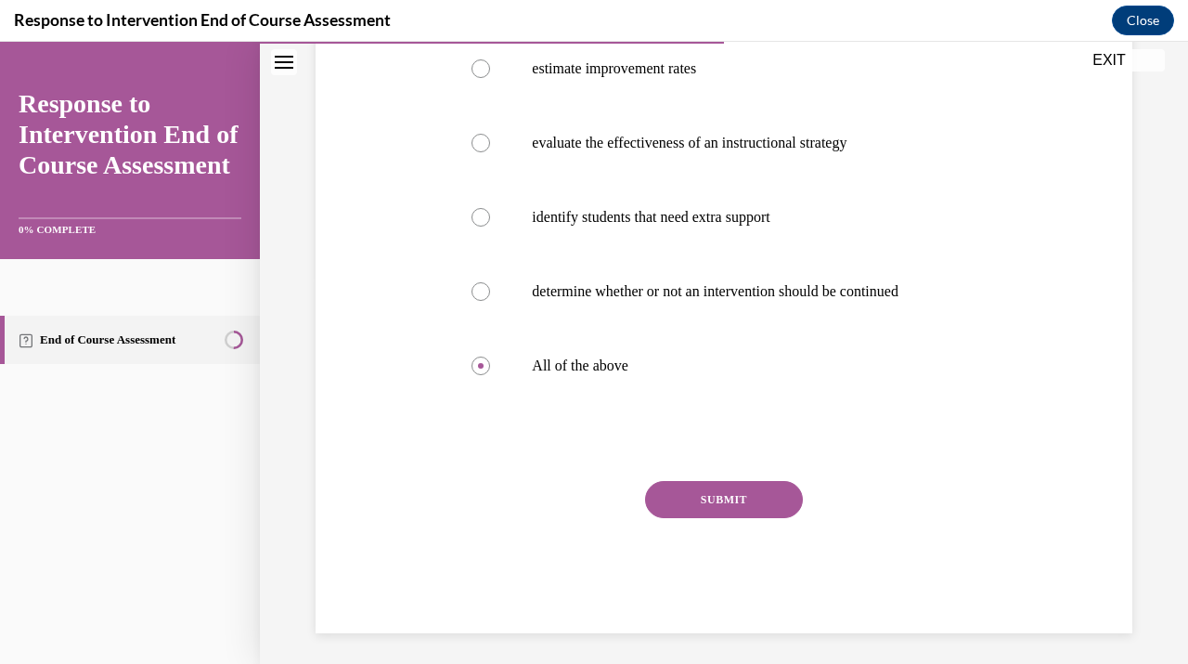
click at [747, 500] on button "SUBMIT" at bounding box center [724, 499] width 158 height 37
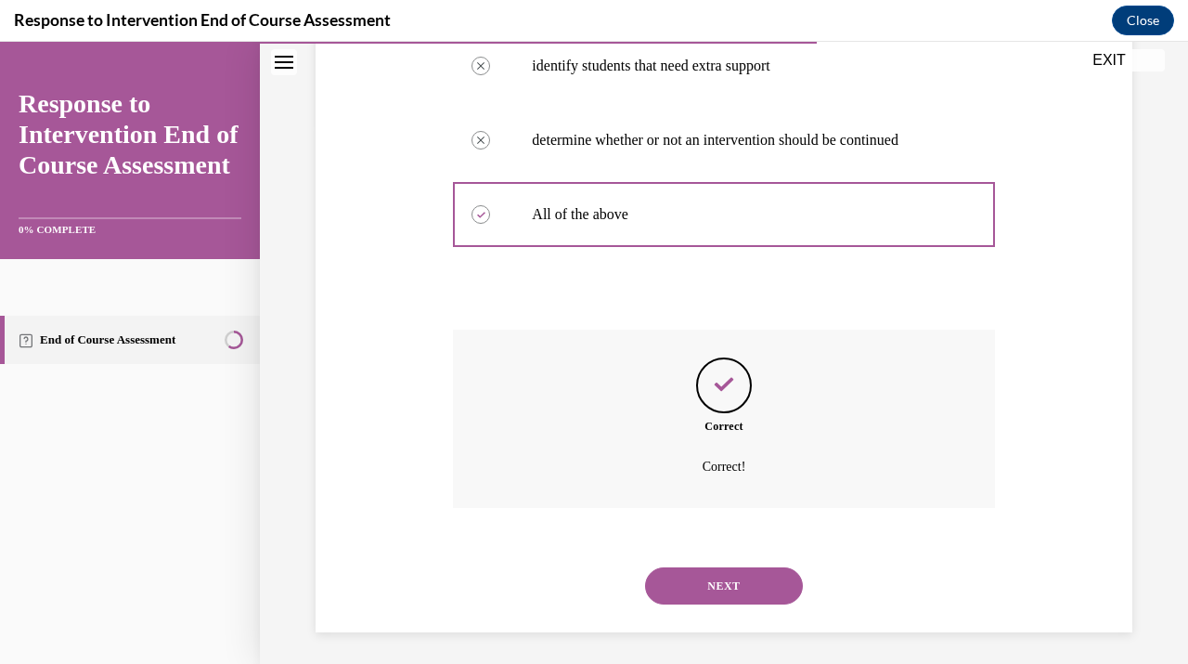
scroll to position [545, 0]
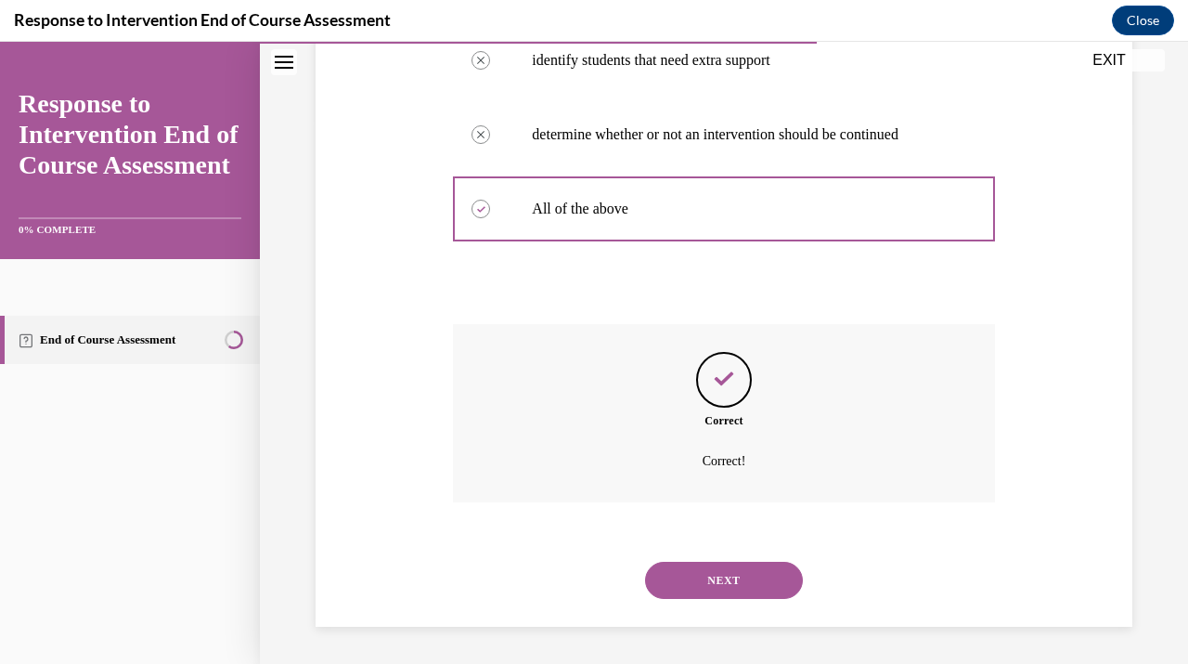
click at [765, 573] on button "NEXT" at bounding box center [724, 580] width 158 height 37
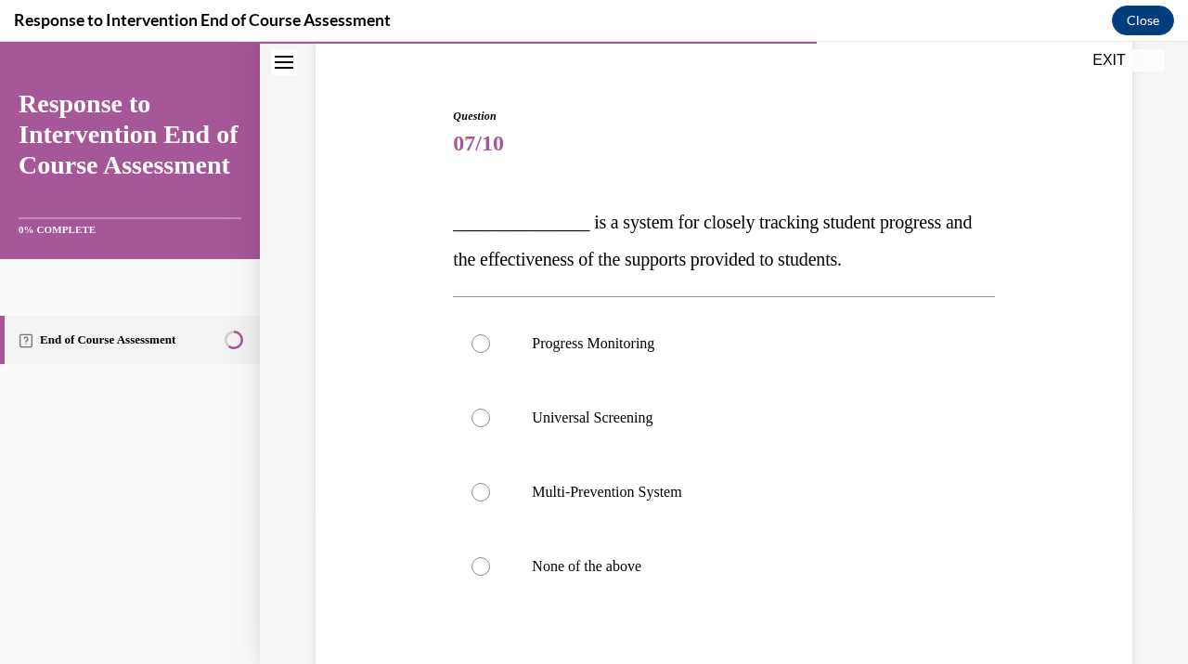
scroll to position [153, 0]
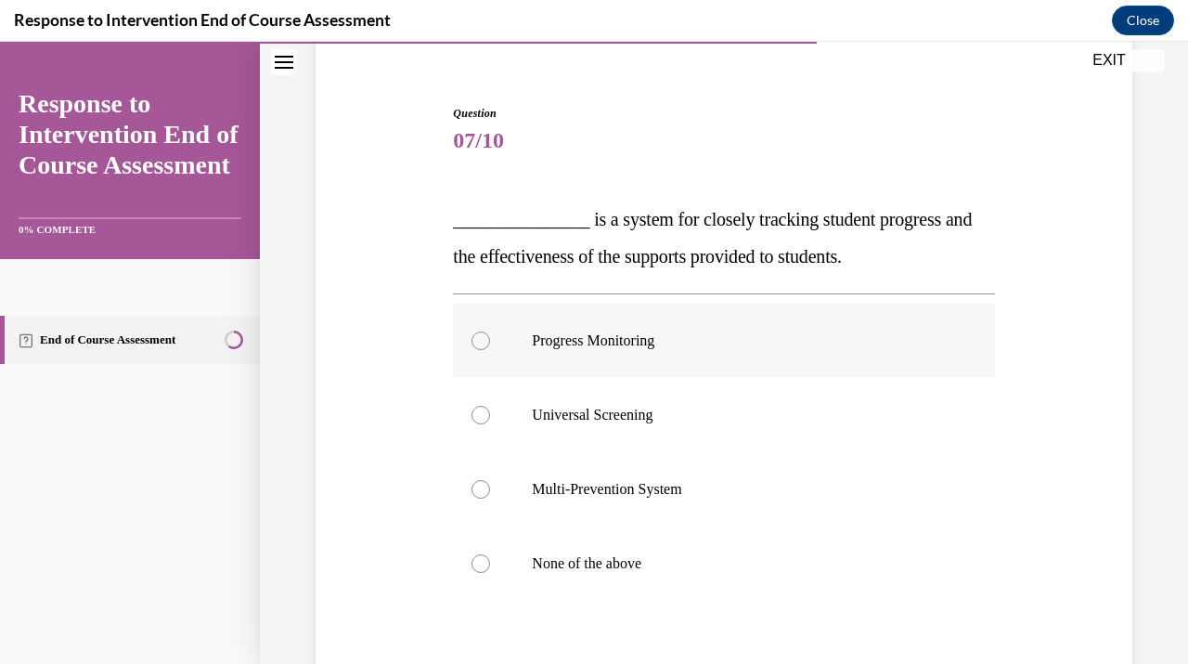
click at [647, 340] on p "Progress Monitoring" at bounding box center [740, 340] width 416 height 19
click at [490, 340] on input "Progress Monitoring" at bounding box center [481, 340] width 19 height 19
radio input "true"
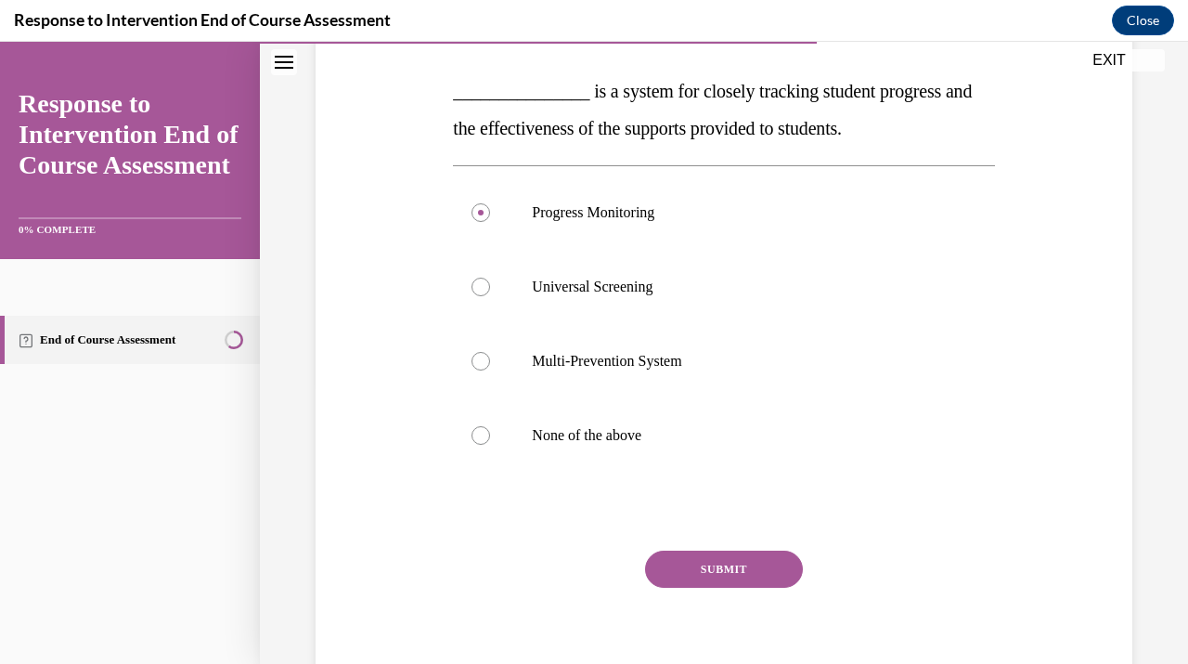
scroll to position [288, 0]
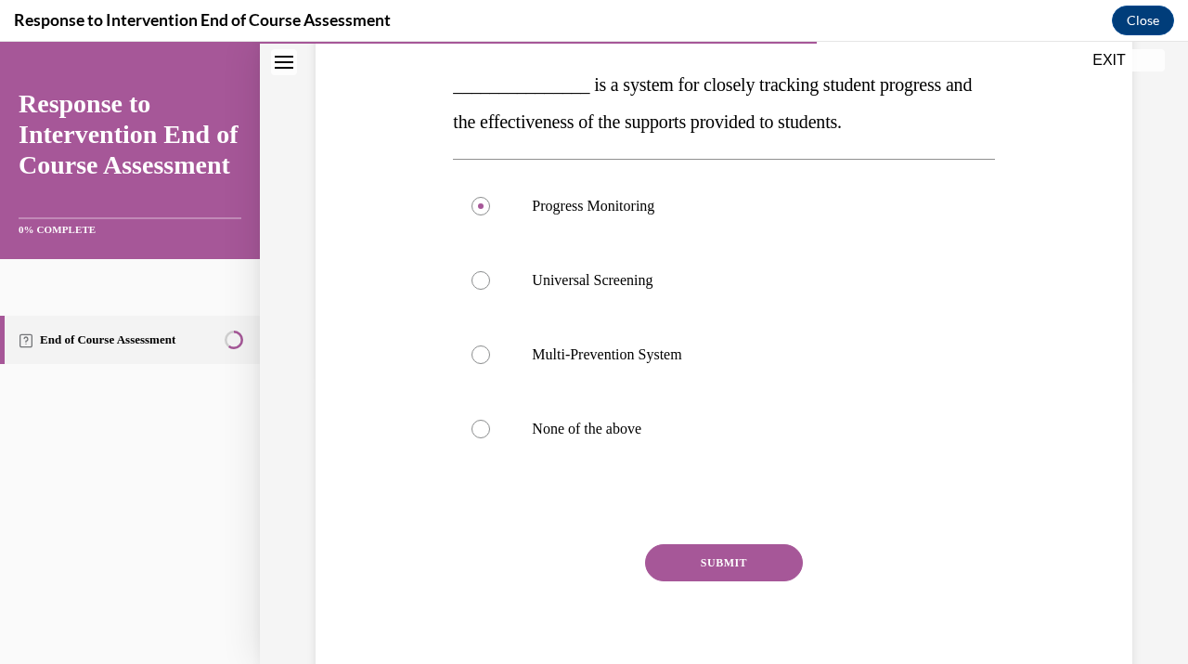
click at [757, 554] on button "SUBMIT" at bounding box center [724, 562] width 158 height 37
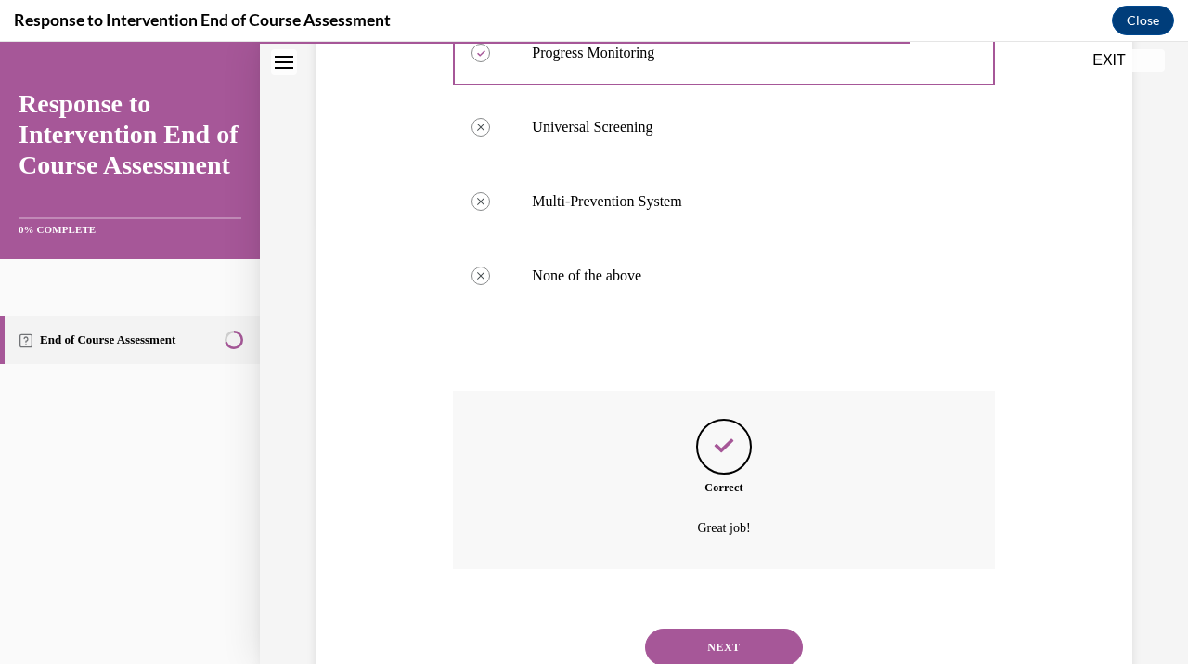
scroll to position [508, 0]
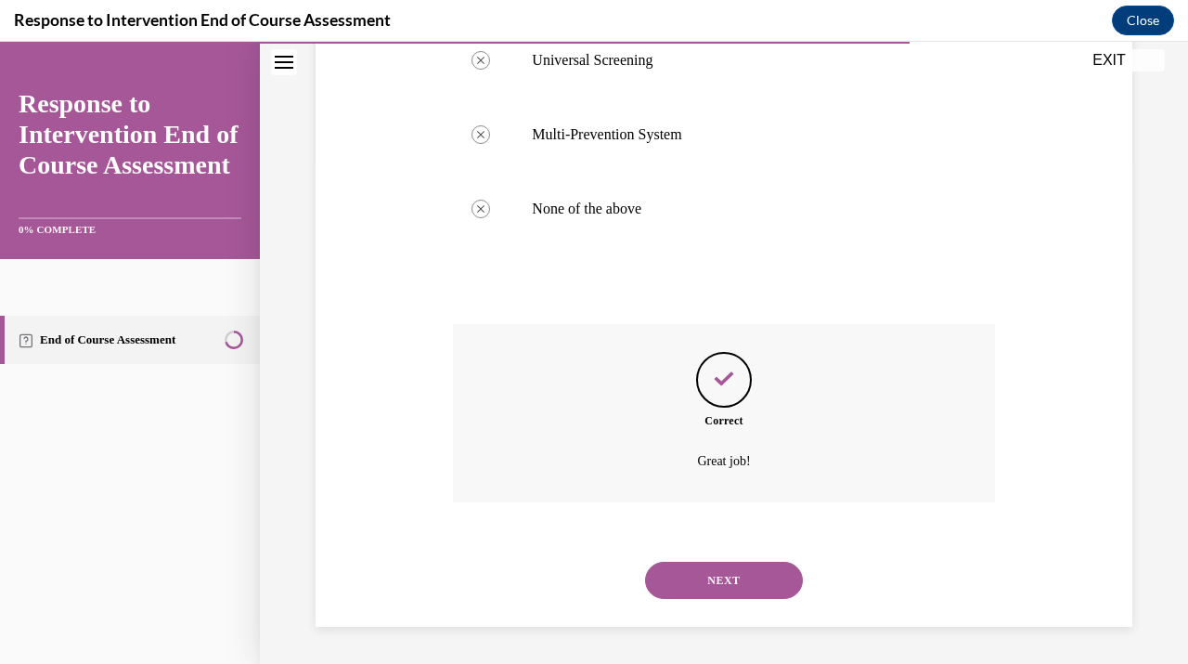
click at [724, 578] on button "NEXT" at bounding box center [724, 580] width 158 height 37
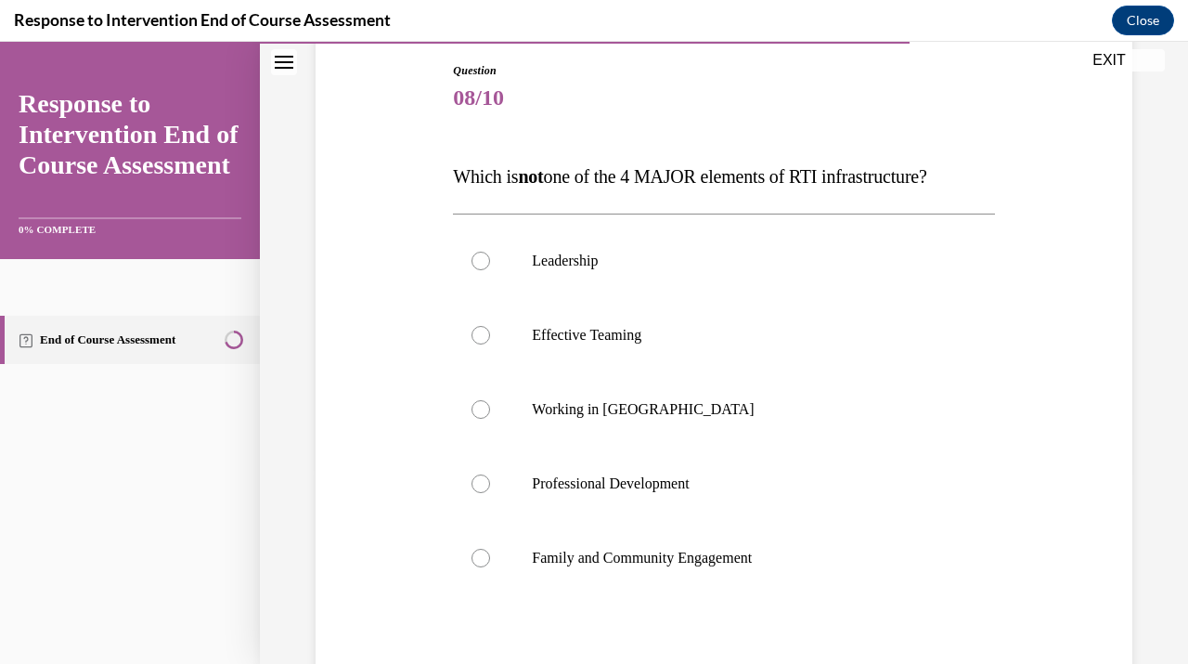
scroll to position [207, 0]
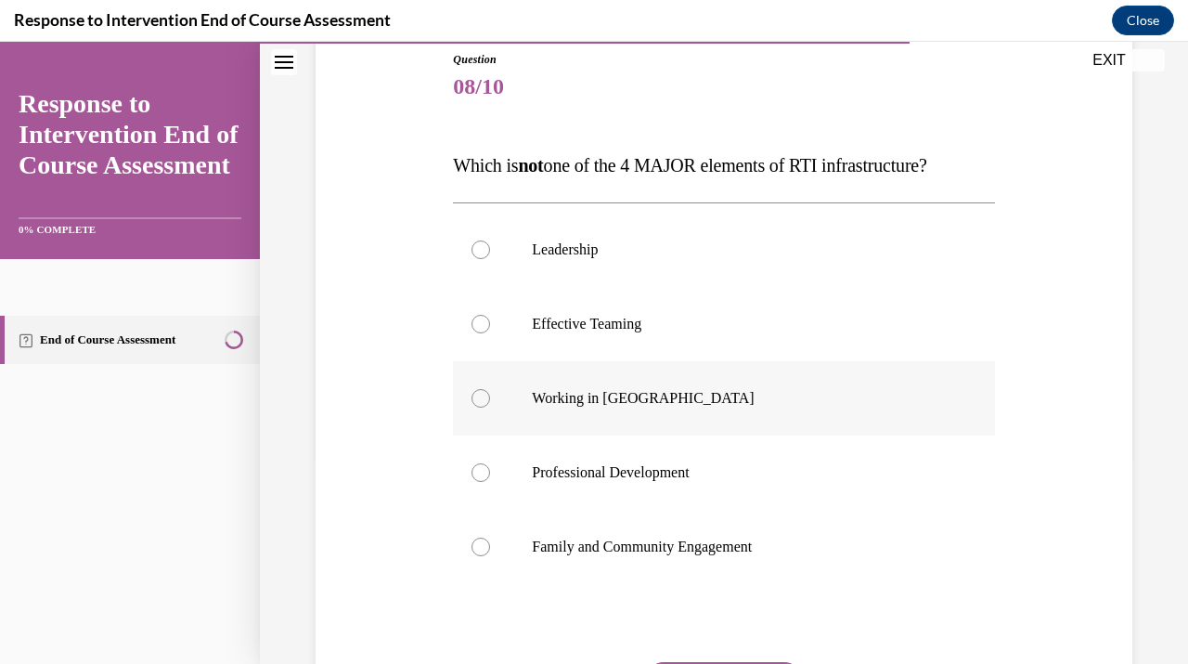
click at [480, 395] on div at bounding box center [481, 398] width 19 height 19
click at [480, 395] on input "Working in Silos" at bounding box center [481, 398] width 19 height 19
radio input "true"
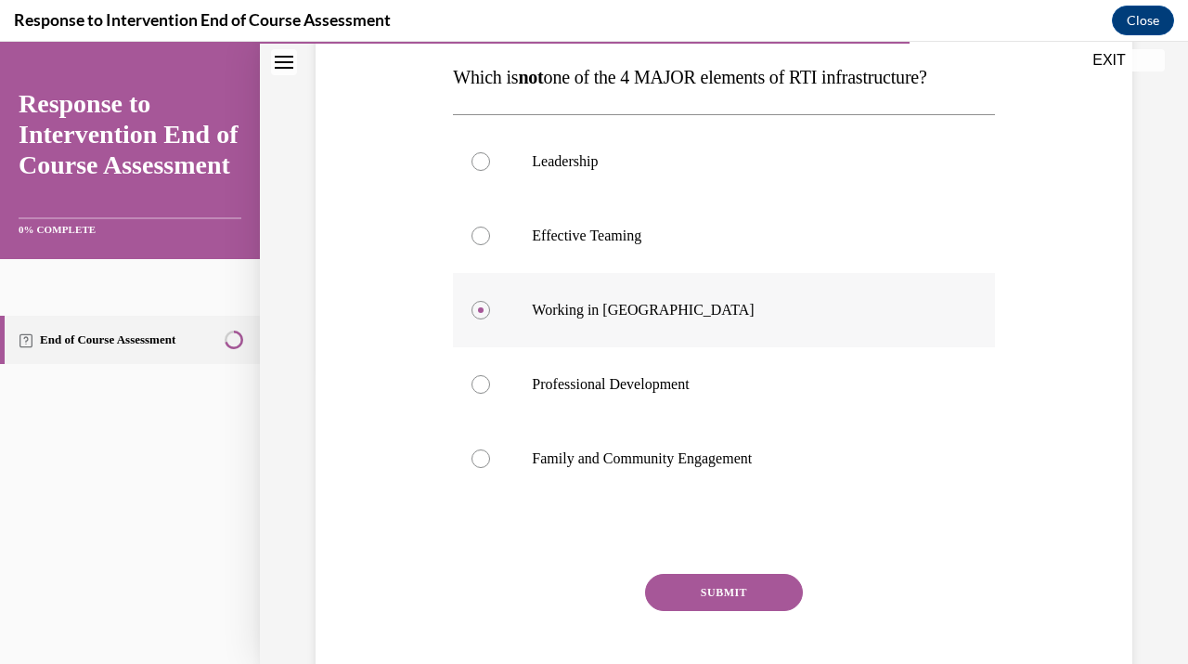
scroll to position [395, 0]
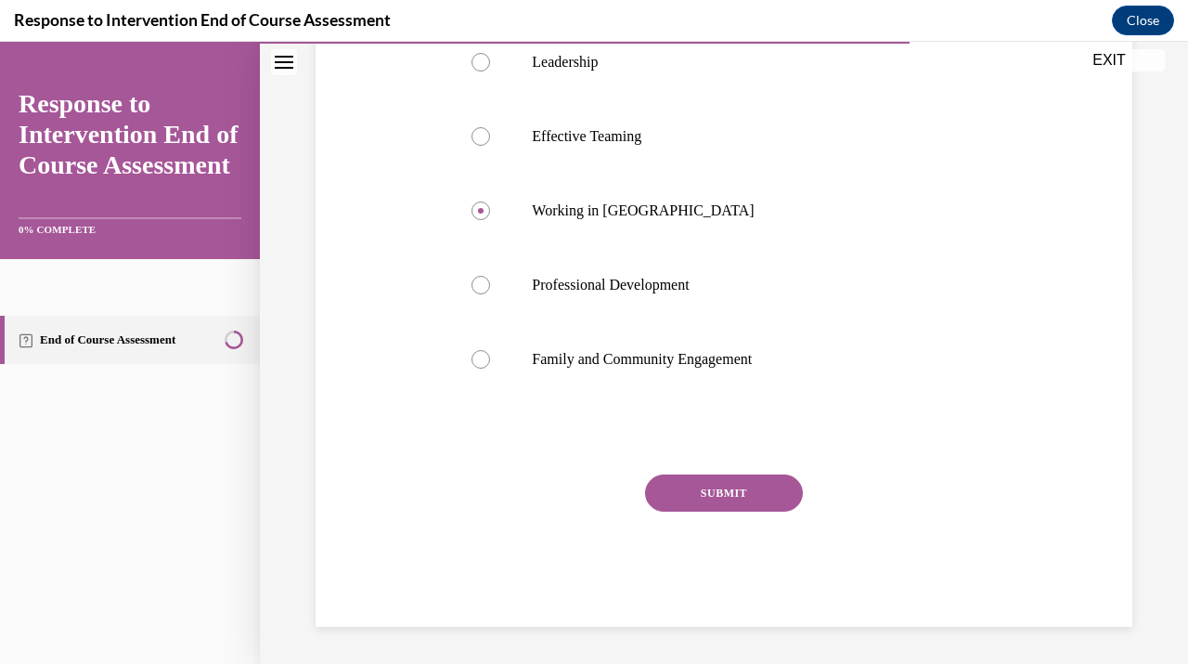
click at [727, 495] on button "SUBMIT" at bounding box center [724, 492] width 158 height 37
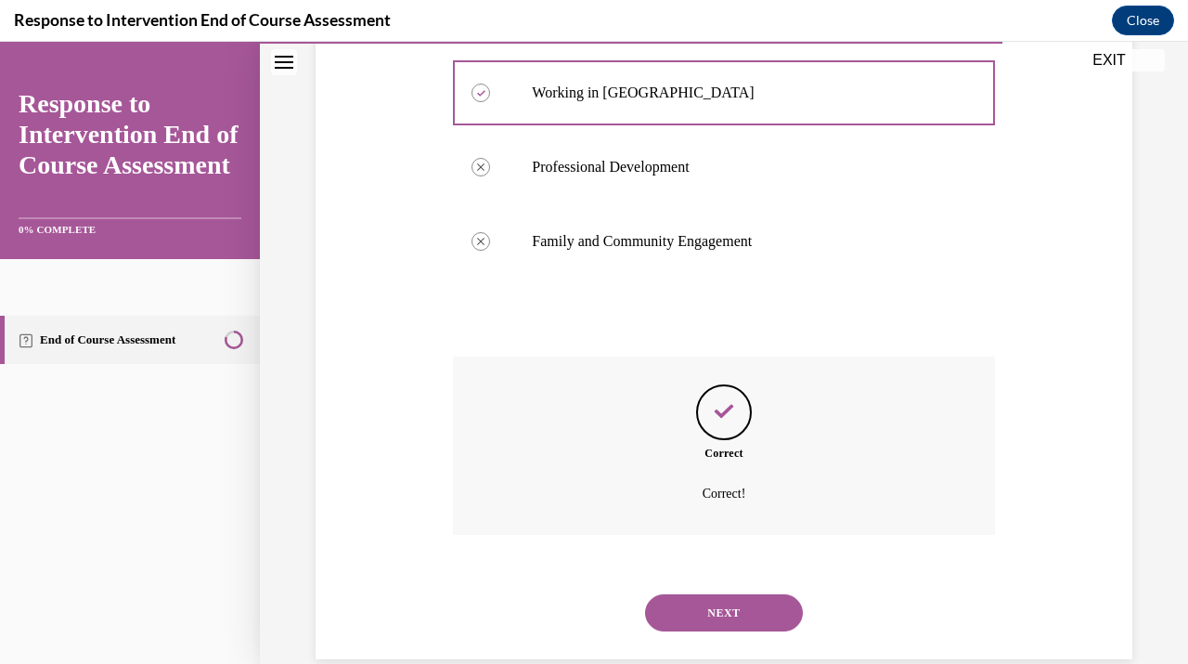
scroll to position [545, 0]
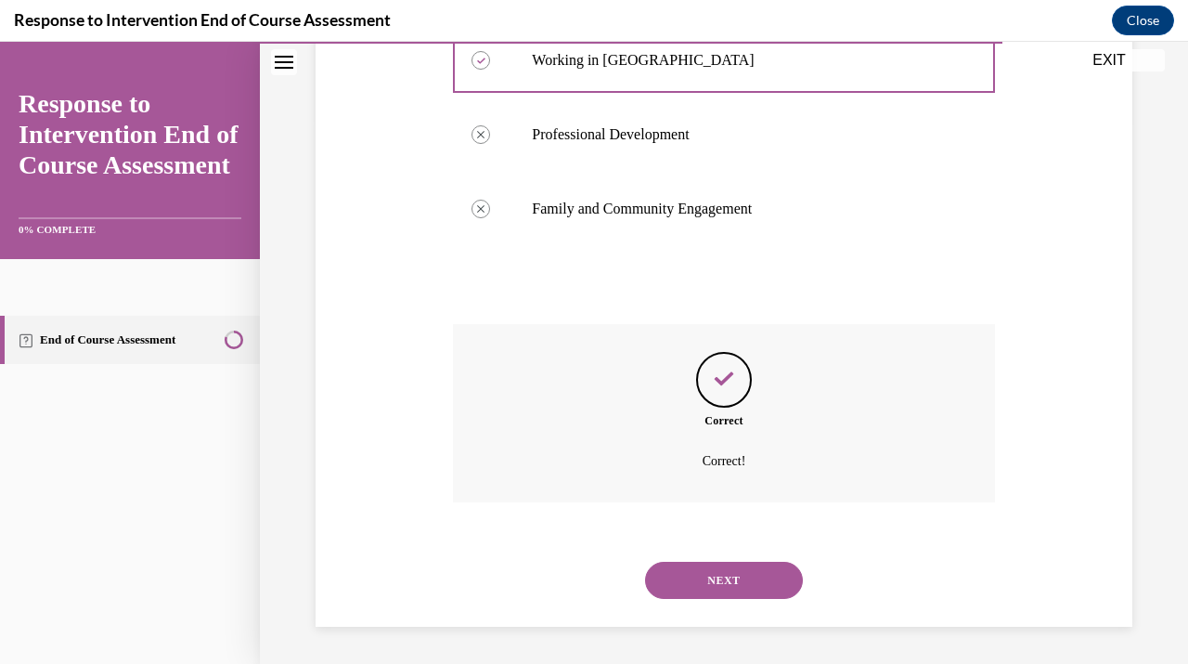
click at [738, 591] on button "NEXT" at bounding box center [724, 580] width 158 height 37
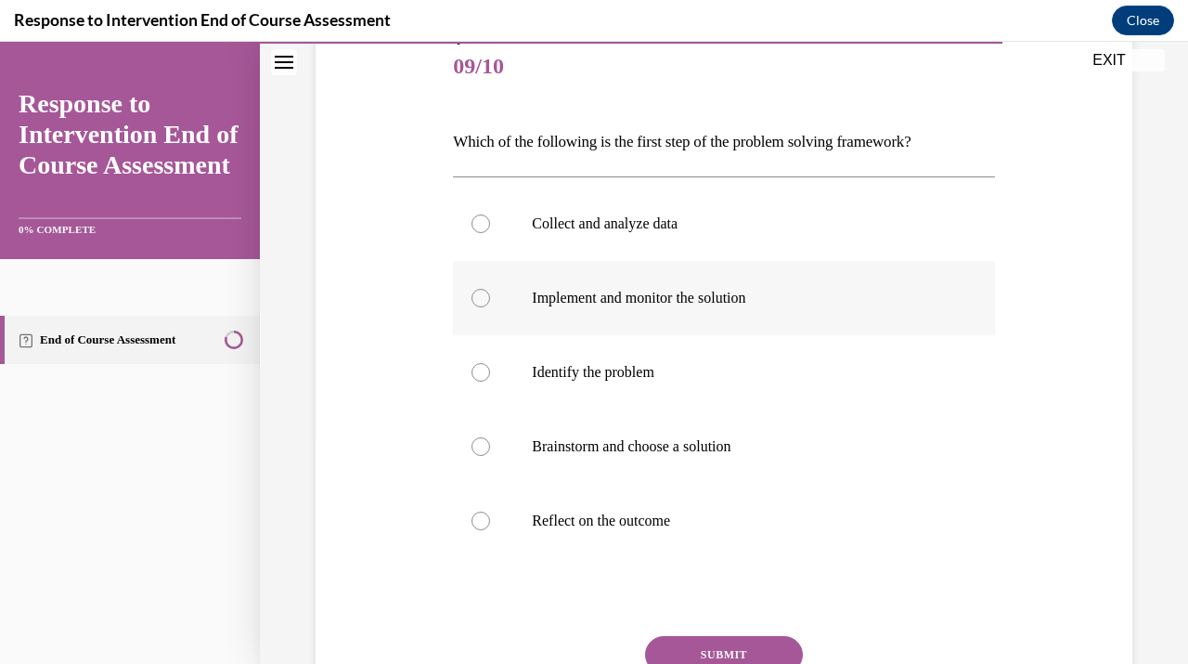
scroll to position [231, 0]
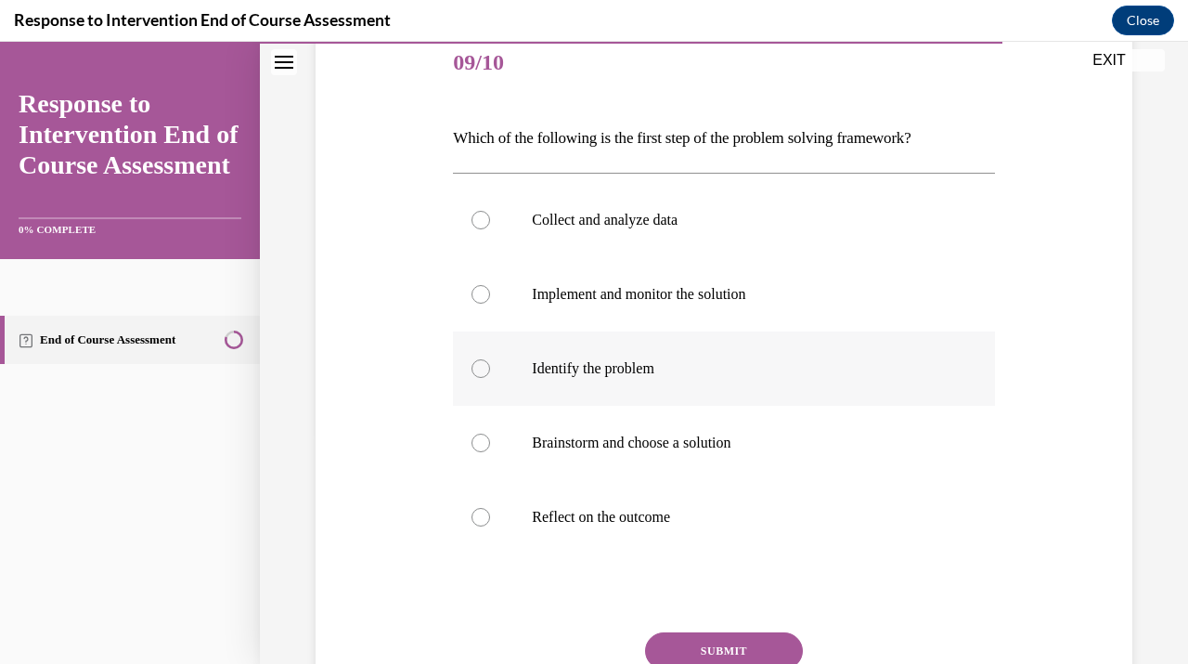
click at [615, 358] on label "Identify the problem" at bounding box center [723, 368] width 541 height 74
click at [490, 359] on input "Identify the problem" at bounding box center [481, 368] width 19 height 19
radio input "true"
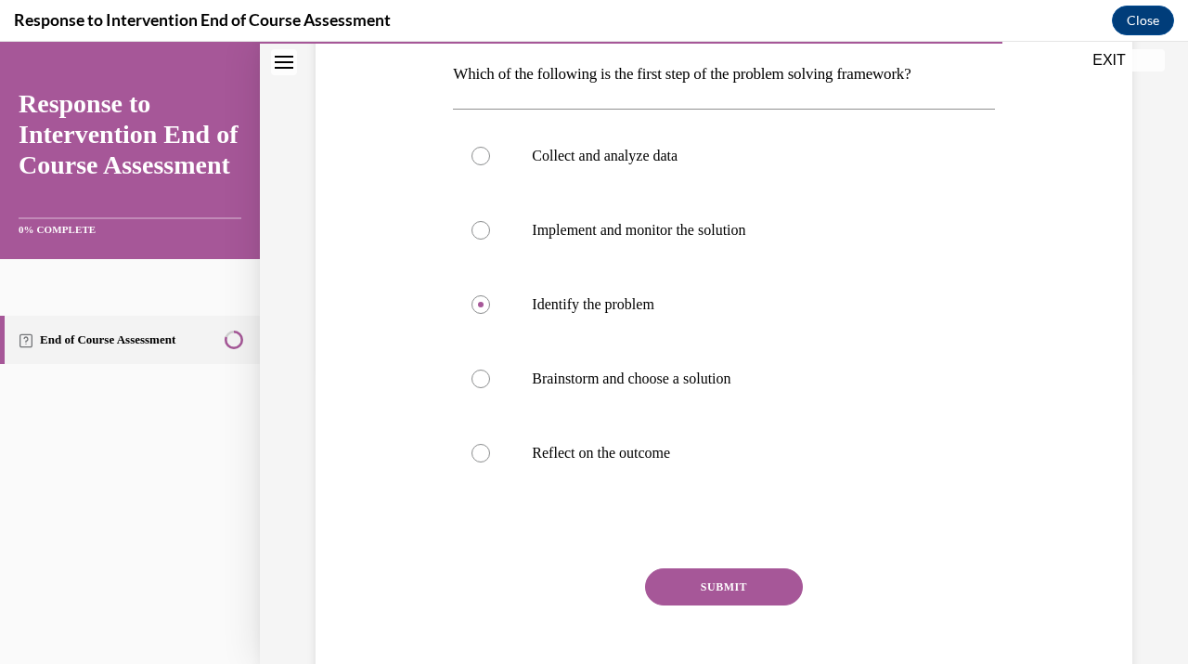
click at [735, 604] on button "SUBMIT" at bounding box center [724, 586] width 158 height 37
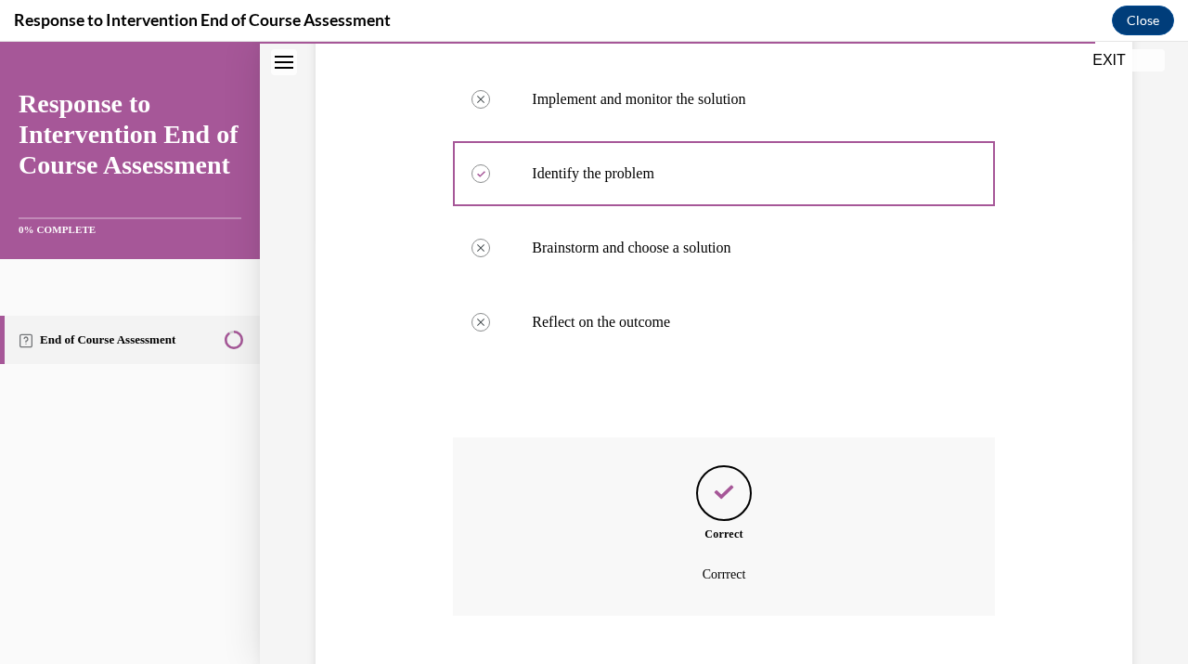
scroll to position [539, 0]
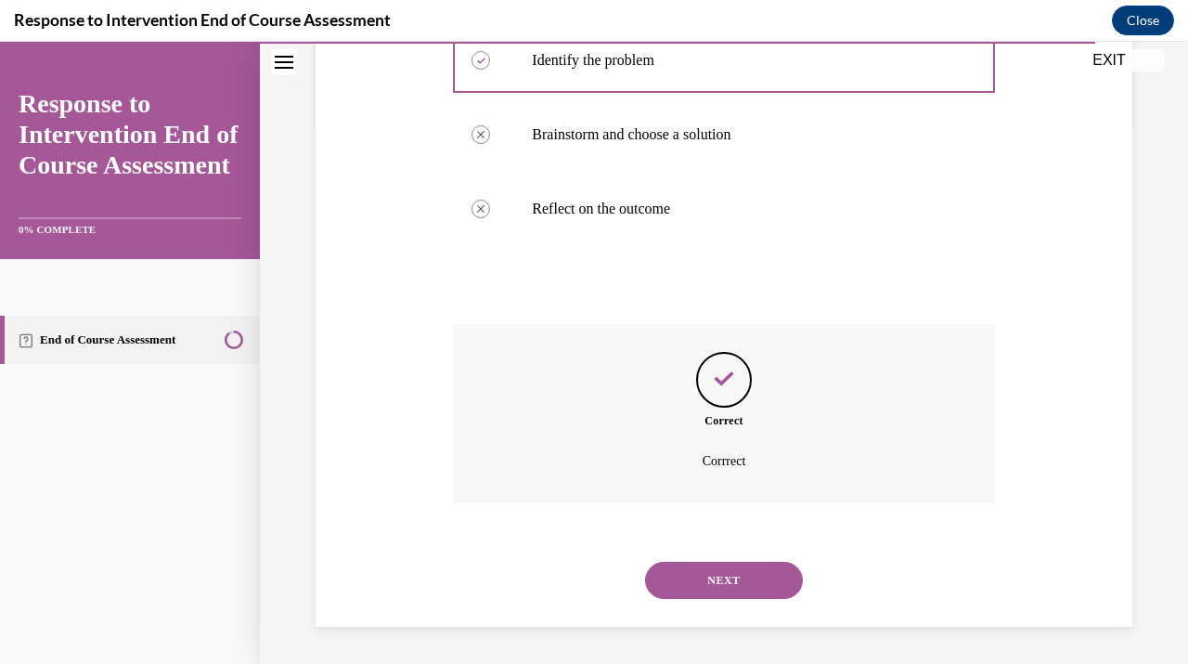
click at [743, 581] on button "NEXT" at bounding box center [724, 580] width 158 height 37
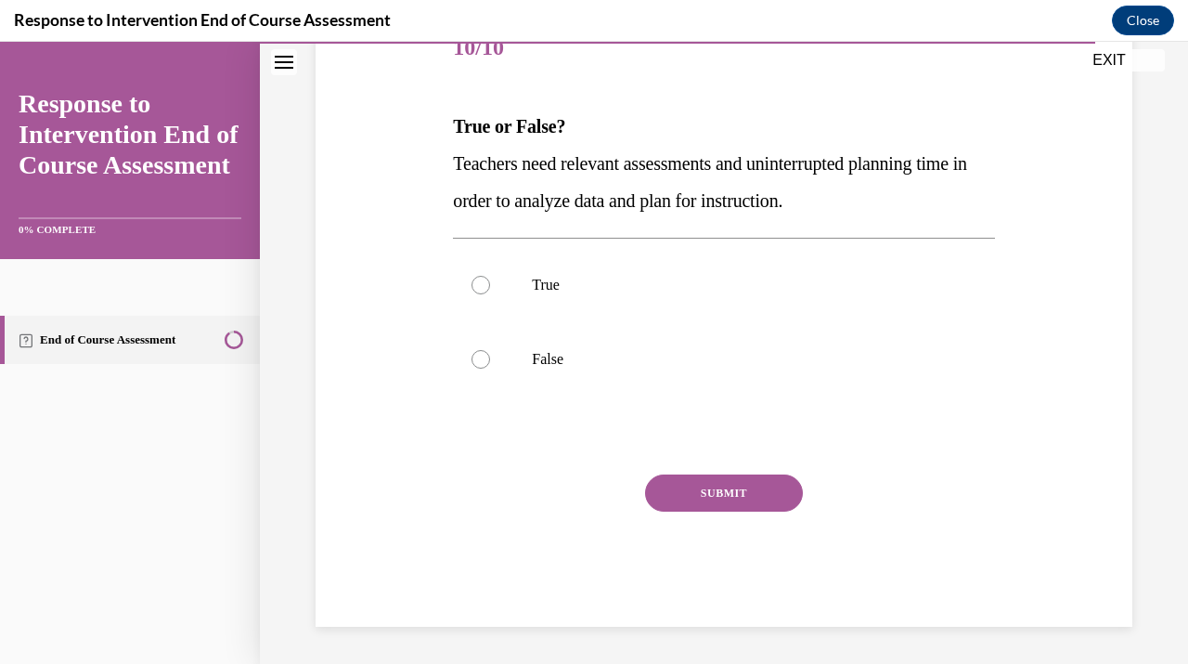
scroll to position [206, 0]
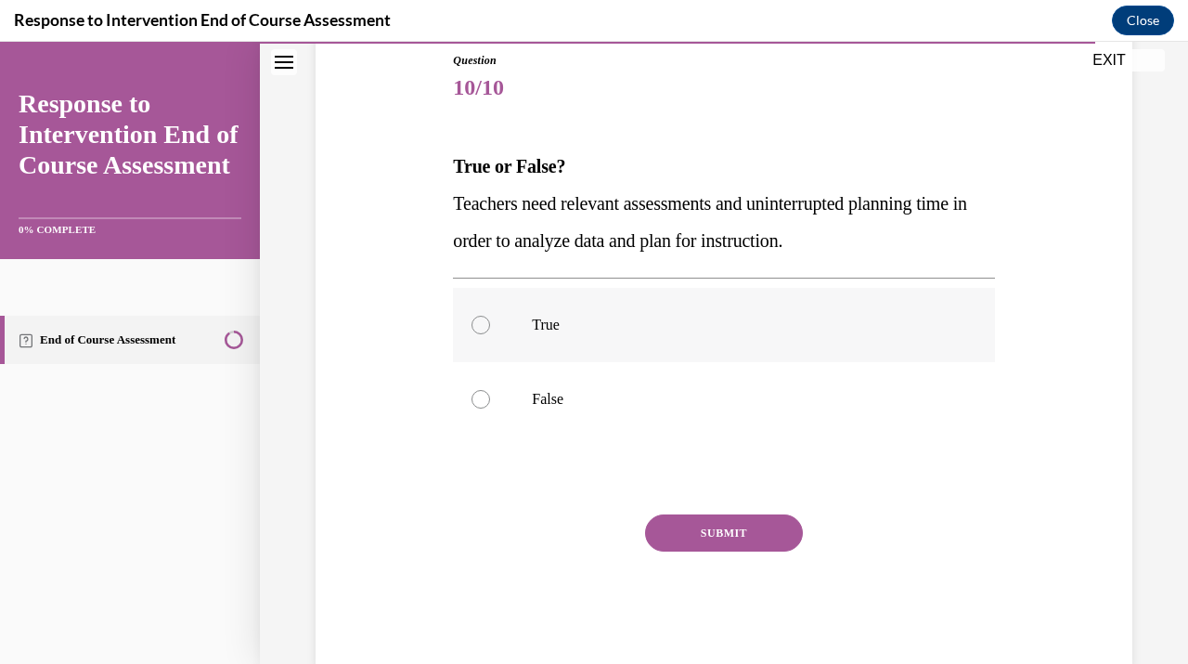
click at [549, 318] on p "True" at bounding box center [740, 325] width 416 height 19
click at [490, 318] on input "True" at bounding box center [481, 325] width 19 height 19
radio input "true"
click at [764, 528] on button "SUBMIT" at bounding box center [724, 532] width 158 height 37
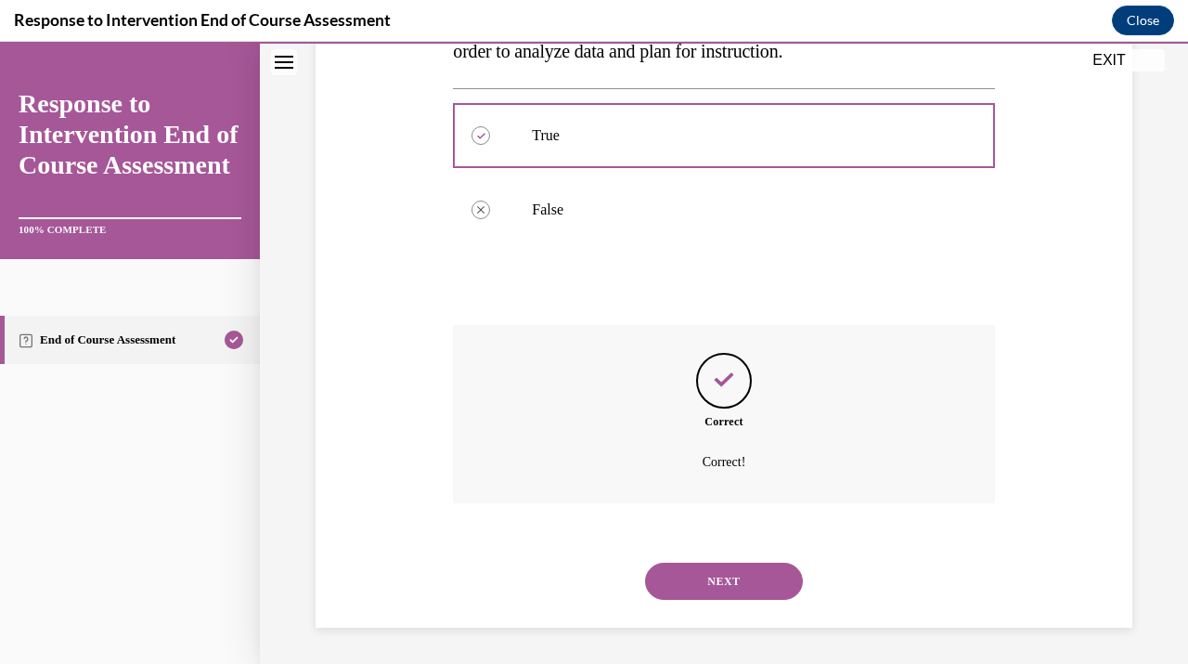
scroll to position [396, 0]
click at [734, 585] on button "NEXT" at bounding box center [724, 580] width 158 height 37
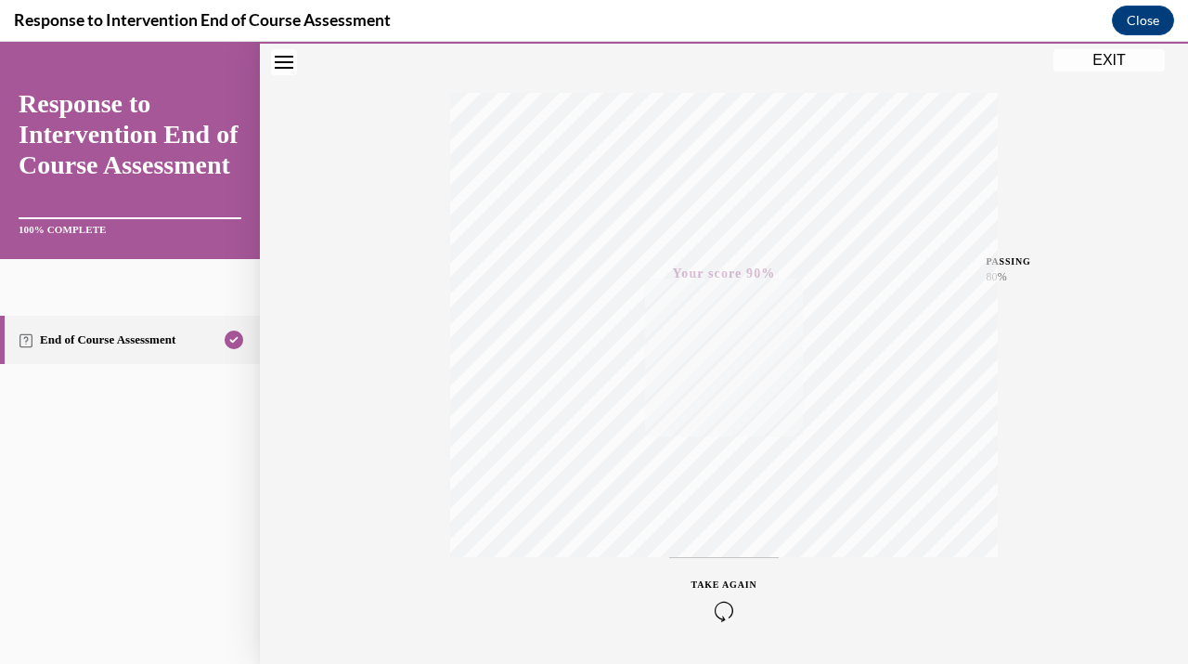
scroll to position [323, 0]
click at [1095, 71] on div "Quiz Results PASSING 80% Your score 90% Passed PASSING 80% Your score Your scor…" at bounding box center [724, 223] width 928 height 893
click at [1096, 58] on button "EXIT" at bounding box center [1109, 60] width 111 height 22
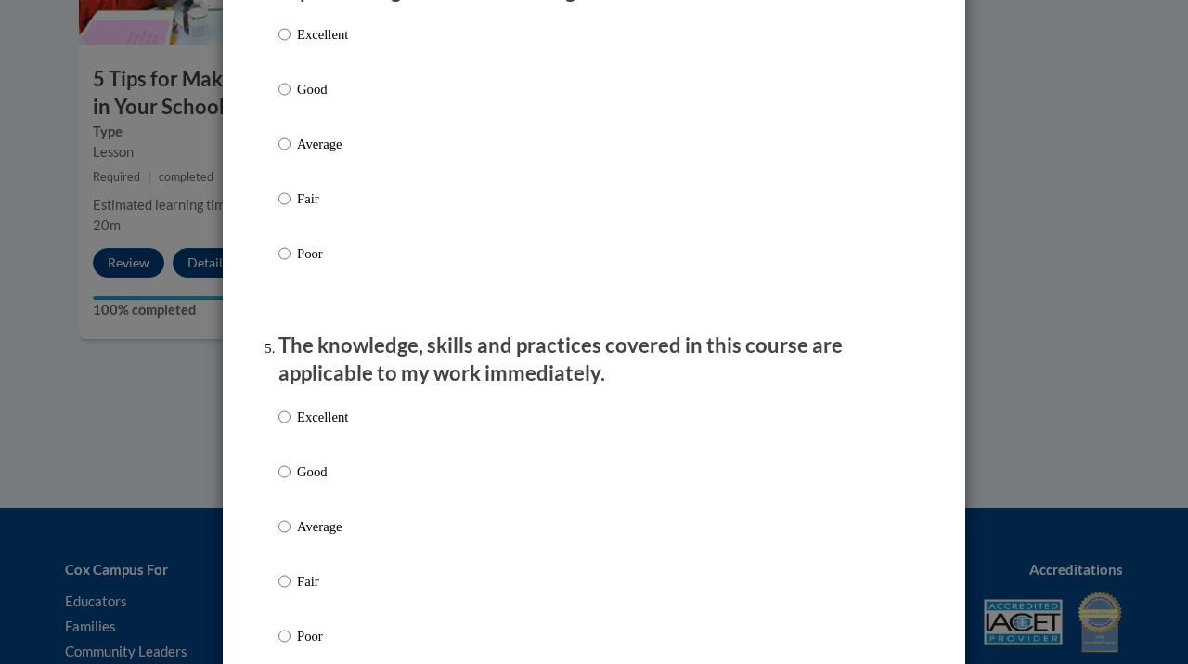
scroll to position [0, 0]
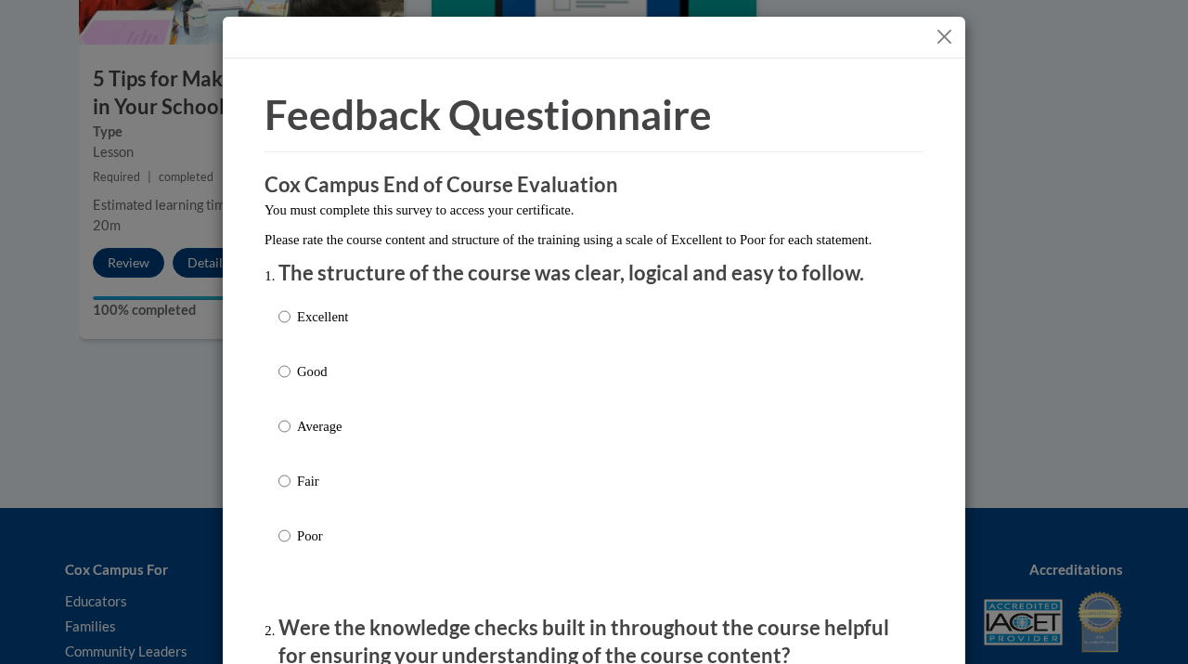
click at [941, 30] on button "Close" at bounding box center [944, 36] width 23 height 23
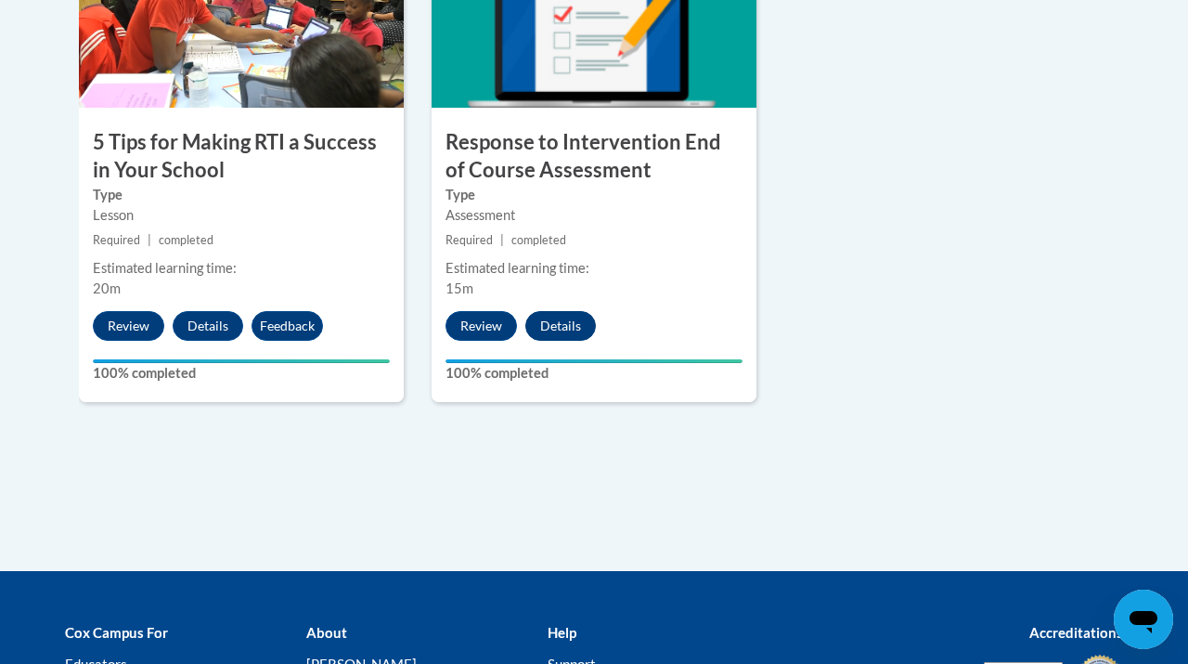
scroll to position [1253, 0]
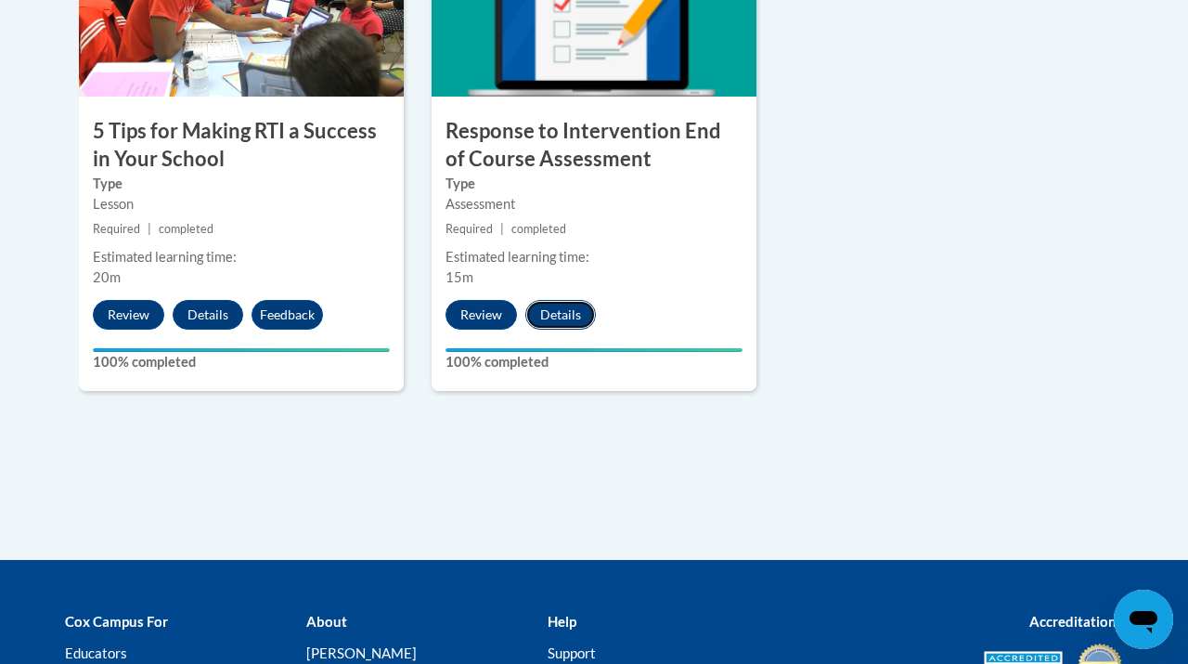
click at [562, 316] on button "Details" at bounding box center [560, 315] width 71 height 30
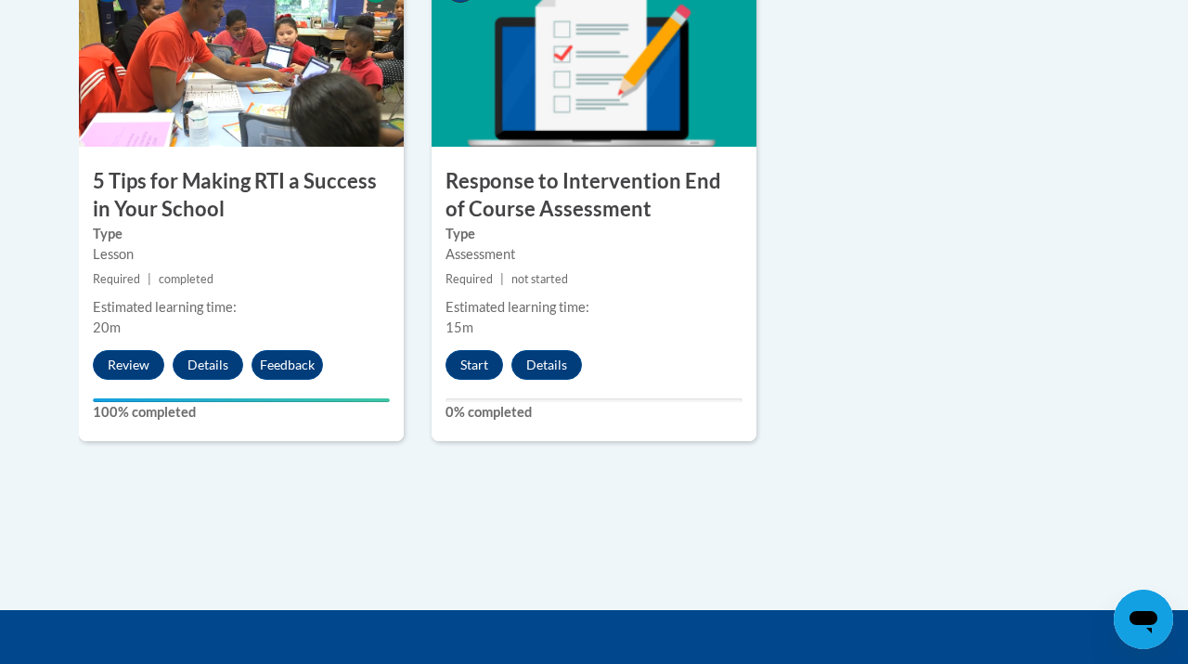
scroll to position [1205, 0]
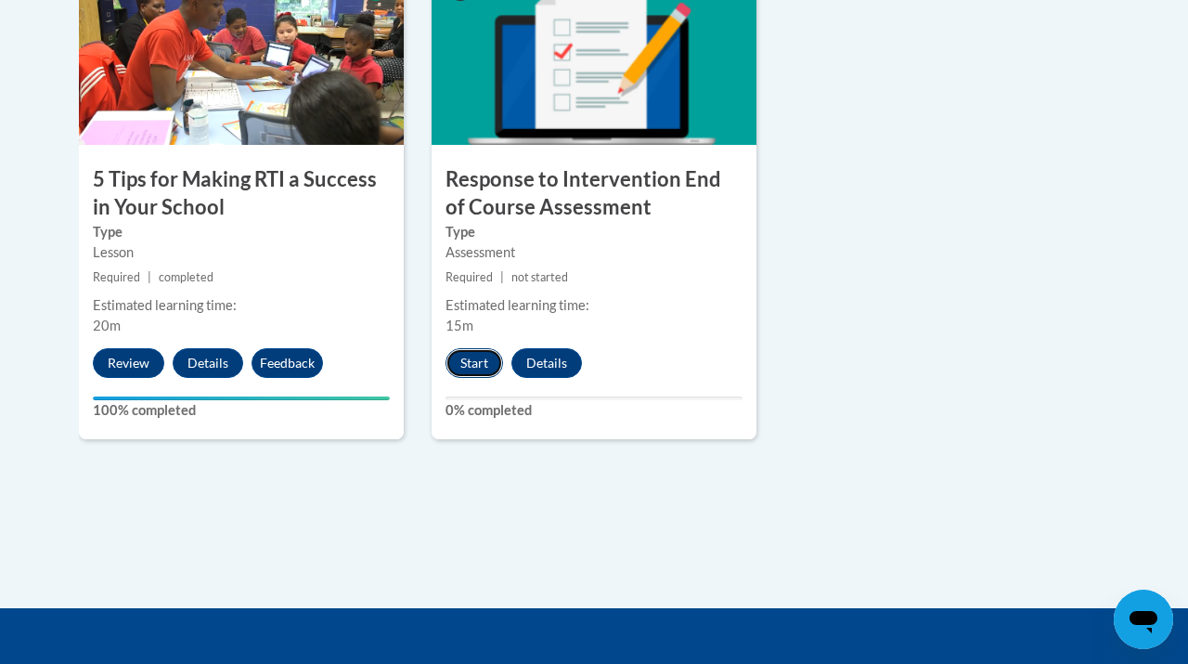
click at [478, 359] on button "Start" at bounding box center [475, 363] width 58 height 30
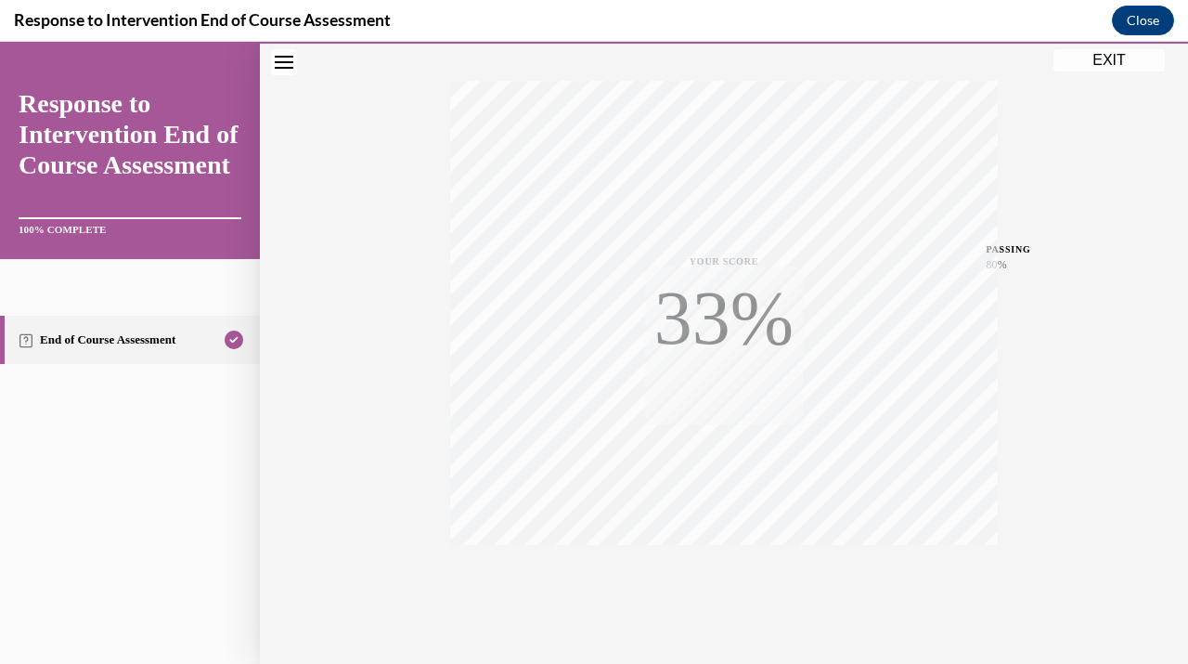
scroll to position [330, 0]
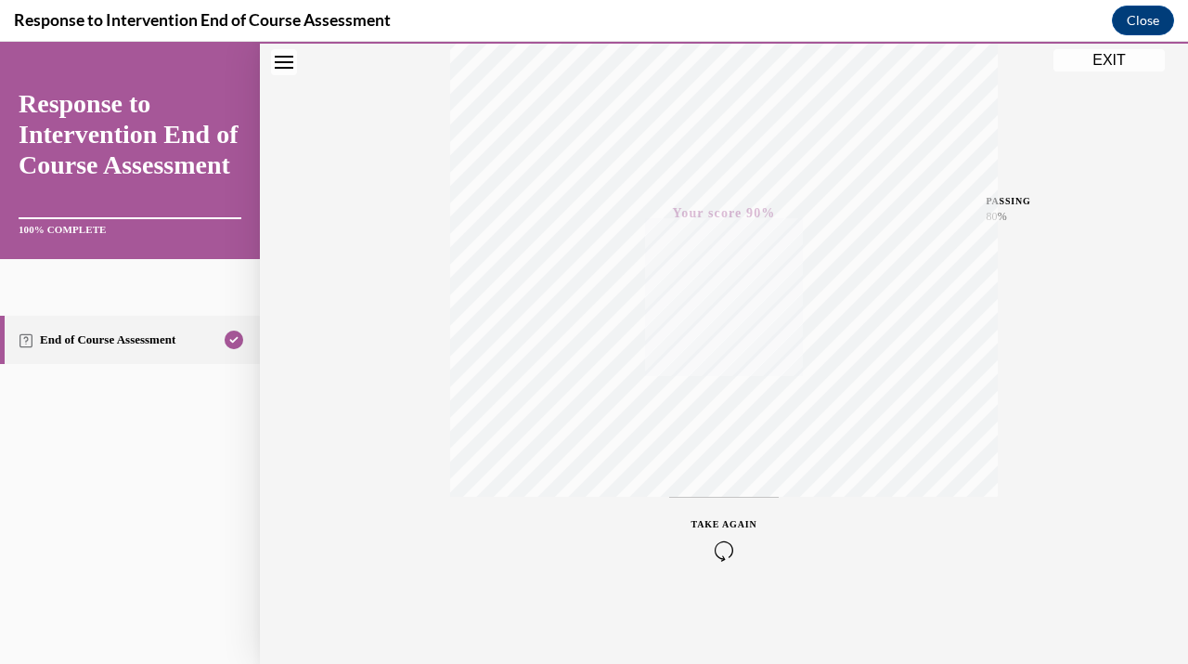
click at [1113, 60] on button "EXIT" at bounding box center [1109, 60] width 111 height 22
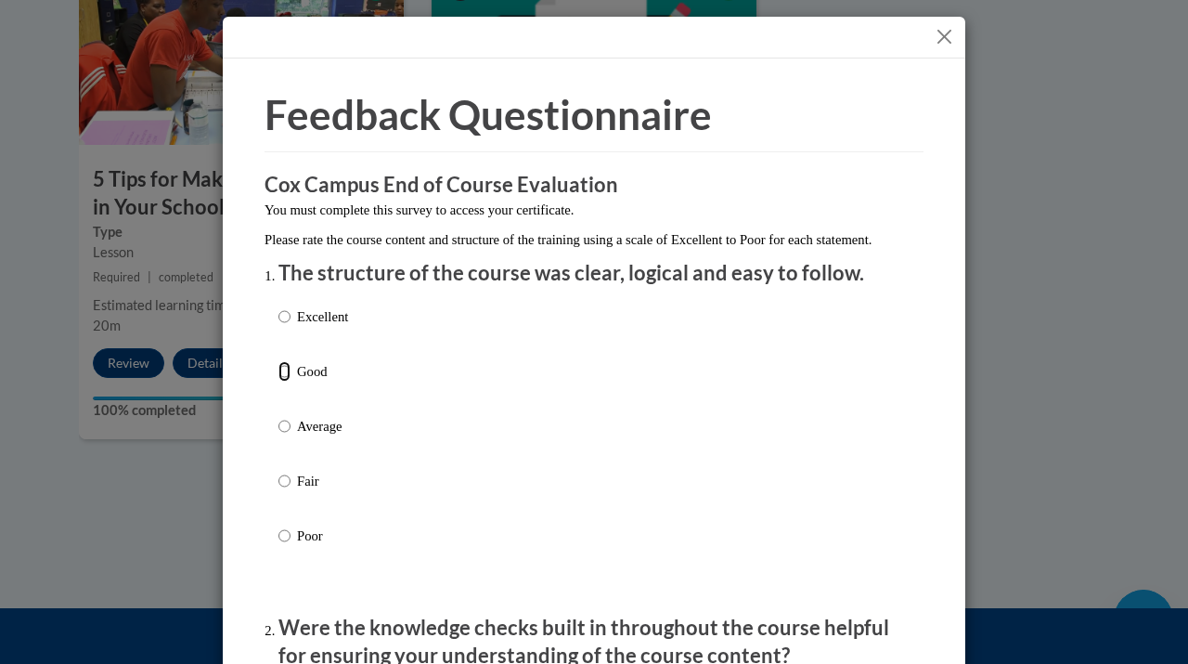
click at [281, 382] on input "Good" at bounding box center [285, 371] width 12 height 20
radio input "true"
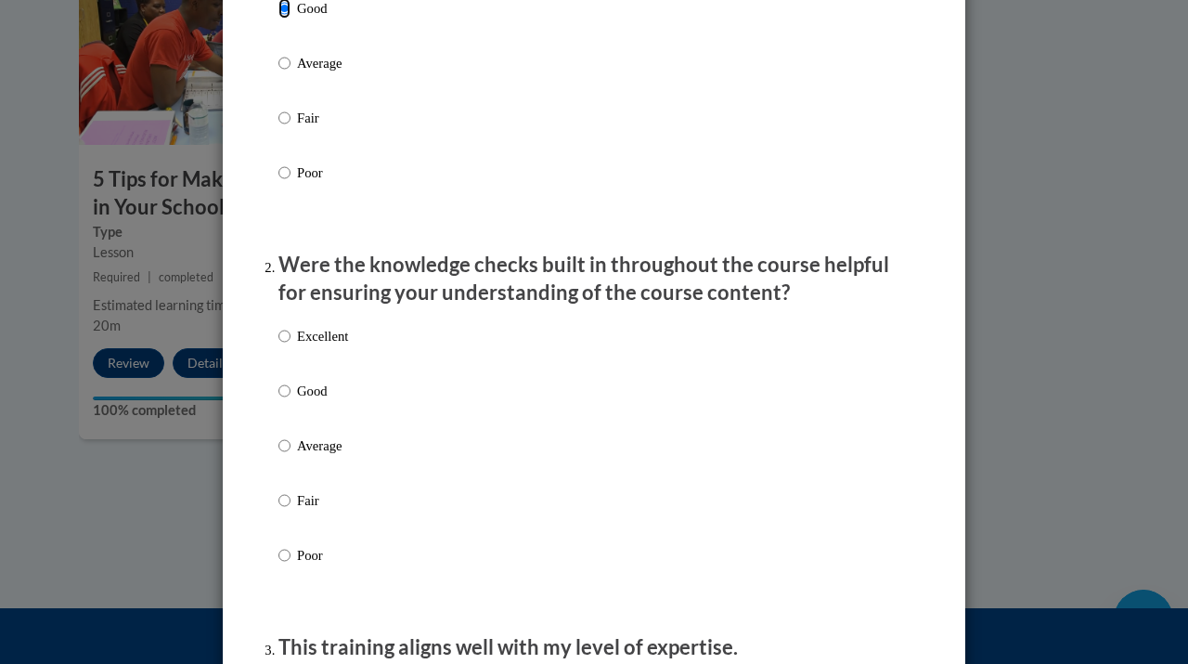
scroll to position [404, 0]
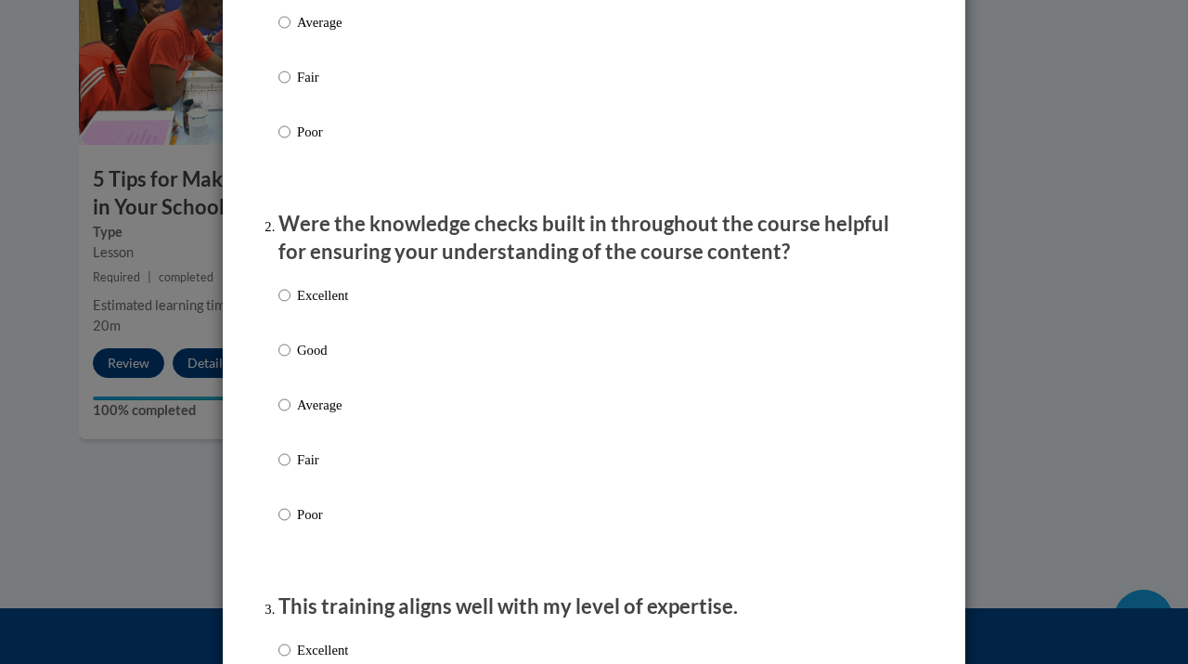
click at [285, 360] on input "Good" at bounding box center [285, 350] width 12 height 20
radio input "true"
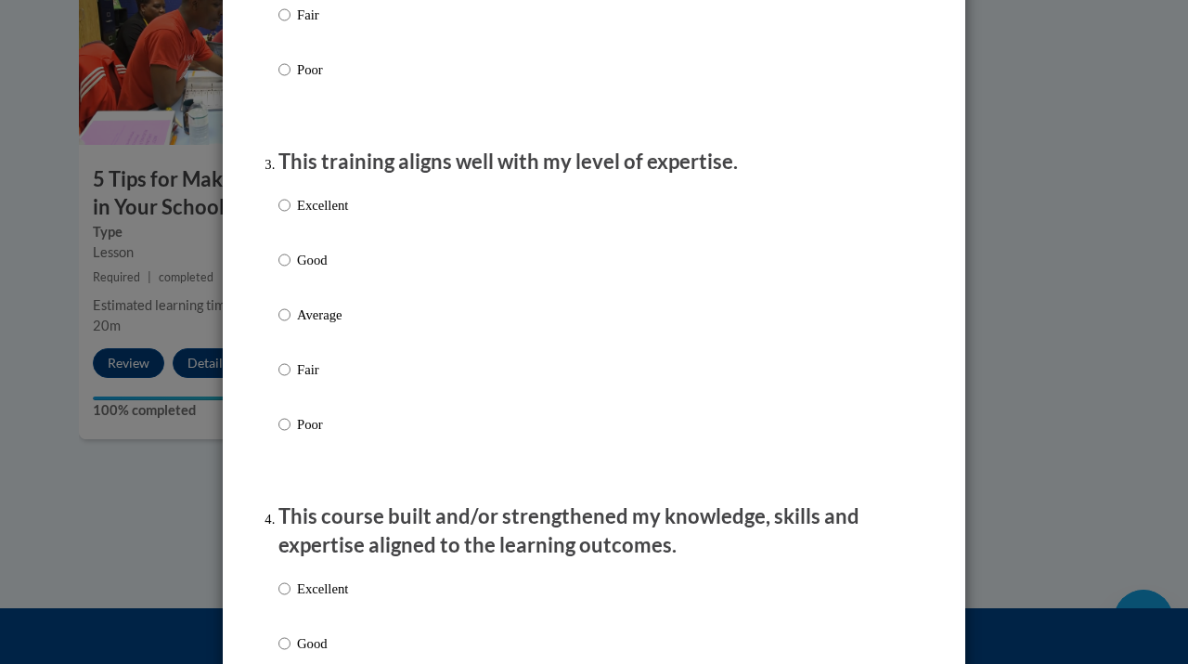
scroll to position [930, 0]
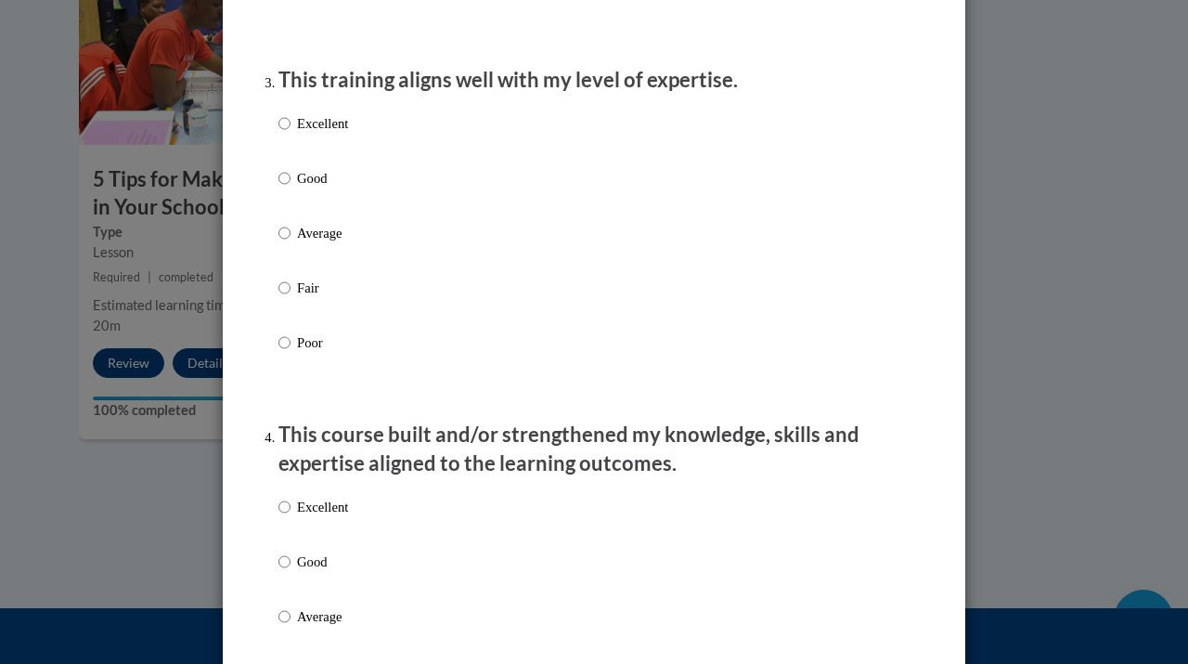
click at [292, 197] on label "Good" at bounding box center [314, 193] width 70 height 50
click at [291, 188] on input "Good" at bounding box center [285, 178] width 12 height 20
radio input "true"
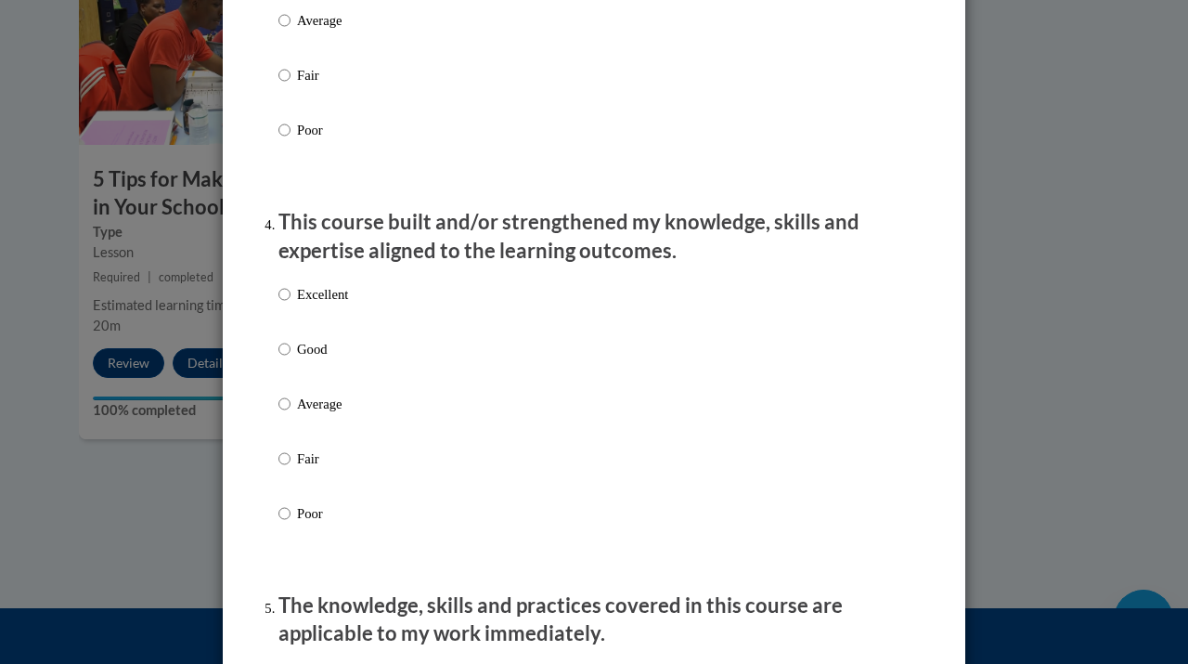
scroll to position [1173, 0]
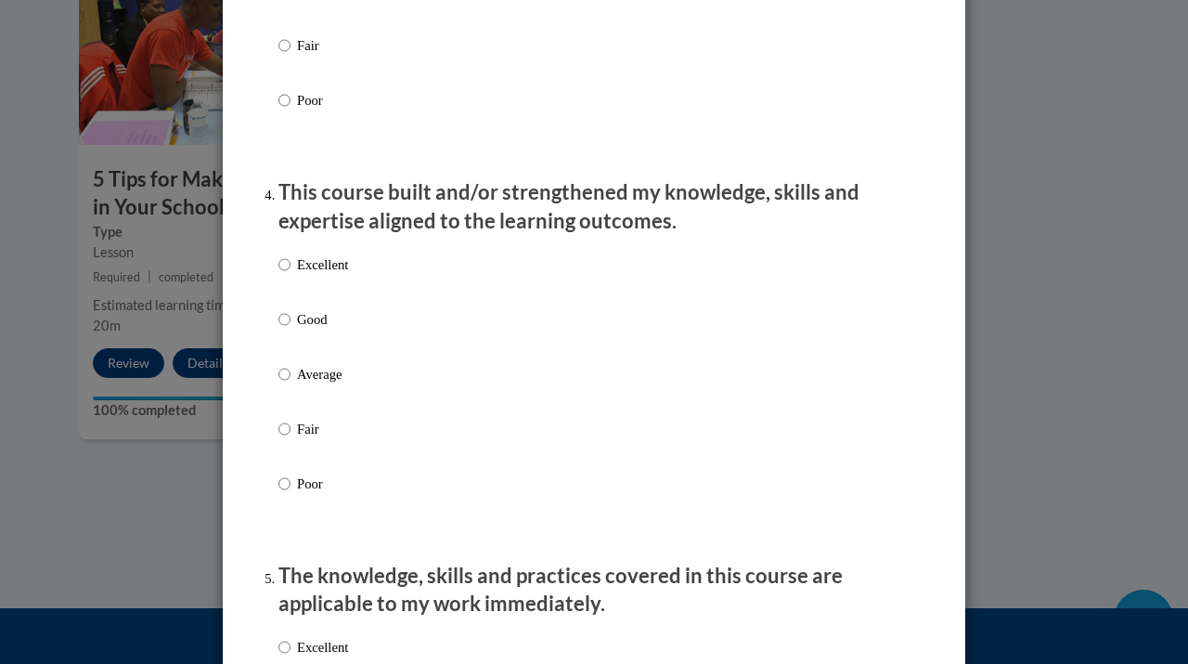
click at [294, 347] on label "Good" at bounding box center [314, 334] width 70 height 50
click at [291, 330] on input "Good" at bounding box center [285, 319] width 12 height 20
radio input "true"
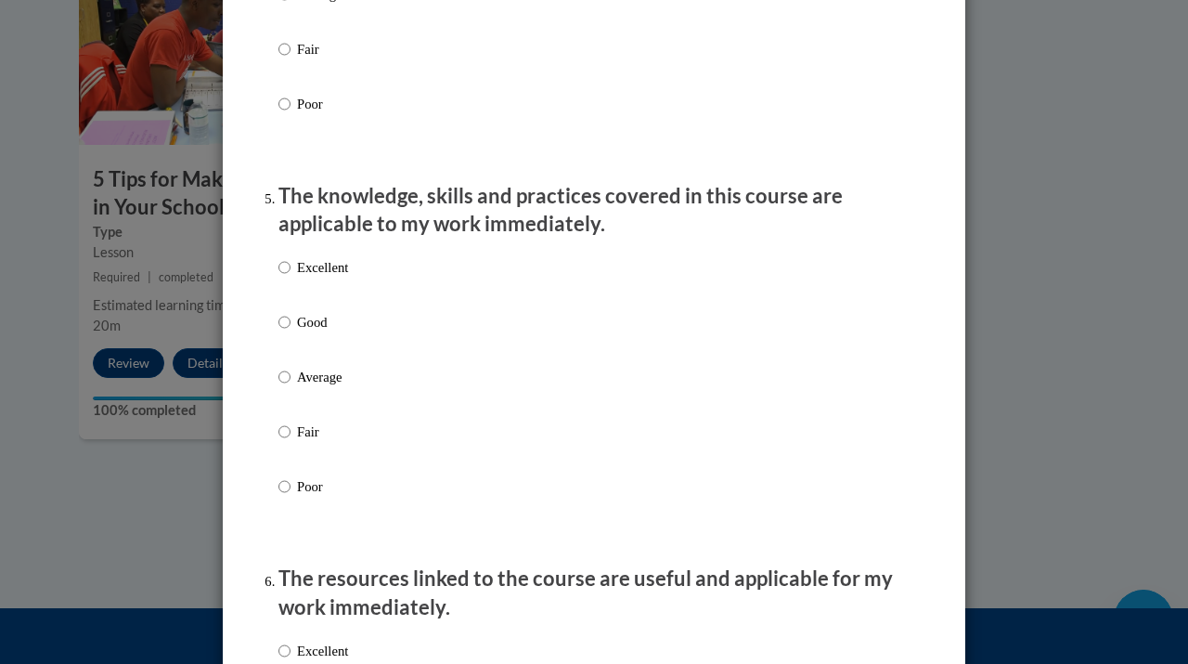
scroll to position [1585, 0]
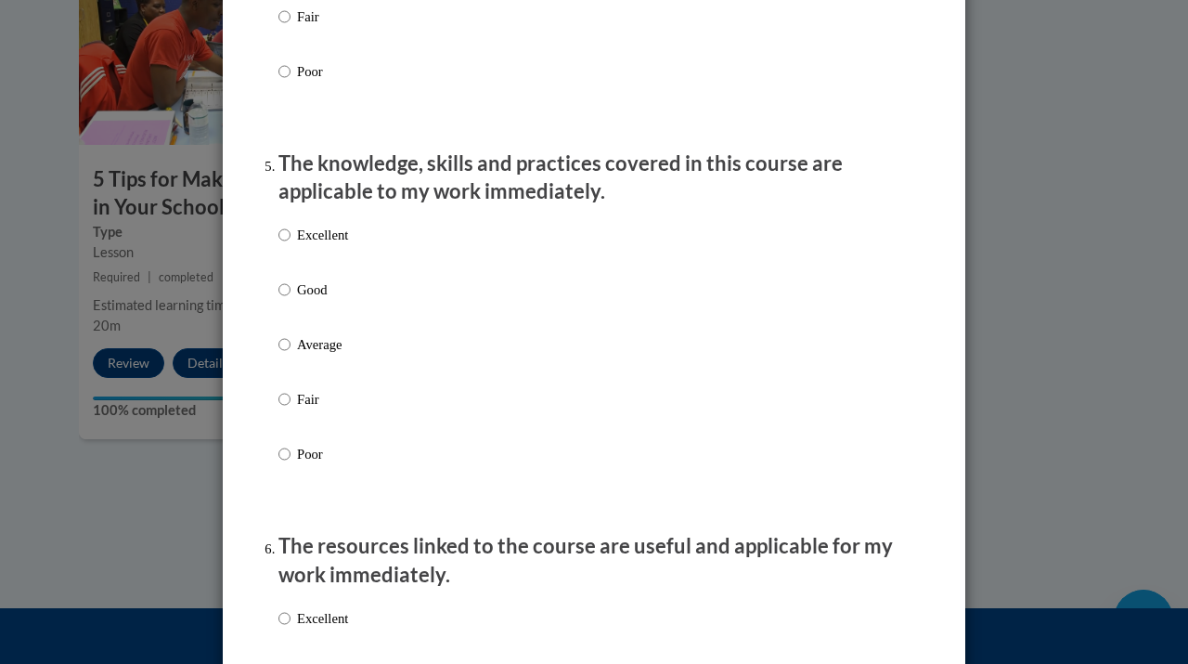
click at [306, 300] on p "Good" at bounding box center [322, 289] width 51 height 20
click at [291, 300] on input "Good" at bounding box center [285, 289] width 12 height 20
radio input "true"
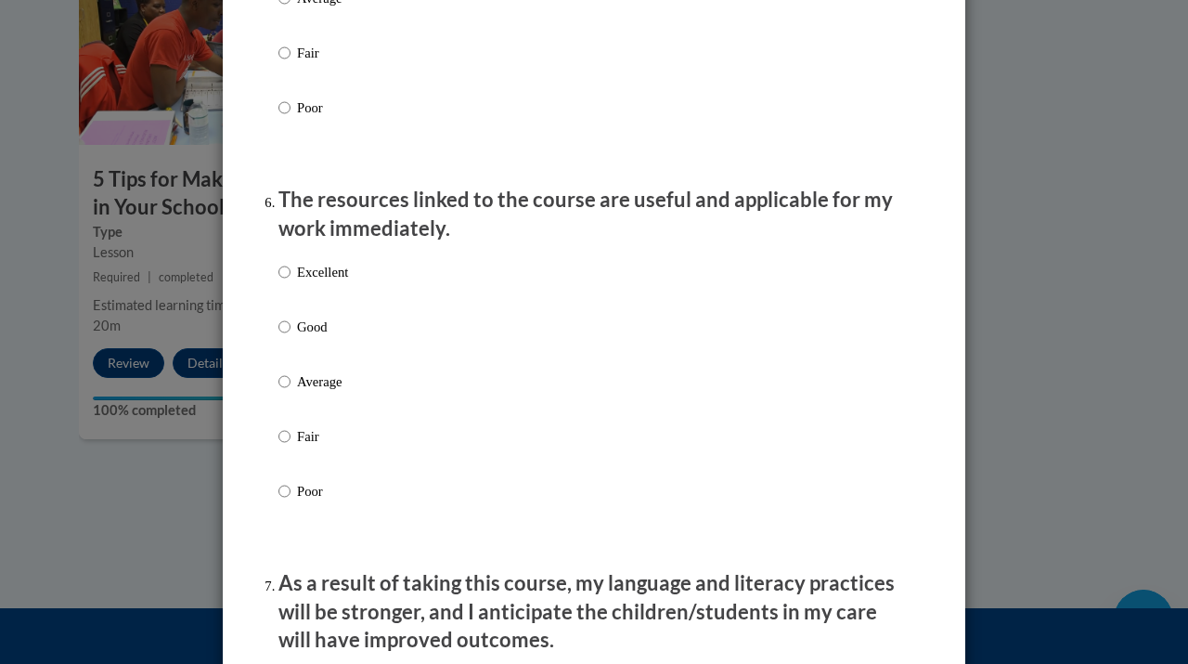
click at [306, 337] on p "Good" at bounding box center [322, 327] width 51 height 20
click at [291, 337] on input "Good" at bounding box center [285, 327] width 12 height 20
radio input "true"
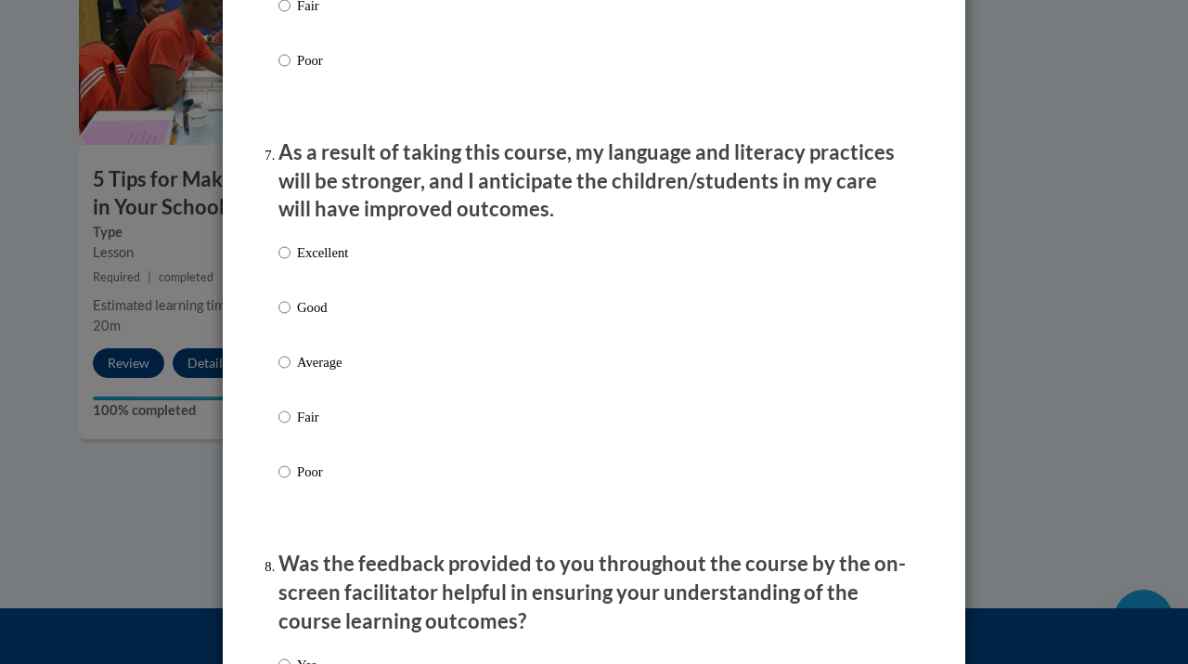
scroll to position [2378, 0]
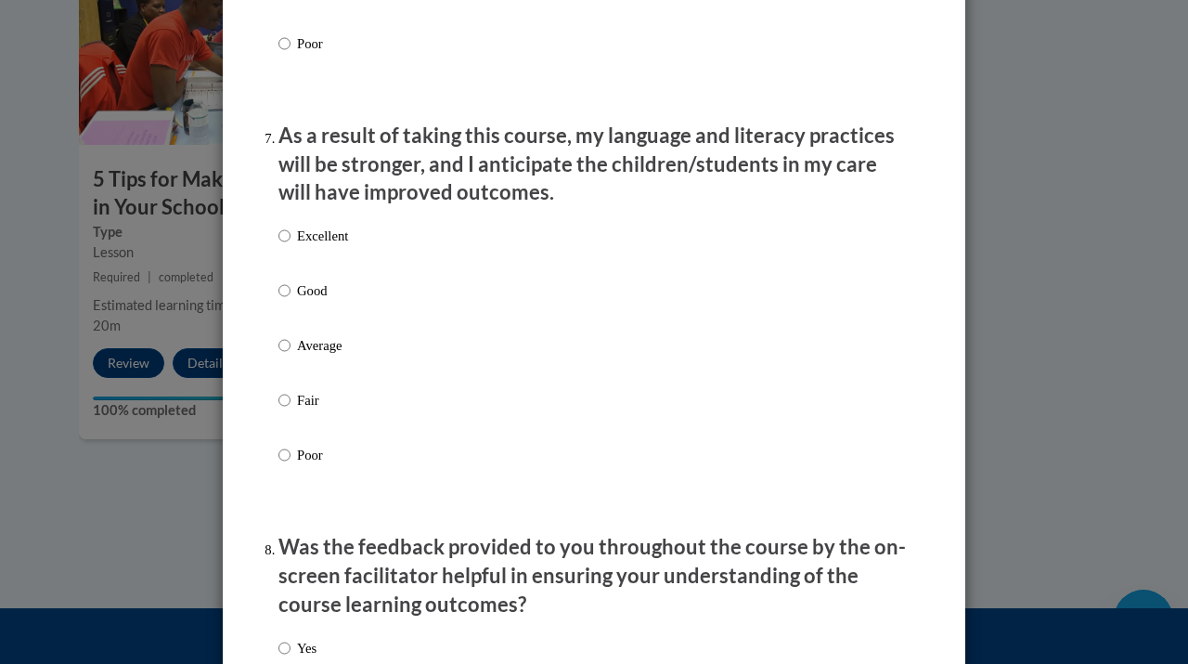
click at [309, 301] on p "Good" at bounding box center [322, 290] width 51 height 20
click at [291, 301] on input "Good" at bounding box center [285, 290] width 12 height 20
radio input "true"
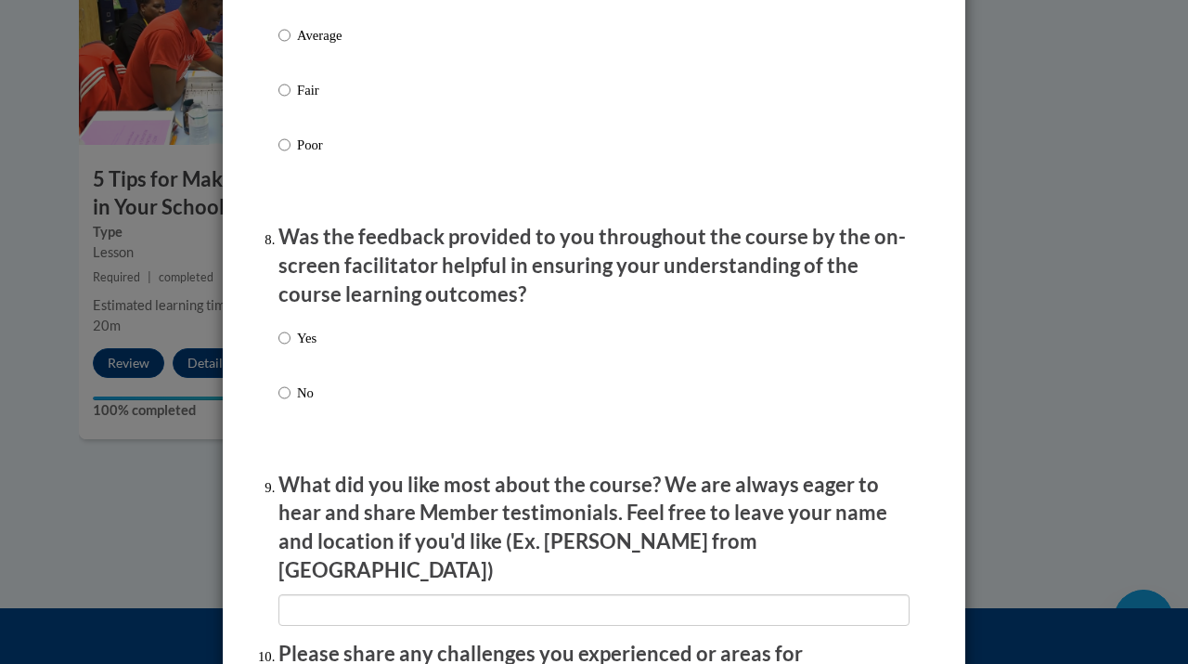
scroll to position [2723, 0]
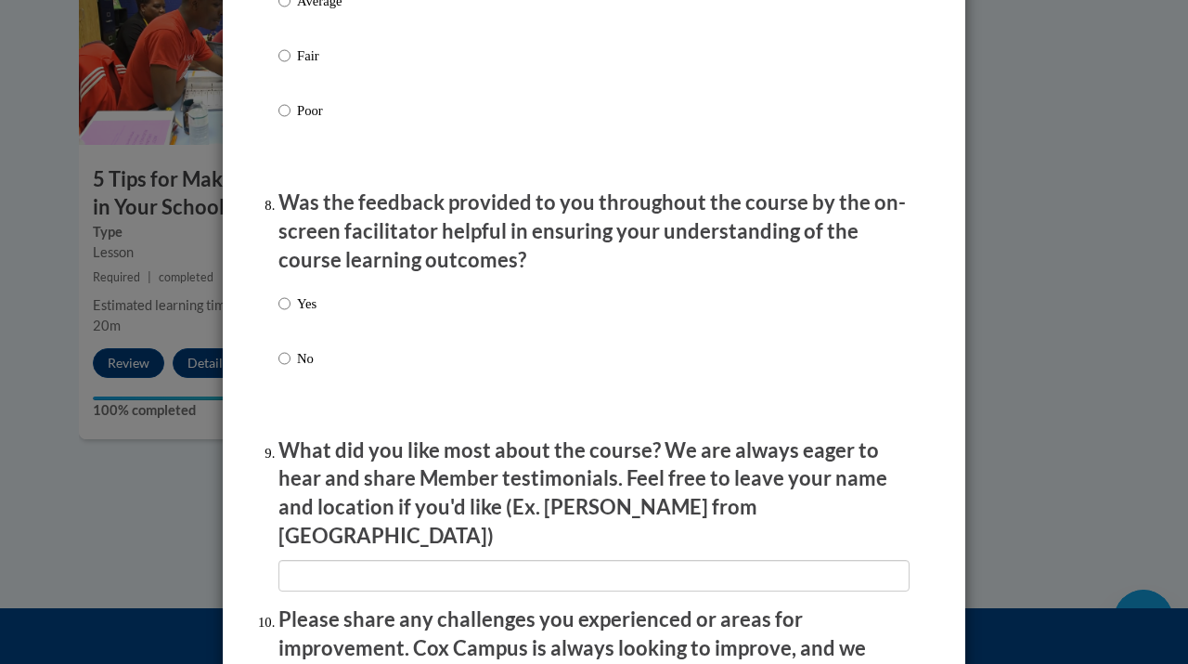
click at [297, 314] on p "Yes" at bounding box center [306, 303] width 19 height 20
click at [291, 314] on input "Yes" at bounding box center [285, 303] width 12 height 20
radio input "true"
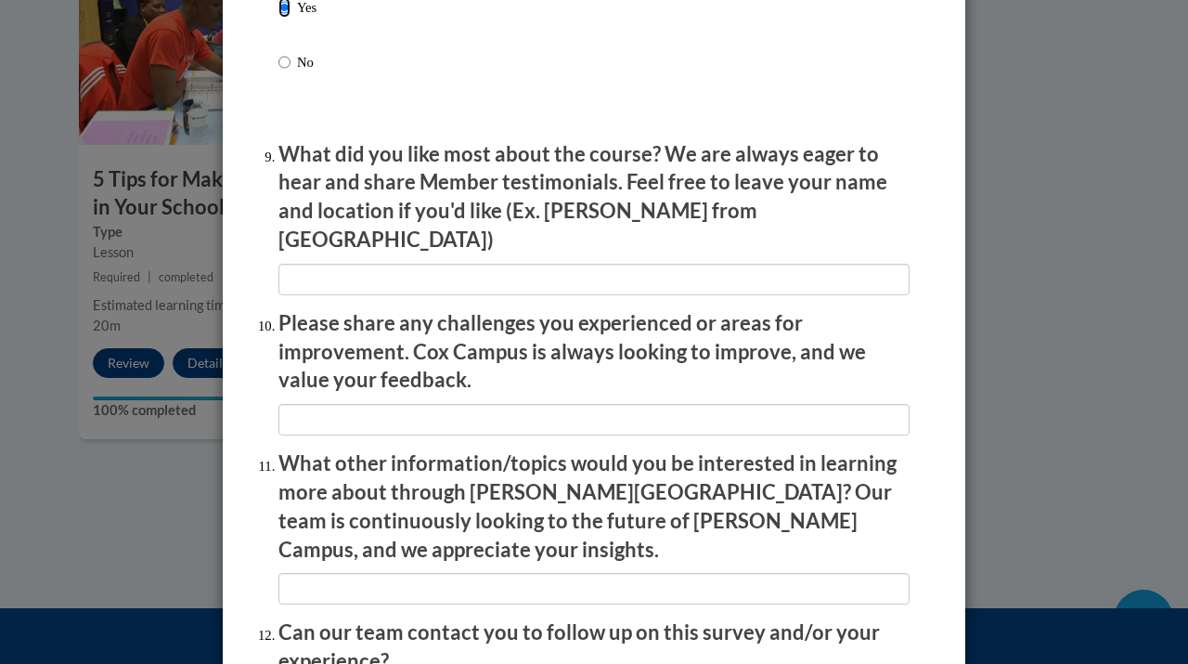
scroll to position [3198, 0]
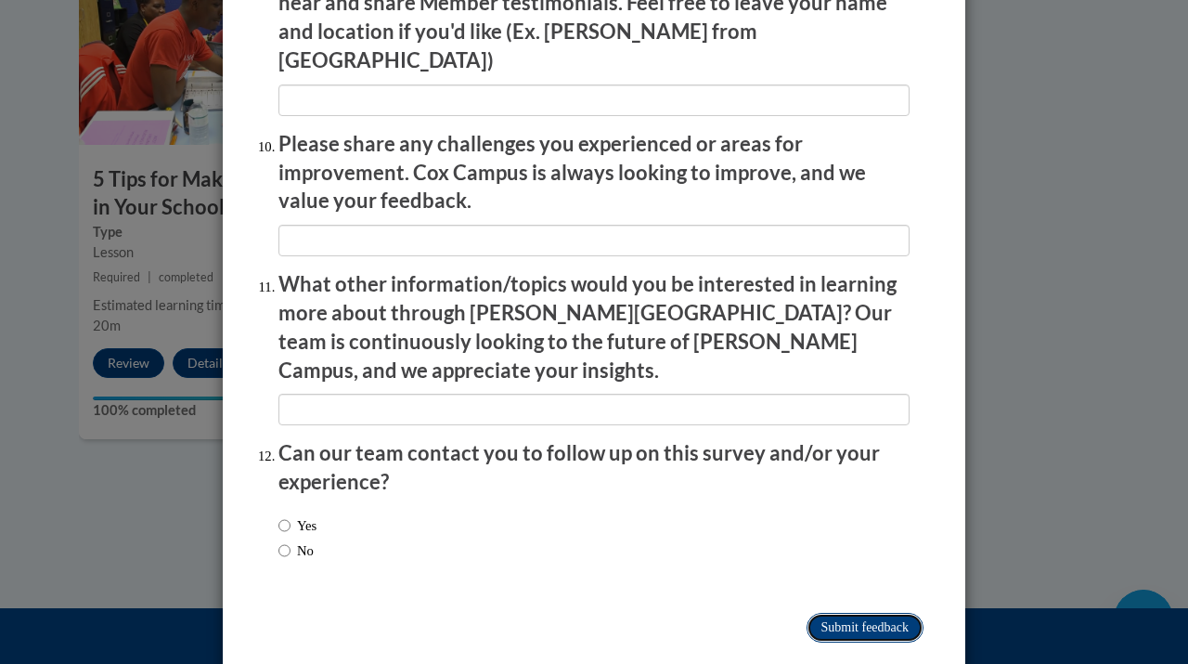
click at [858, 613] on input "Submit feedback" at bounding box center [865, 628] width 117 height 30
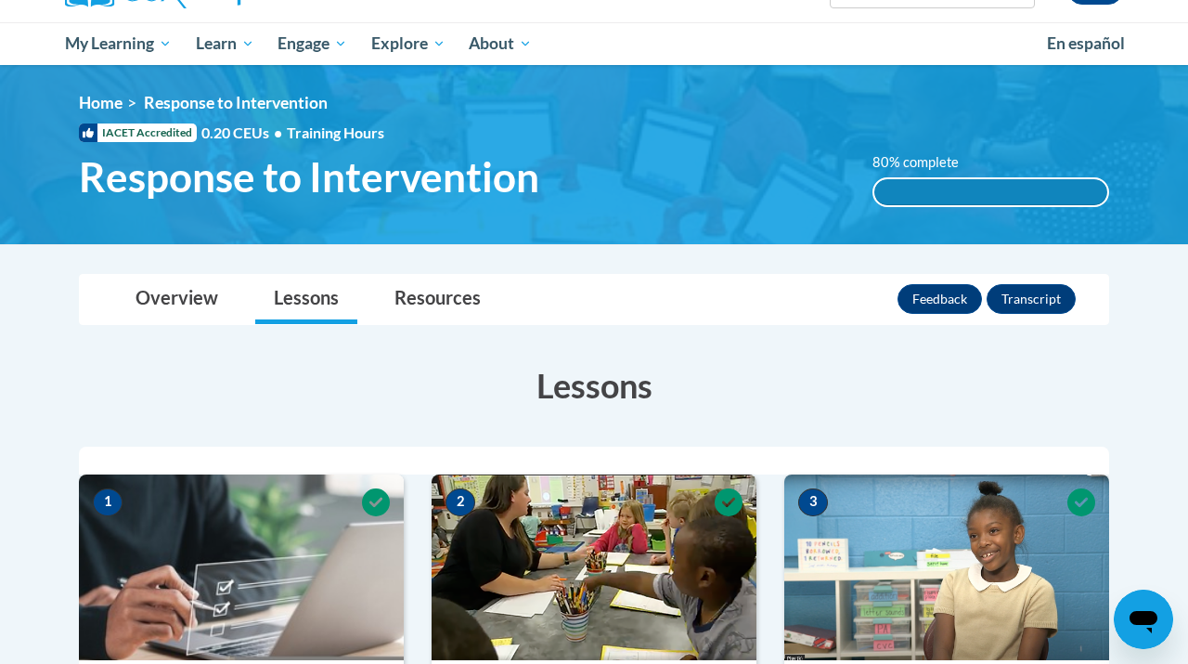
scroll to position [0, 0]
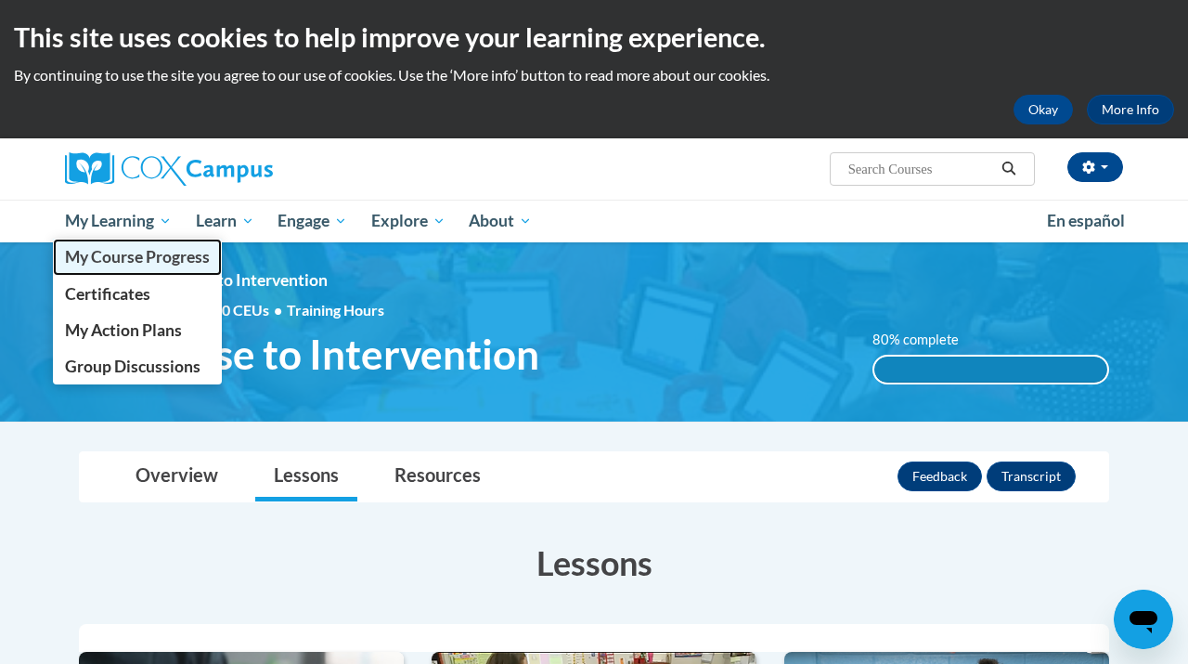
click at [163, 255] on span "My Course Progress" at bounding box center [137, 256] width 145 height 19
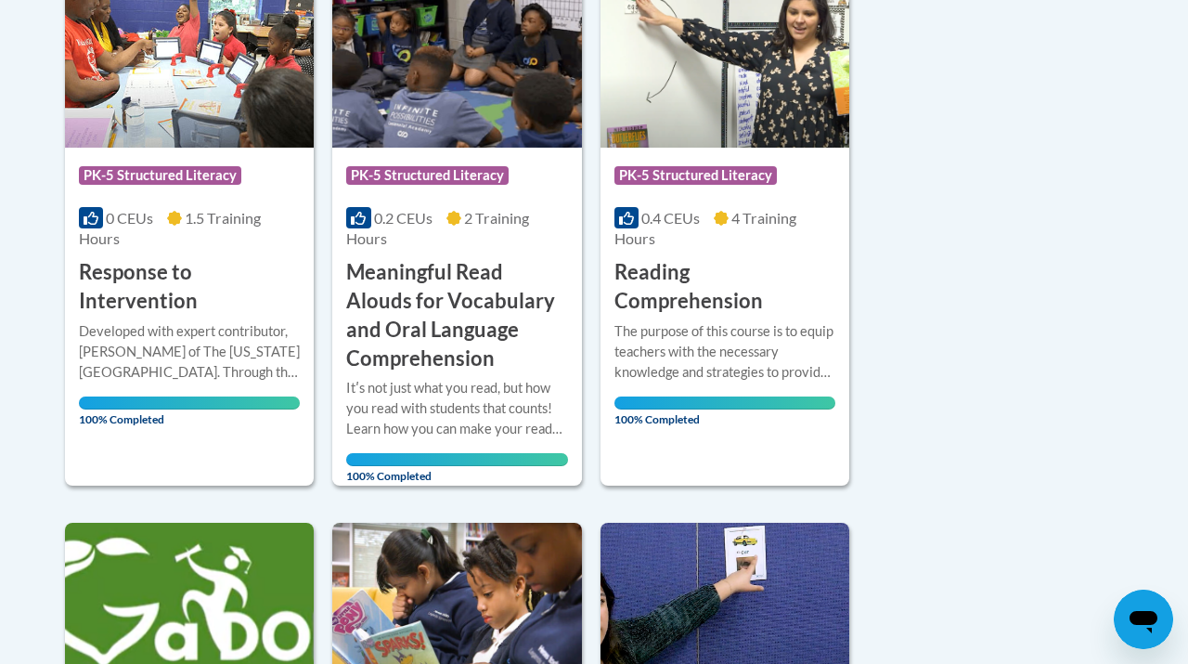
scroll to position [479, 0]
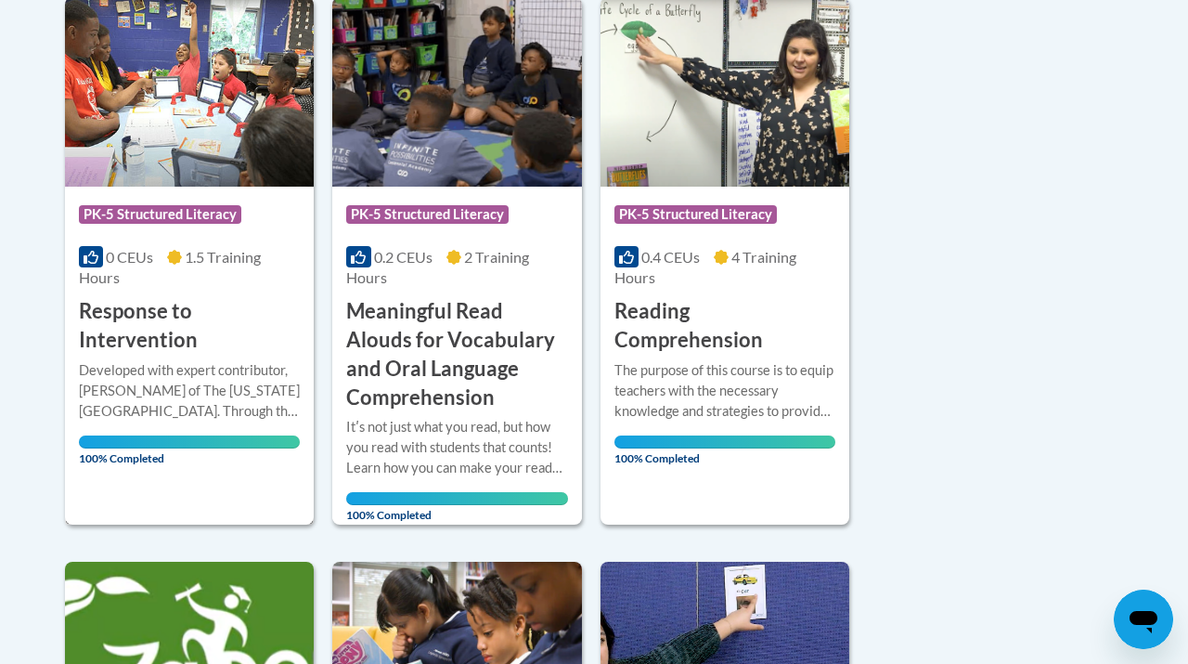
click at [190, 119] on img at bounding box center [189, 91] width 249 height 189
